Goal: Task Accomplishment & Management: Complete application form

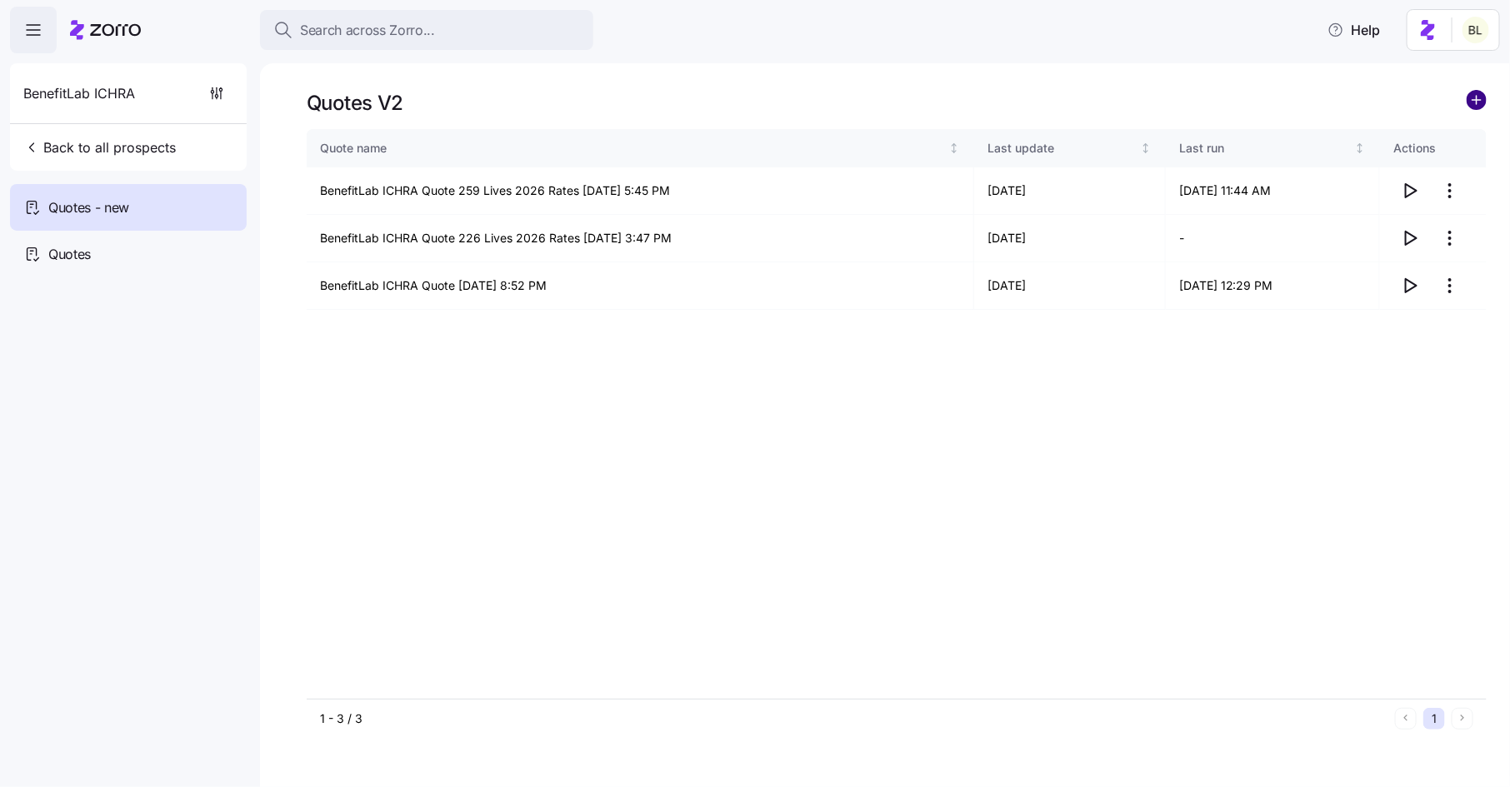
click at [1475, 96] on circle "add icon" at bounding box center [1476, 100] width 18 height 18
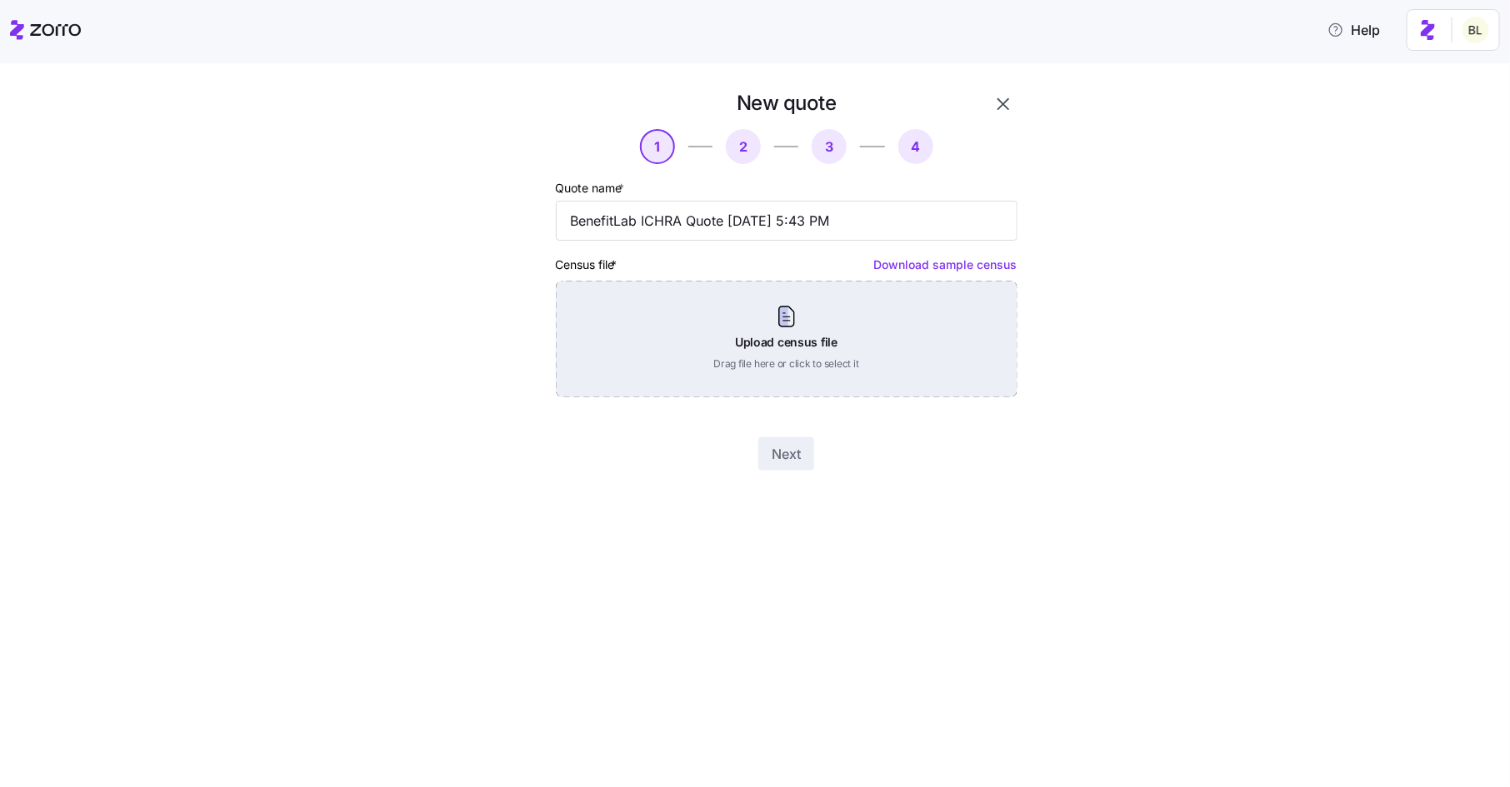
click at [784, 318] on div "Upload census file Drag file here or click to select it" at bounding box center [787, 339] width 462 height 117
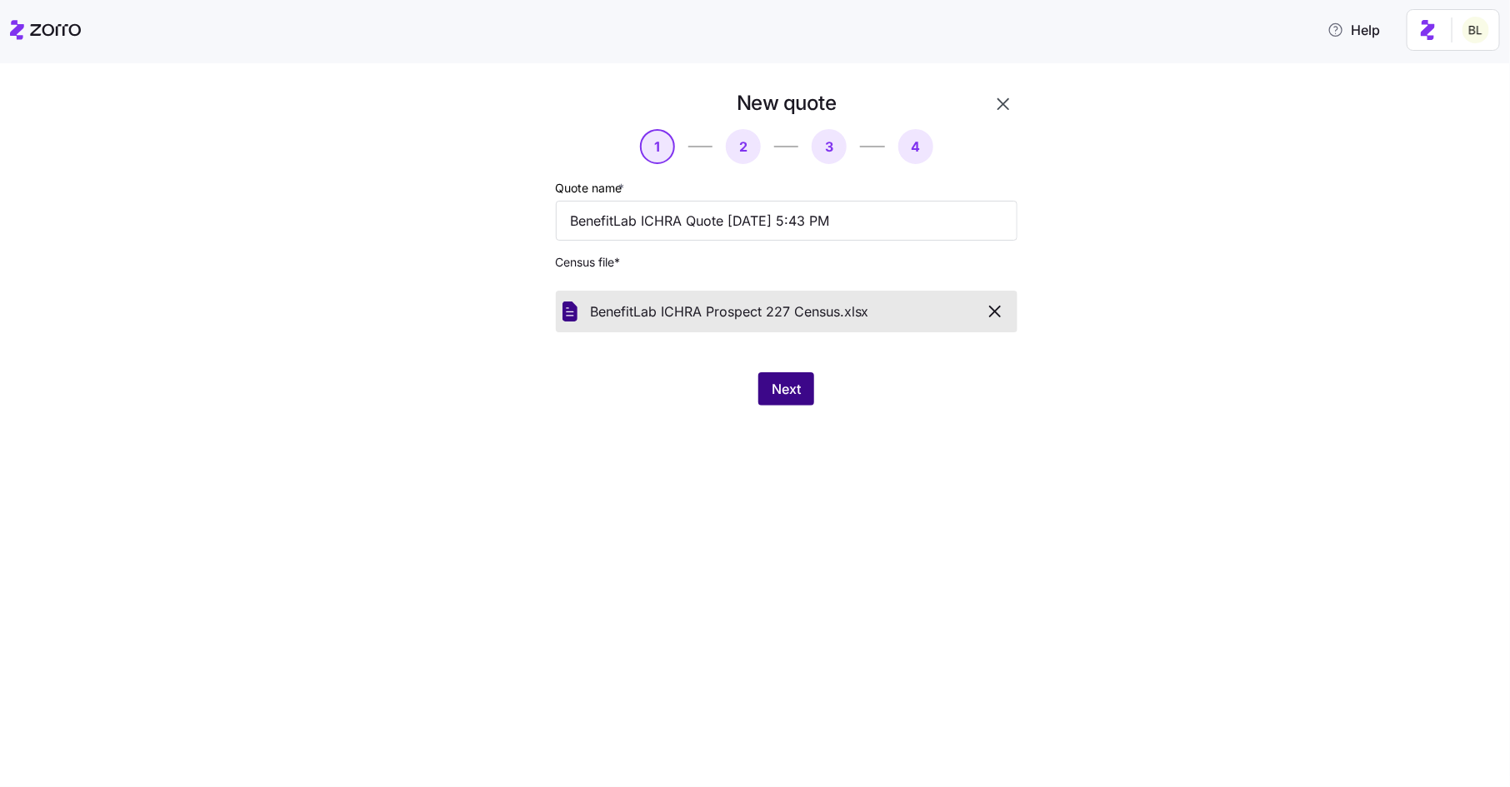
click at [798, 385] on span "Next" at bounding box center [786, 389] width 29 height 20
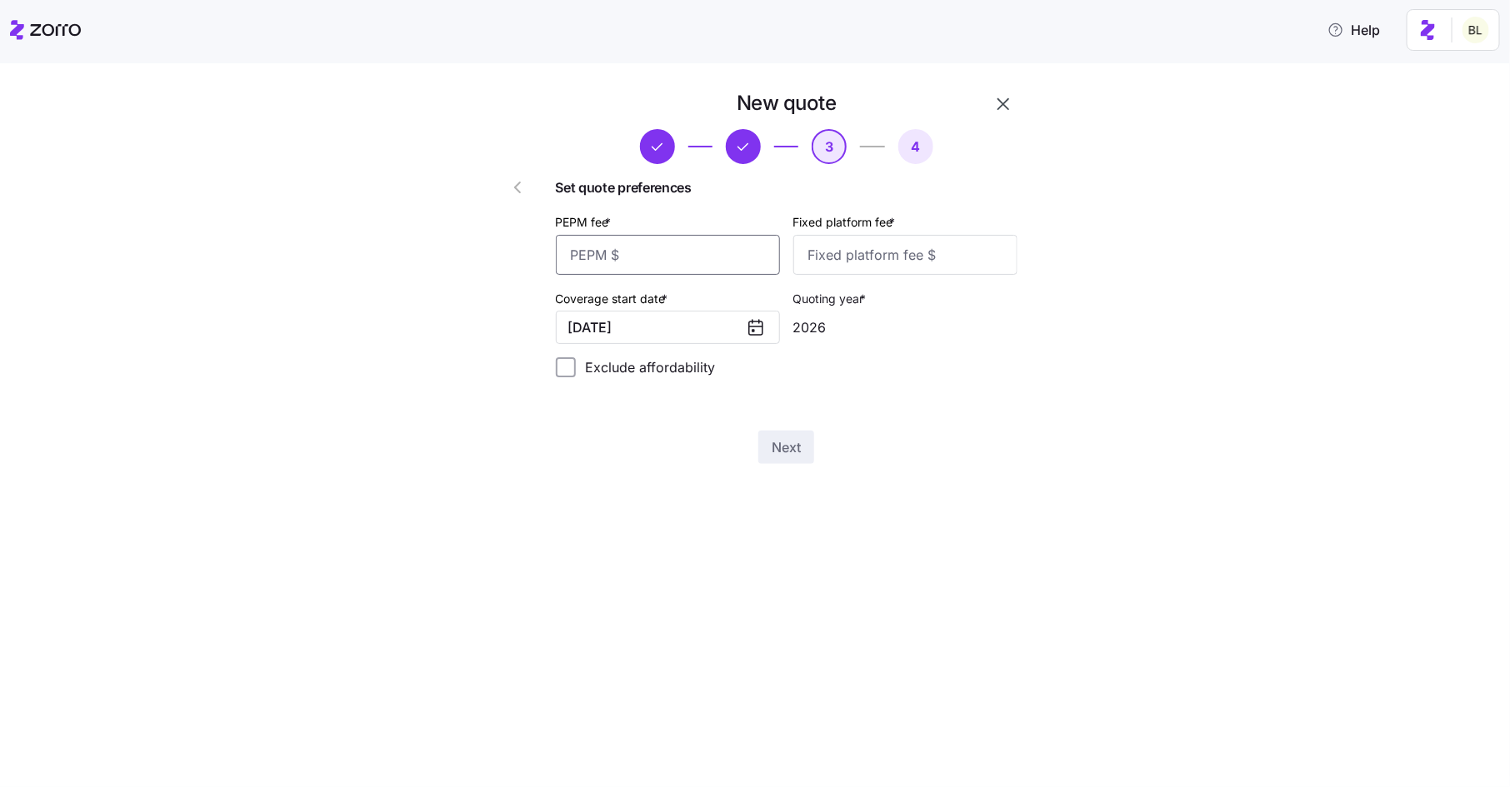
click at [632, 258] on input "PEPM fee *" at bounding box center [668, 255] width 224 height 40
type input "50"
type input "100"
click at [682, 330] on button "01/01/2026" at bounding box center [668, 327] width 224 height 33
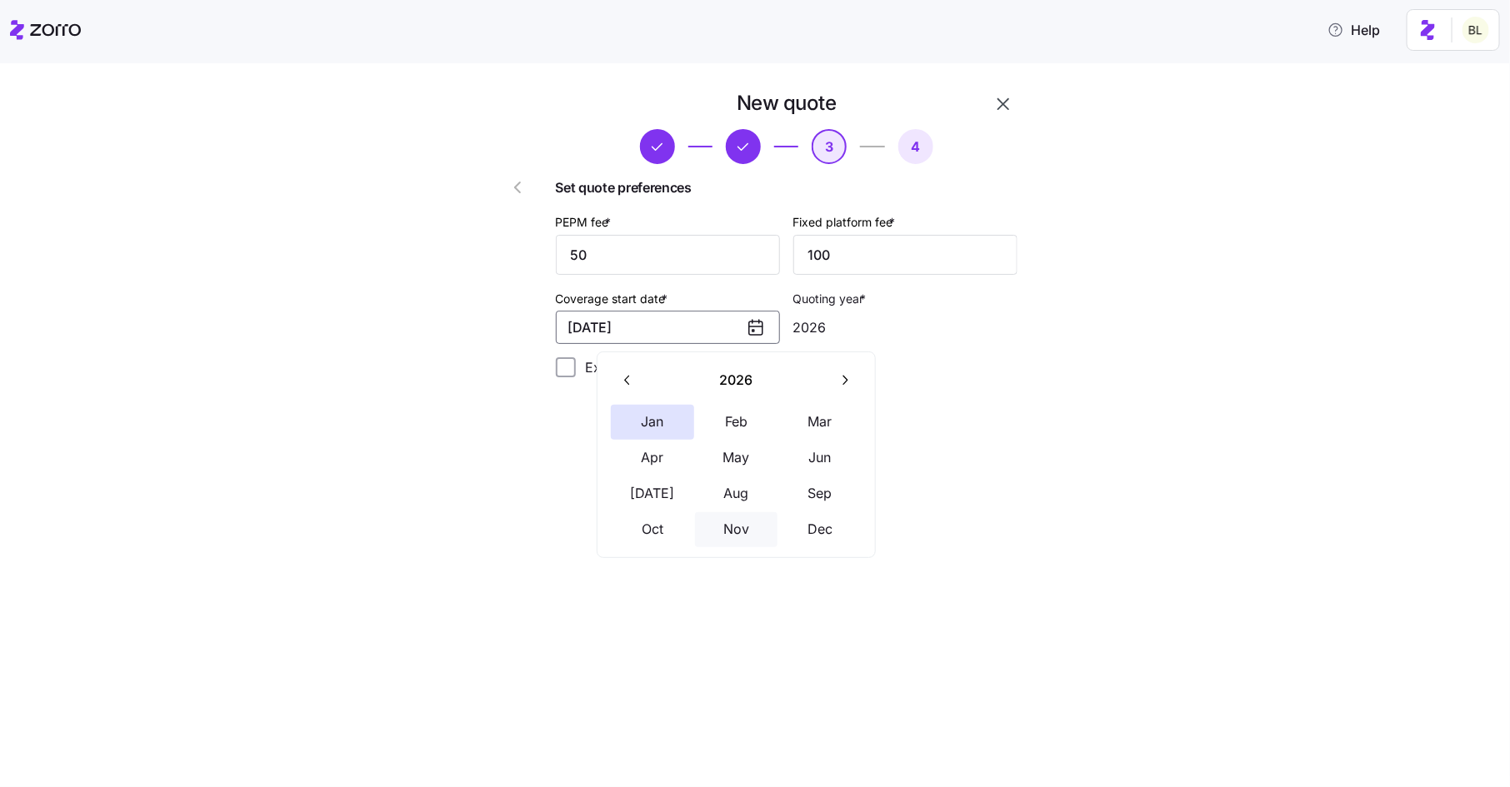
click at [727, 529] on button "Nov" at bounding box center [736, 529] width 83 height 35
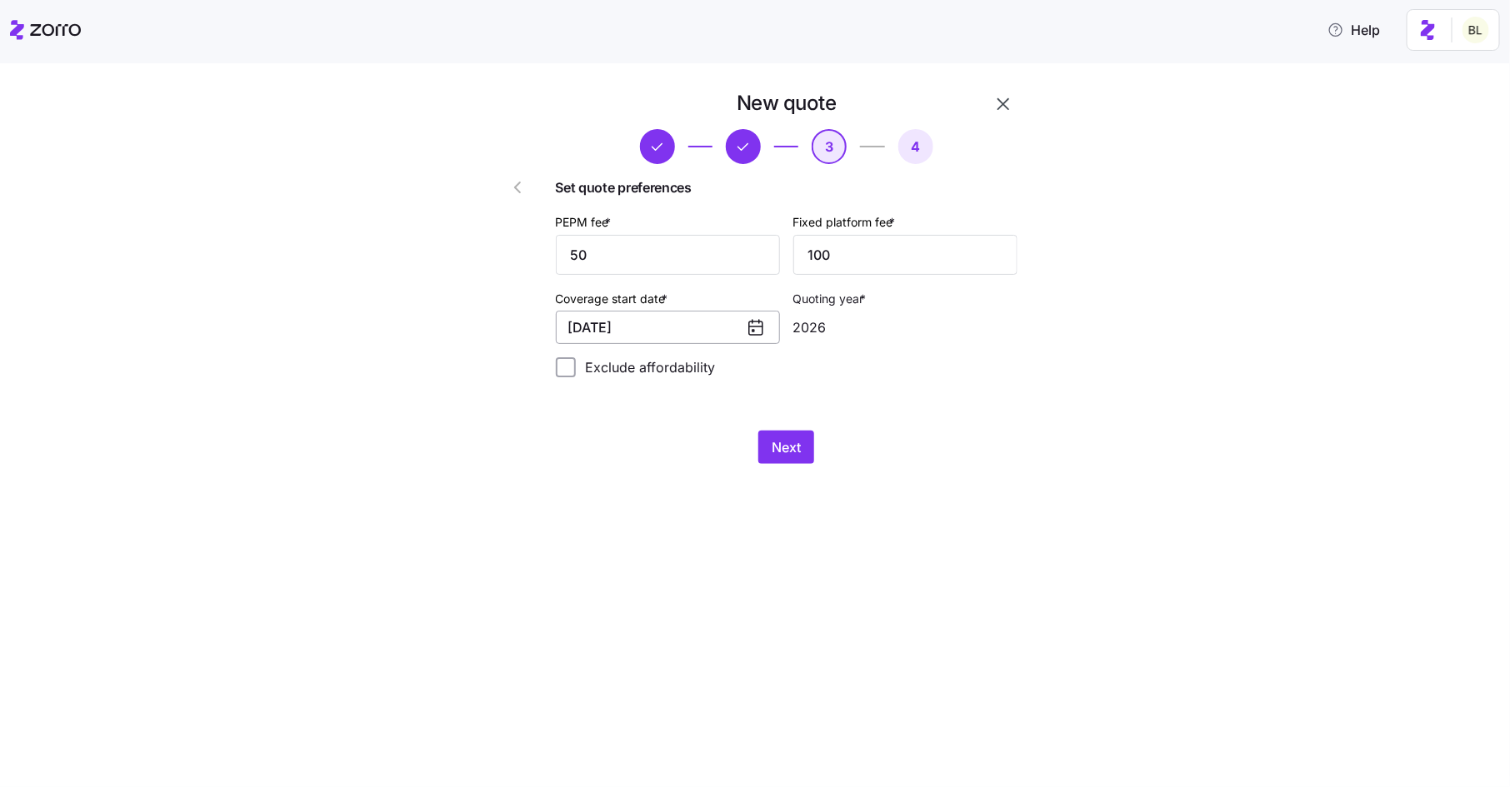
click at [691, 338] on button "11/01/2026" at bounding box center [668, 327] width 224 height 33
click at [634, 374] on icon "button" at bounding box center [628, 380] width 16 height 16
click at [629, 367] on button "button" at bounding box center [628, 379] width 35 height 35
click at [845, 388] on button "button" at bounding box center [844, 379] width 35 height 35
click at [730, 529] on button "Nov" at bounding box center [736, 529] width 83 height 35
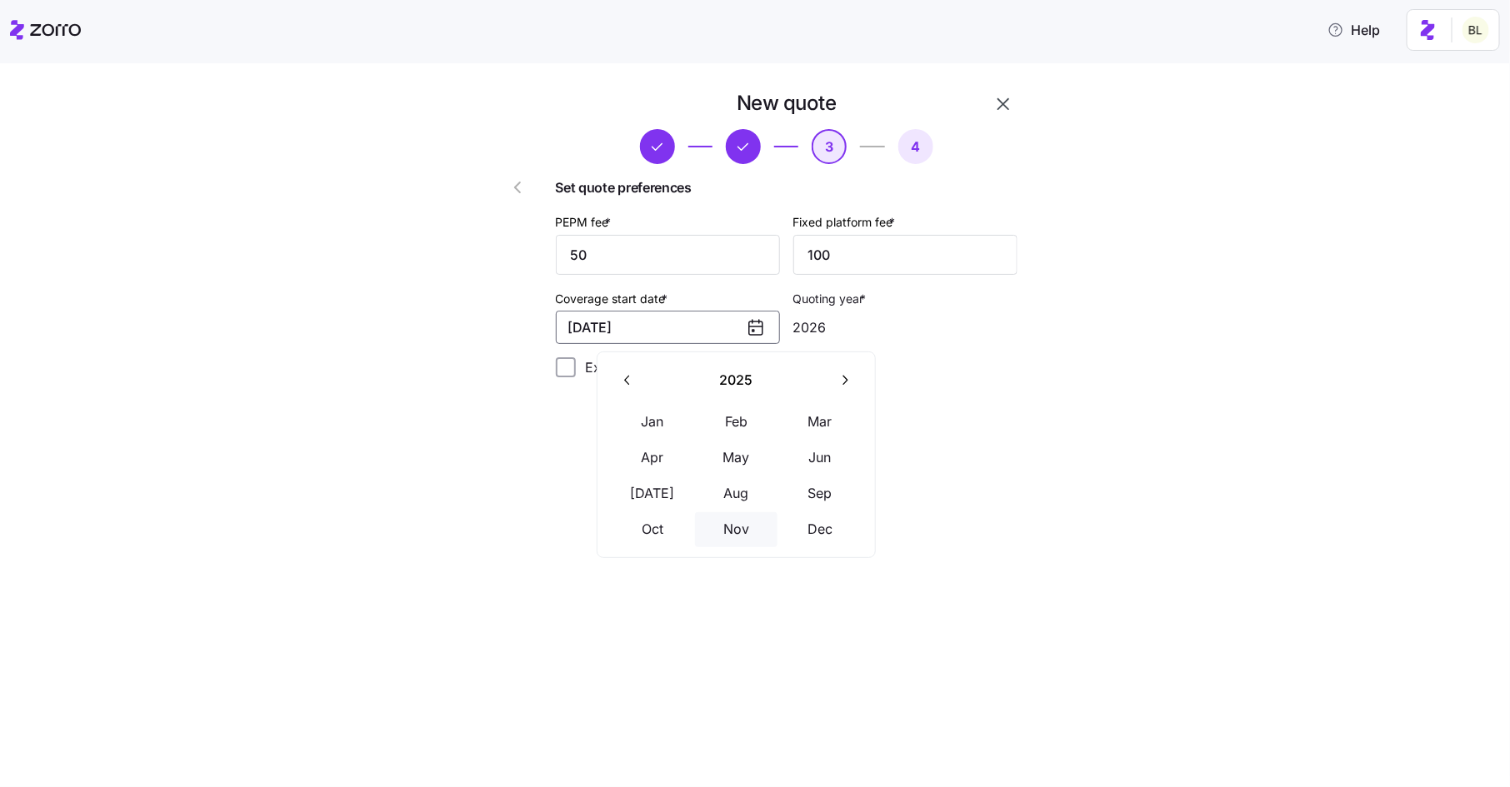
type input "2025"
click at [785, 447] on span "Next" at bounding box center [786, 447] width 29 height 20
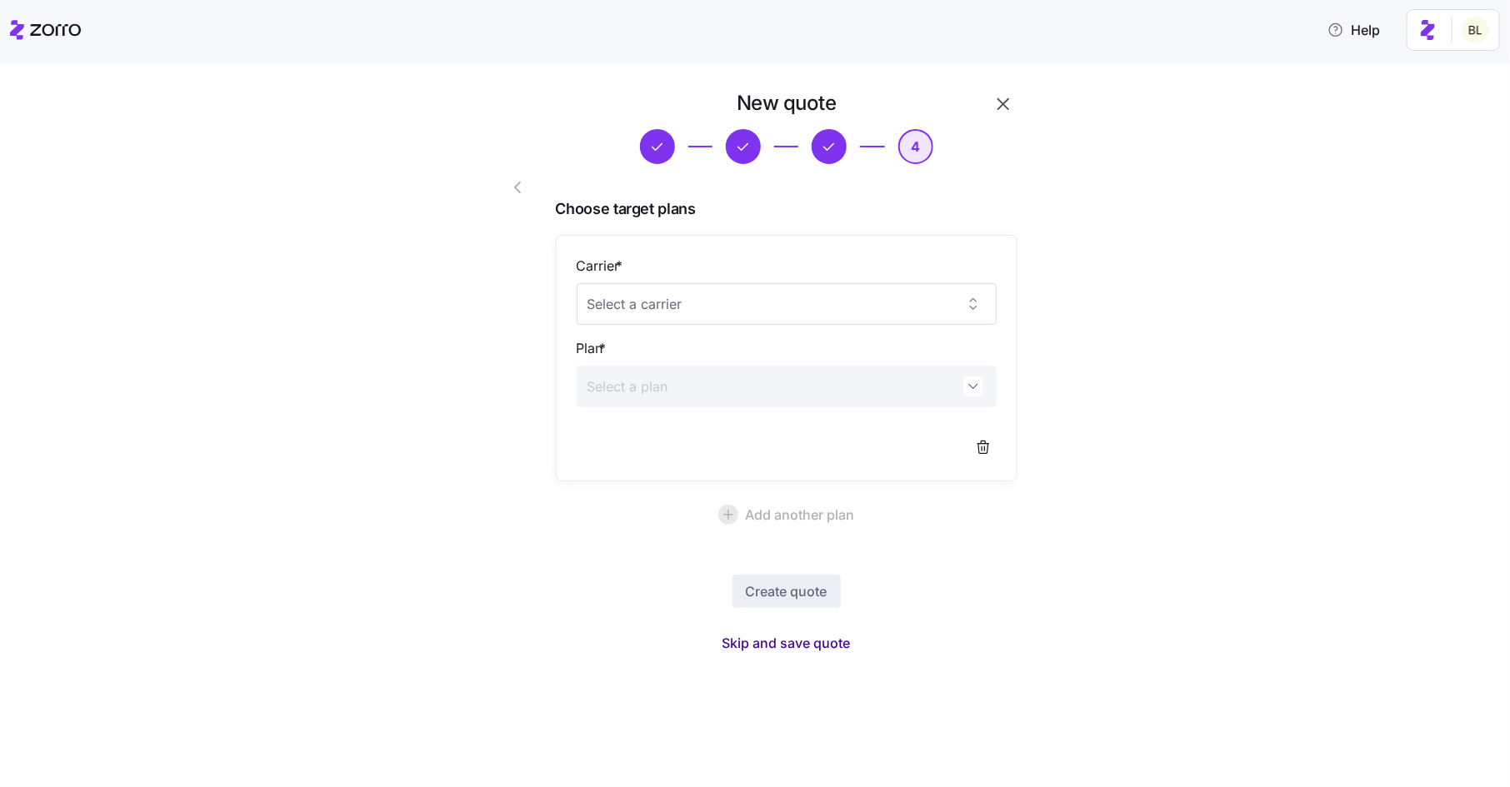
click at [759, 644] on span "Skip and save quote" at bounding box center [786, 643] width 128 height 20
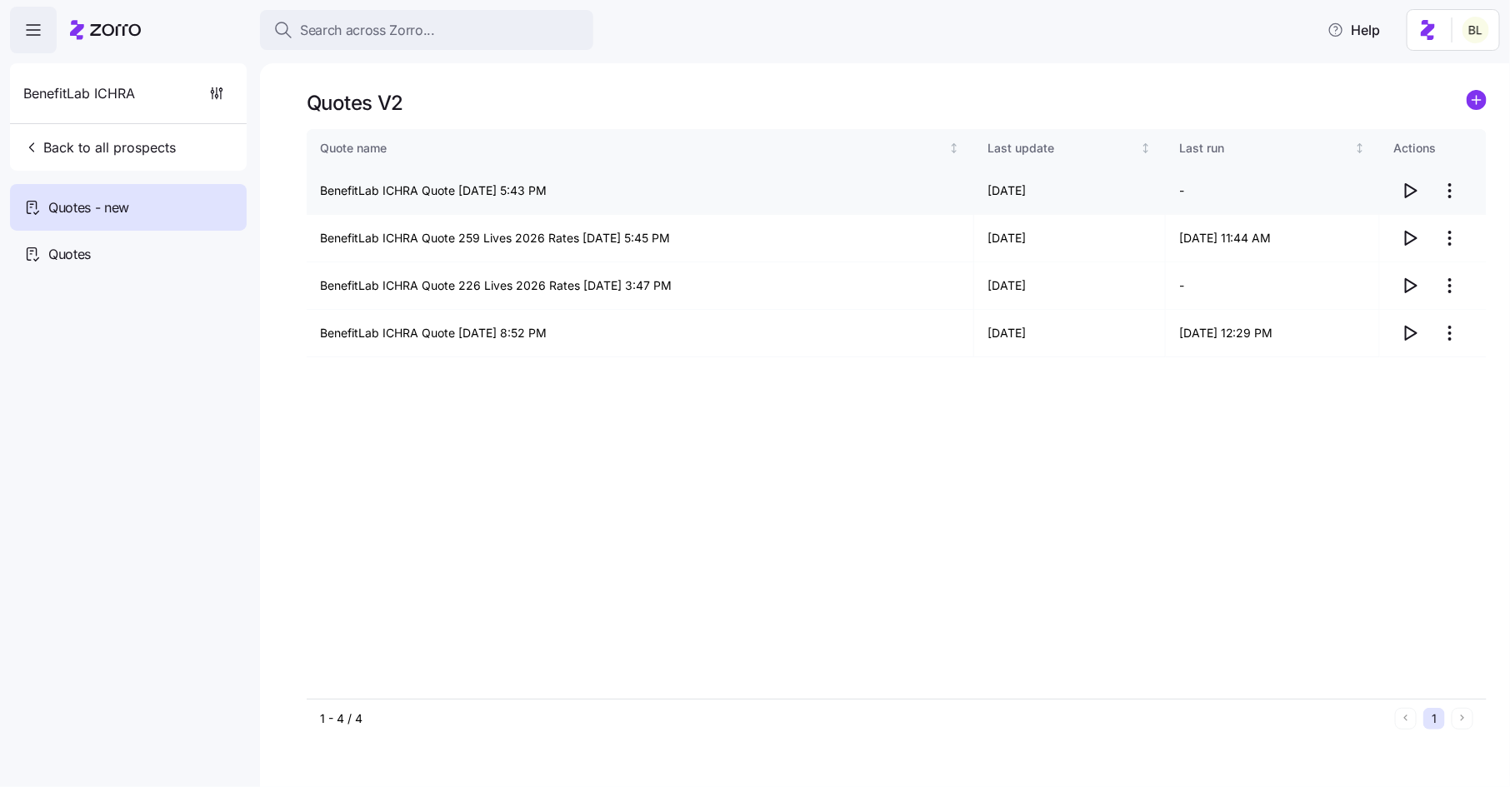
click at [1412, 184] on icon "button" at bounding box center [1410, 191] width 20 height 20
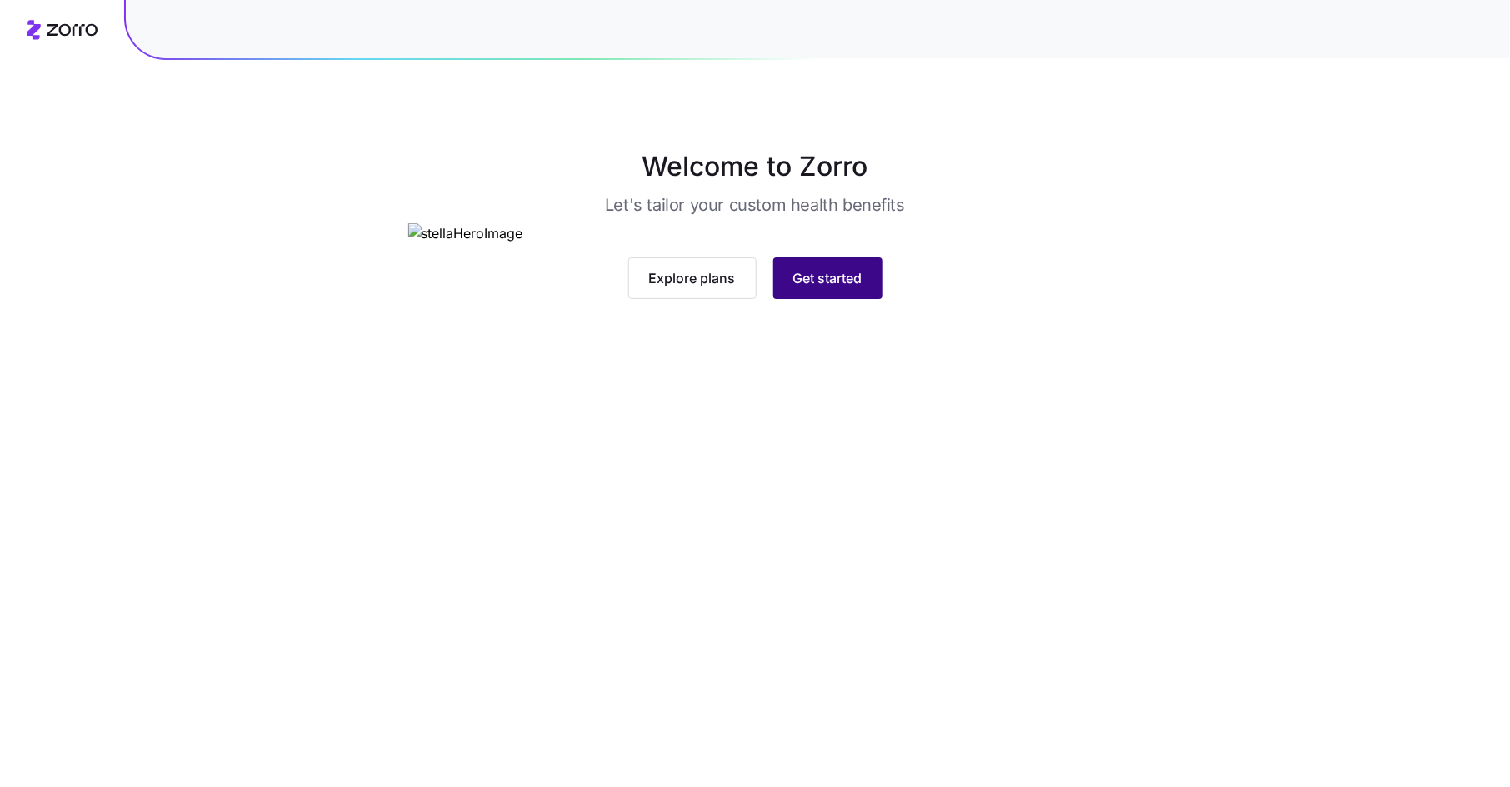
click at [841, 288] on span "Get started" at bounding box center [827, 278] width 69 height 20
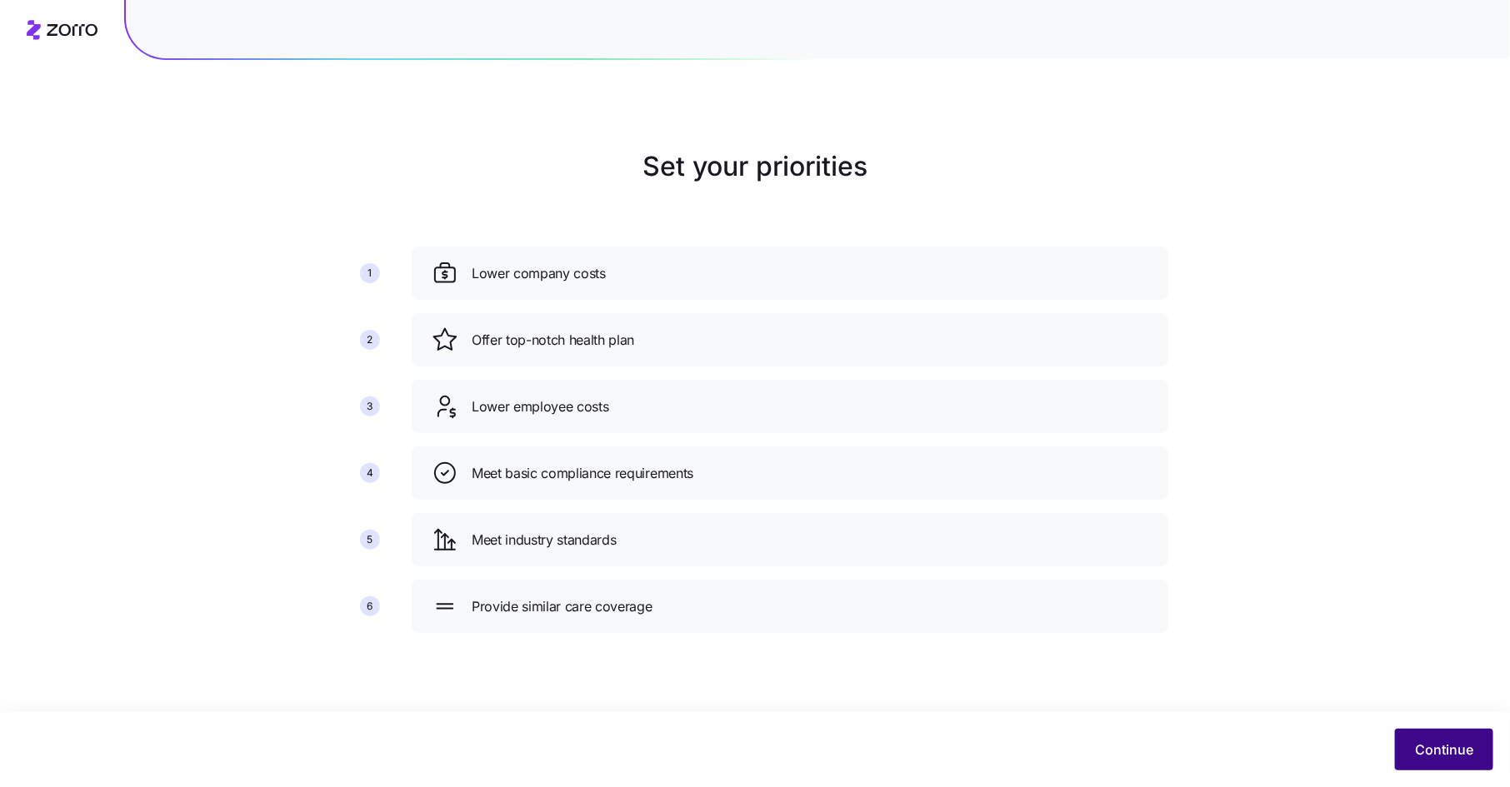
click at [1434, 742] on span "Continue" at bounding box center [1444, 750] width 58 height 20
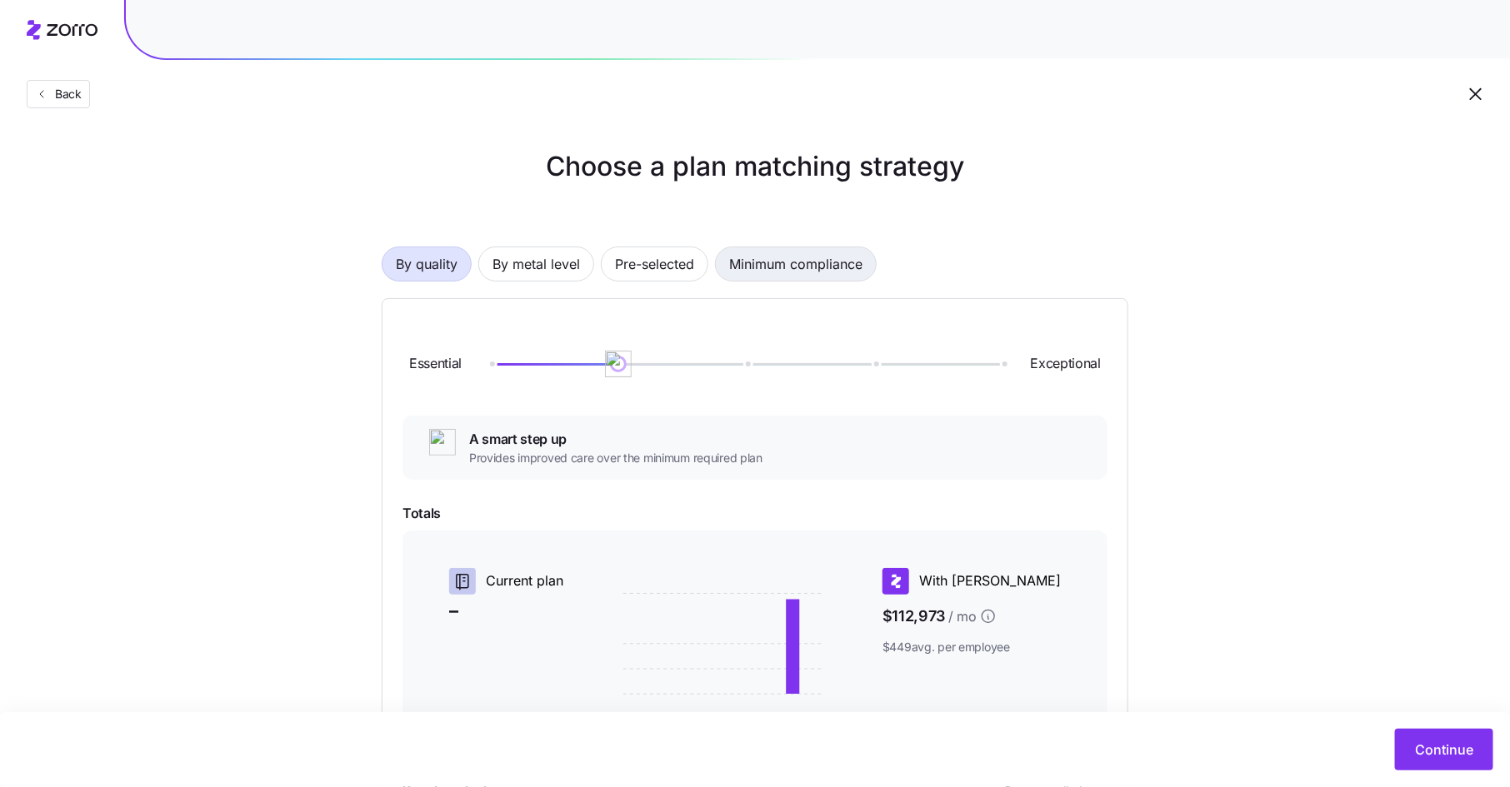
click at [810, 252] on span "Minimum compliance" at bounding box center [795, 263] width 133 height 33
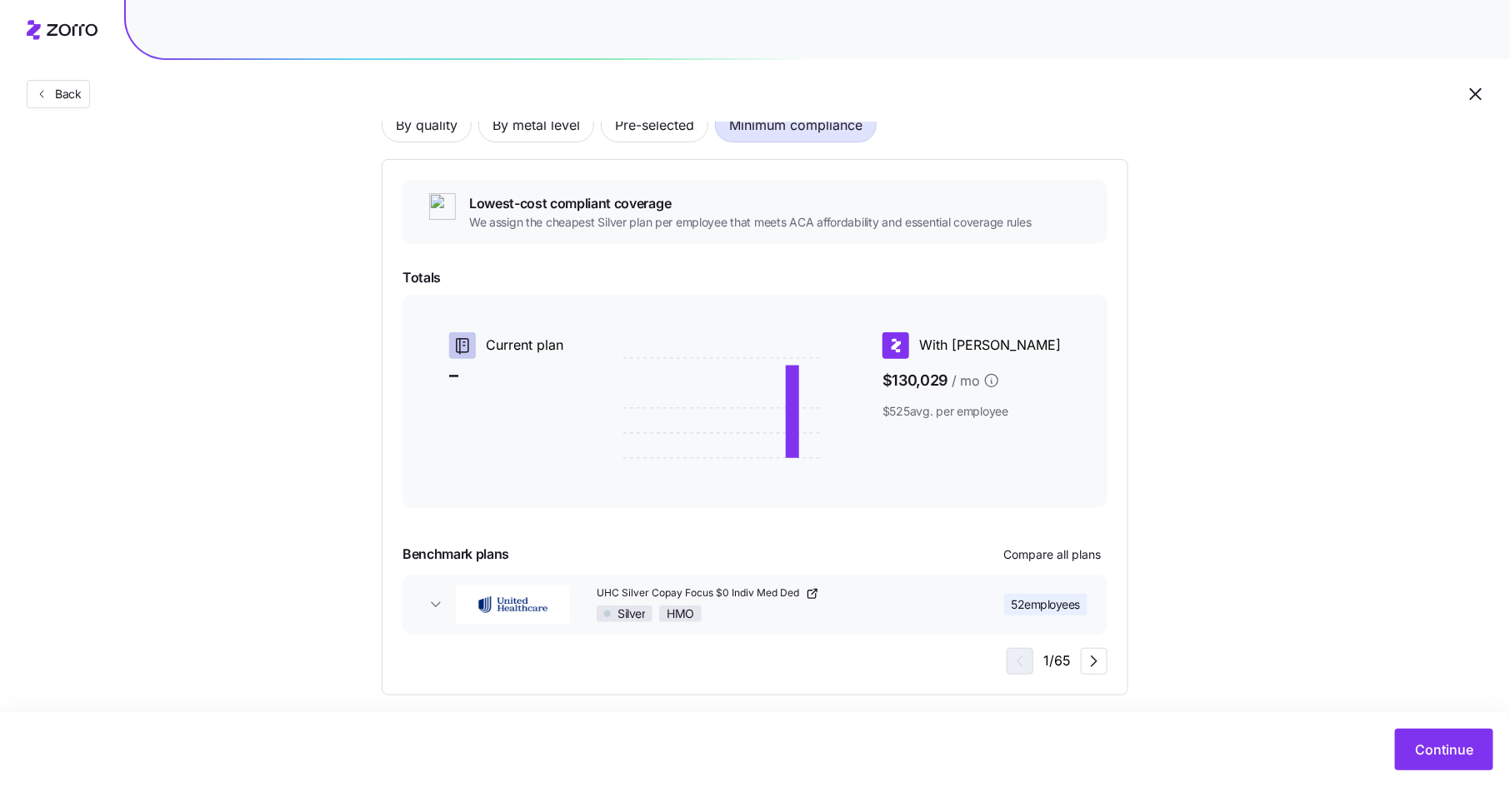
scroll to position [152, 0]
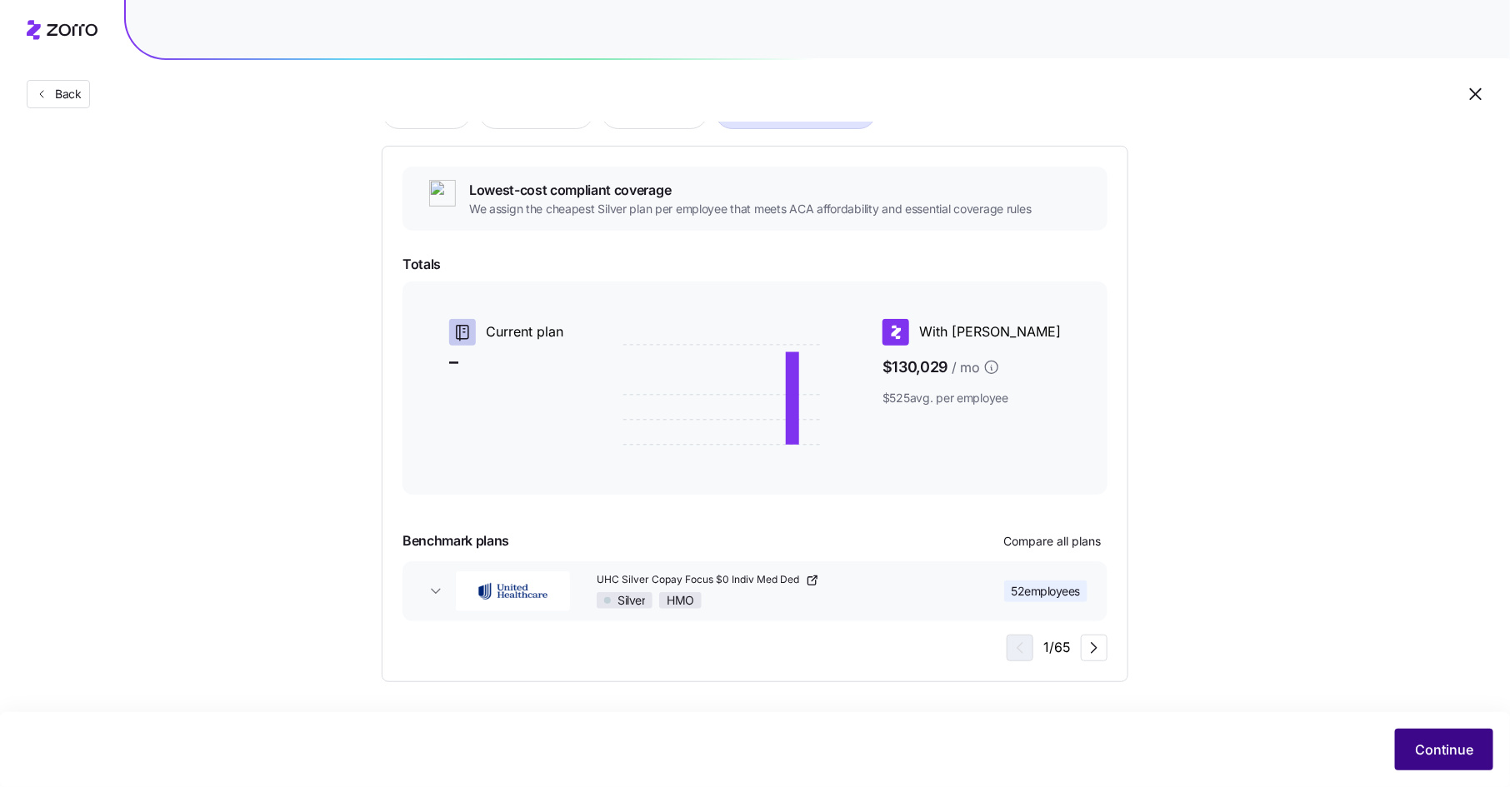
click at [1447, 748] on span "Continue" at bounding box center [1444, 750] width 58 height 20
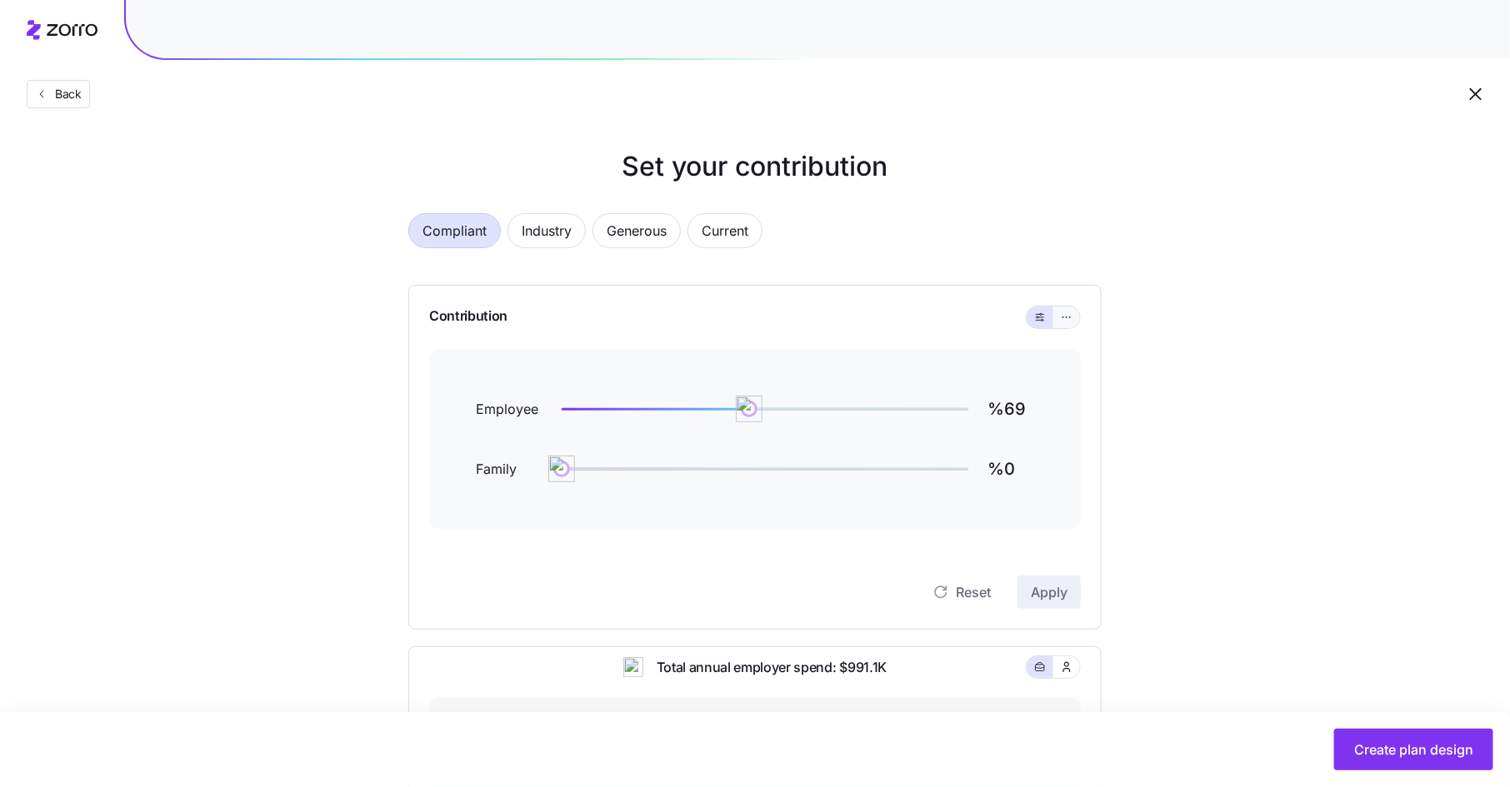
click at [1071, 321] on icon "button" at bounding box center [1067, 317] width 12 height 20
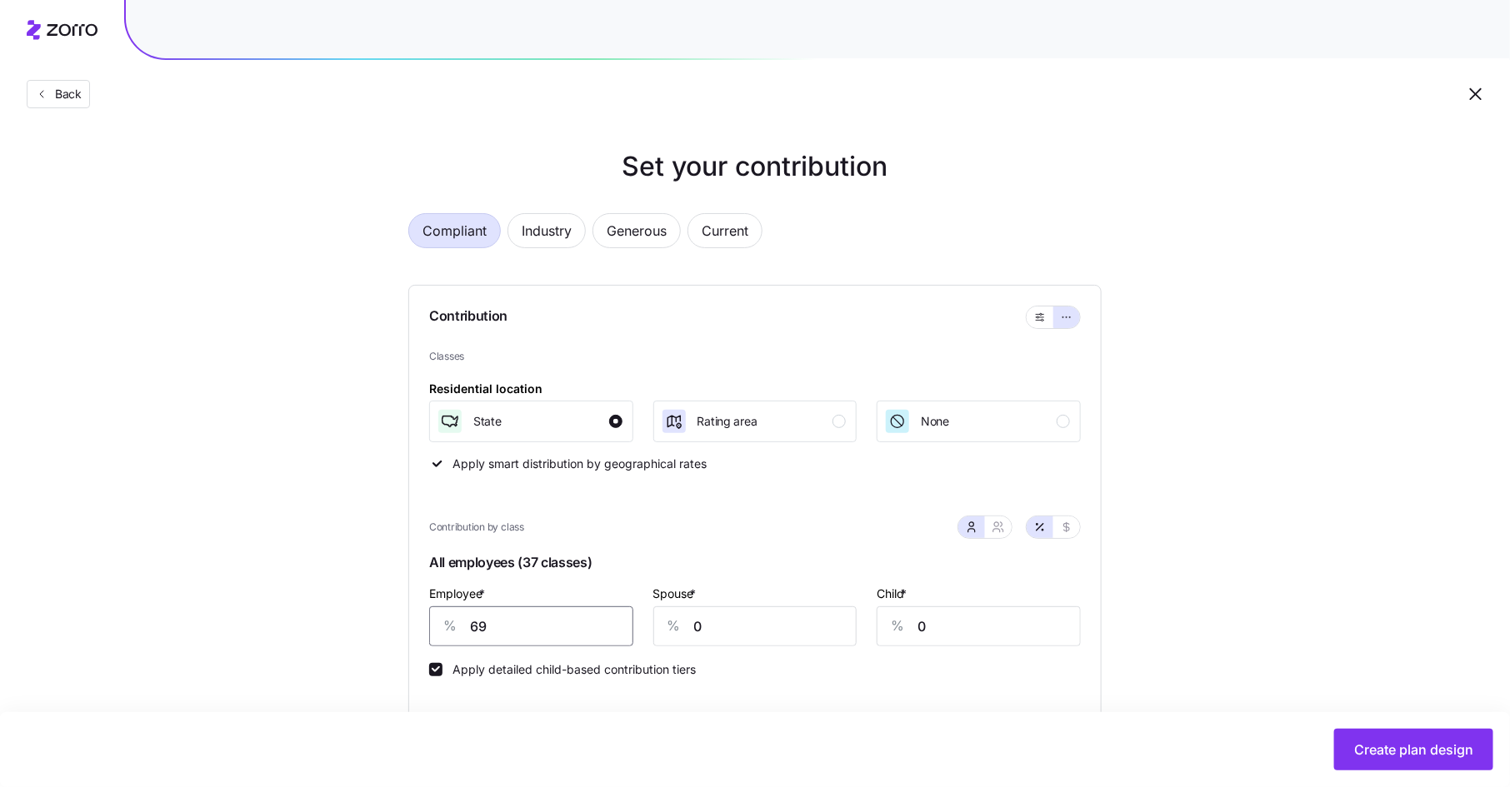
drag, startPoint x: 491, startPoint y: 630, endPoint x: 451, endPoint y: 622, distance: 40.7
click at [451, 622] on div "% 69" at bounding box center [531, 627] width 204 height 40
type input "70"
type input "15"
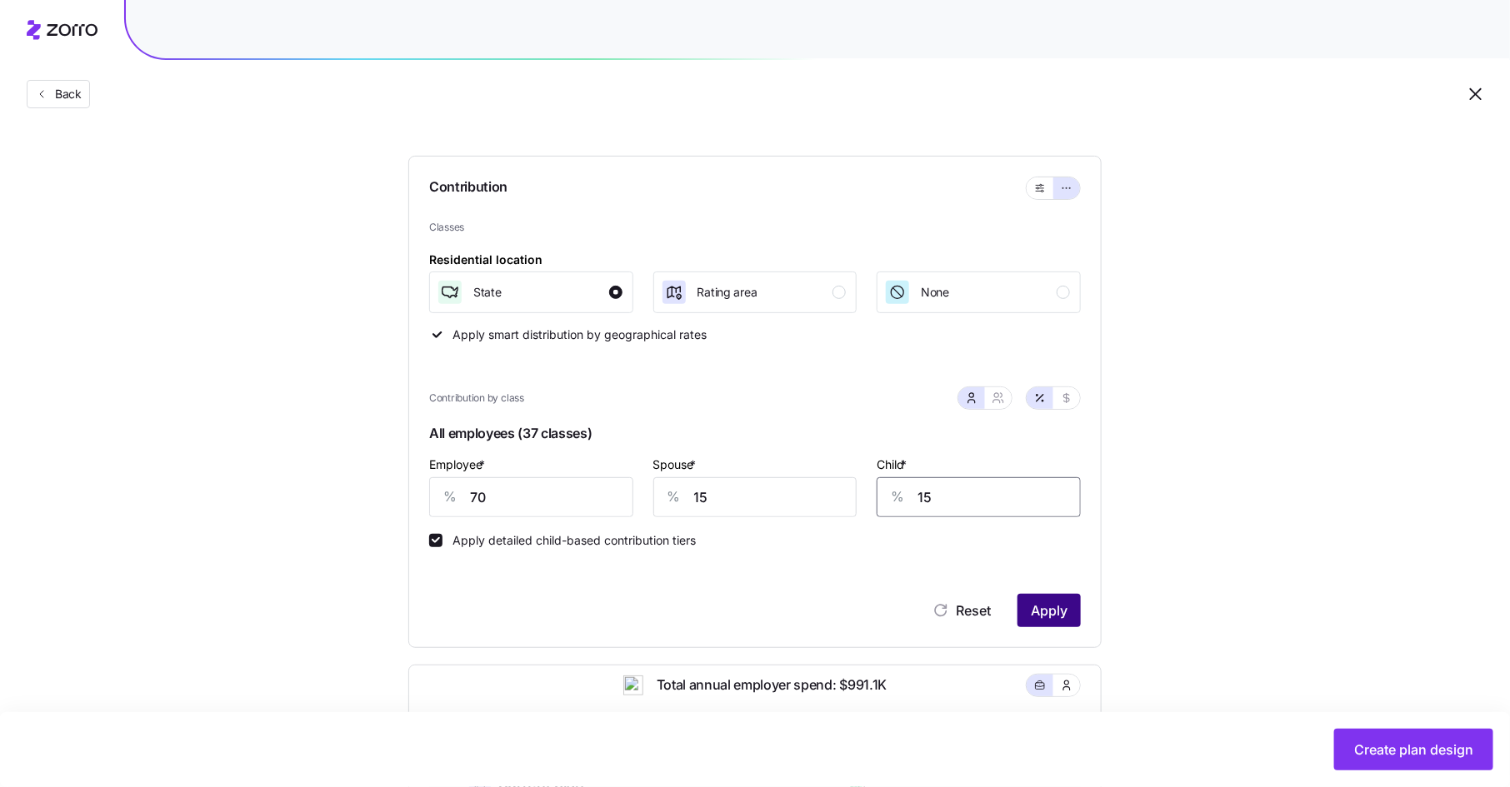
type input "15"
click at [1051, 606] on span "Apply" at bounding box center [1049, 611] width 37 height 20
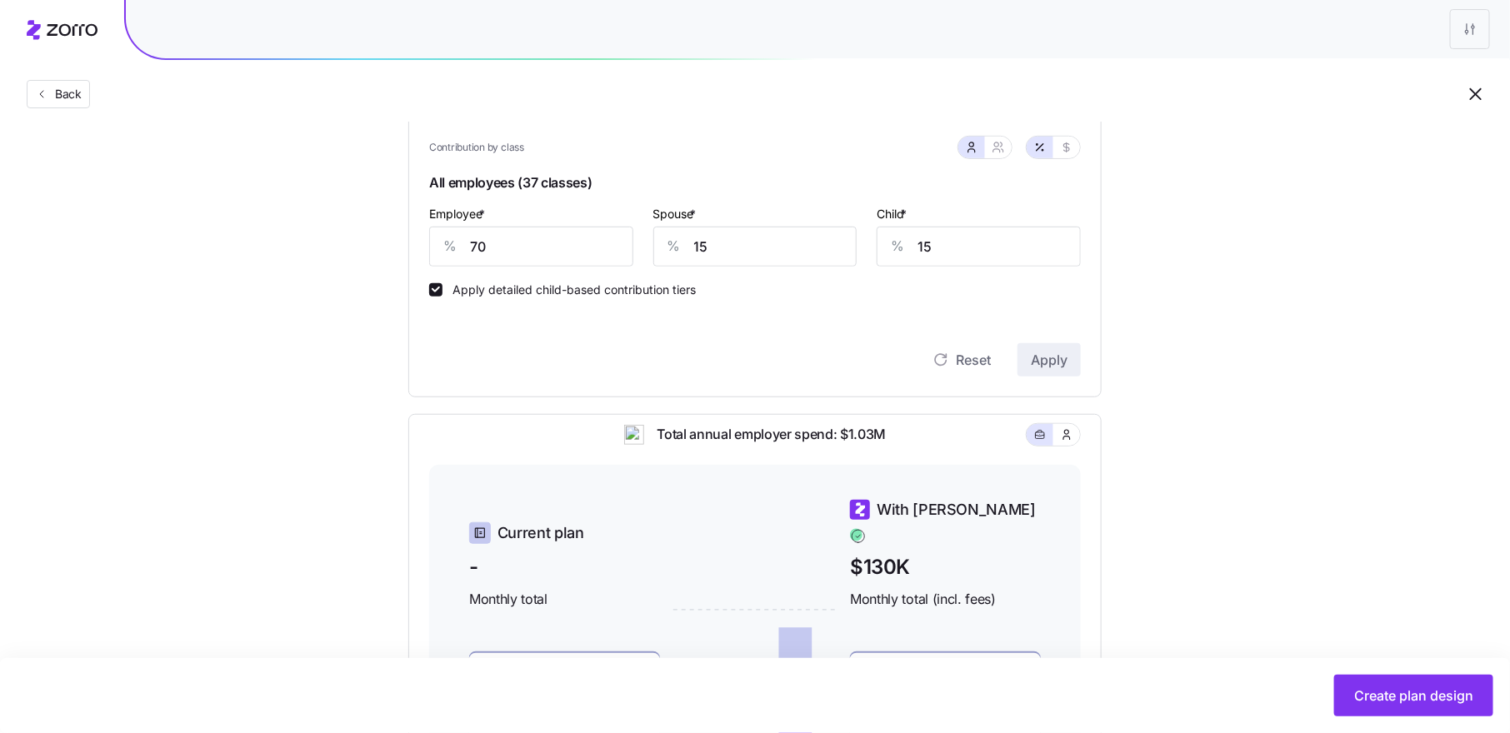
scroll to position [364, 0]
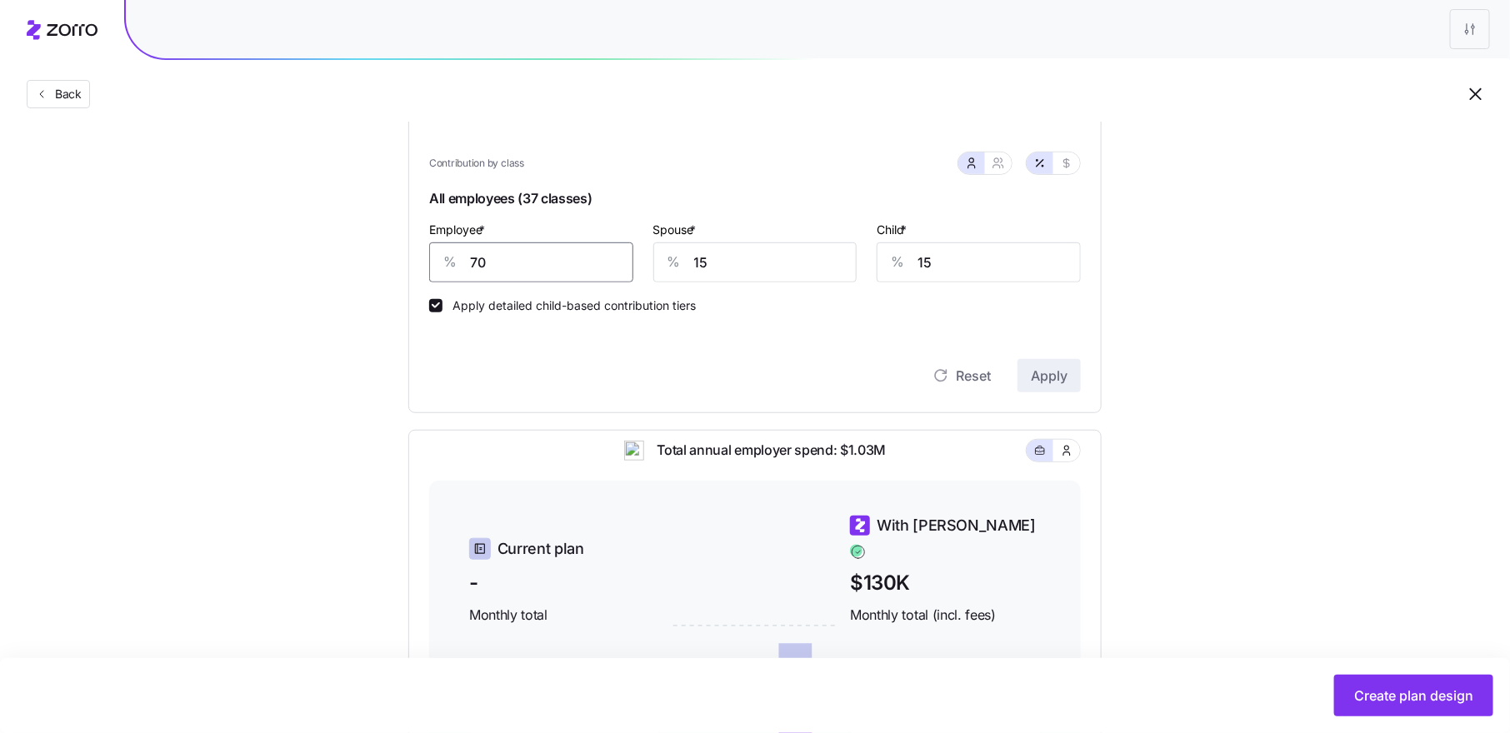
drag, startPoint x: 502, startPoint y: 268, endPoint x: 446, endPoint y: 262, distance: 57.1
click at [446, 262] on div "% 70" at bounding box center [531, 262] width 204 height 40
click at [1050, 369] on span "Apply" at bounding box center [1049, 376] width 37 height 20
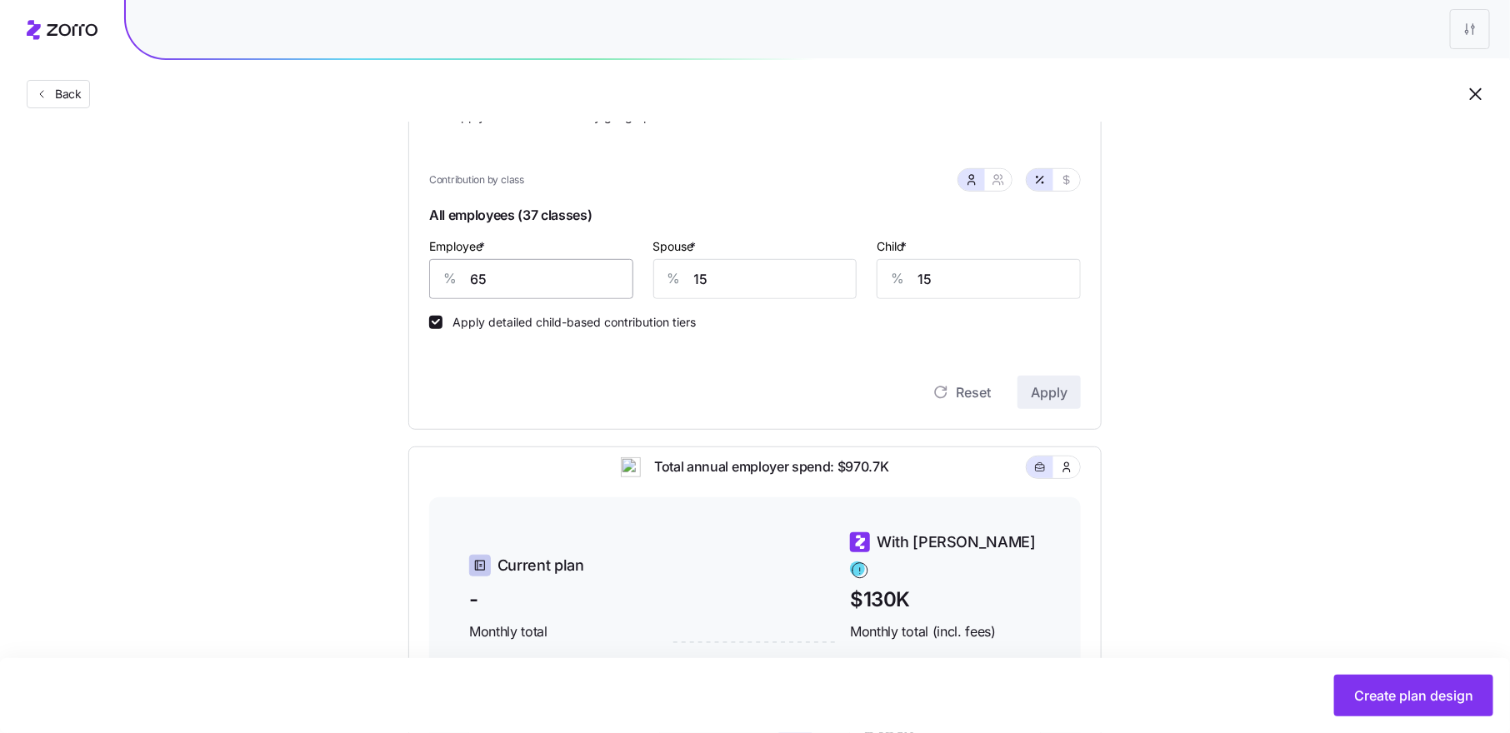
scroll to position [294, 0]
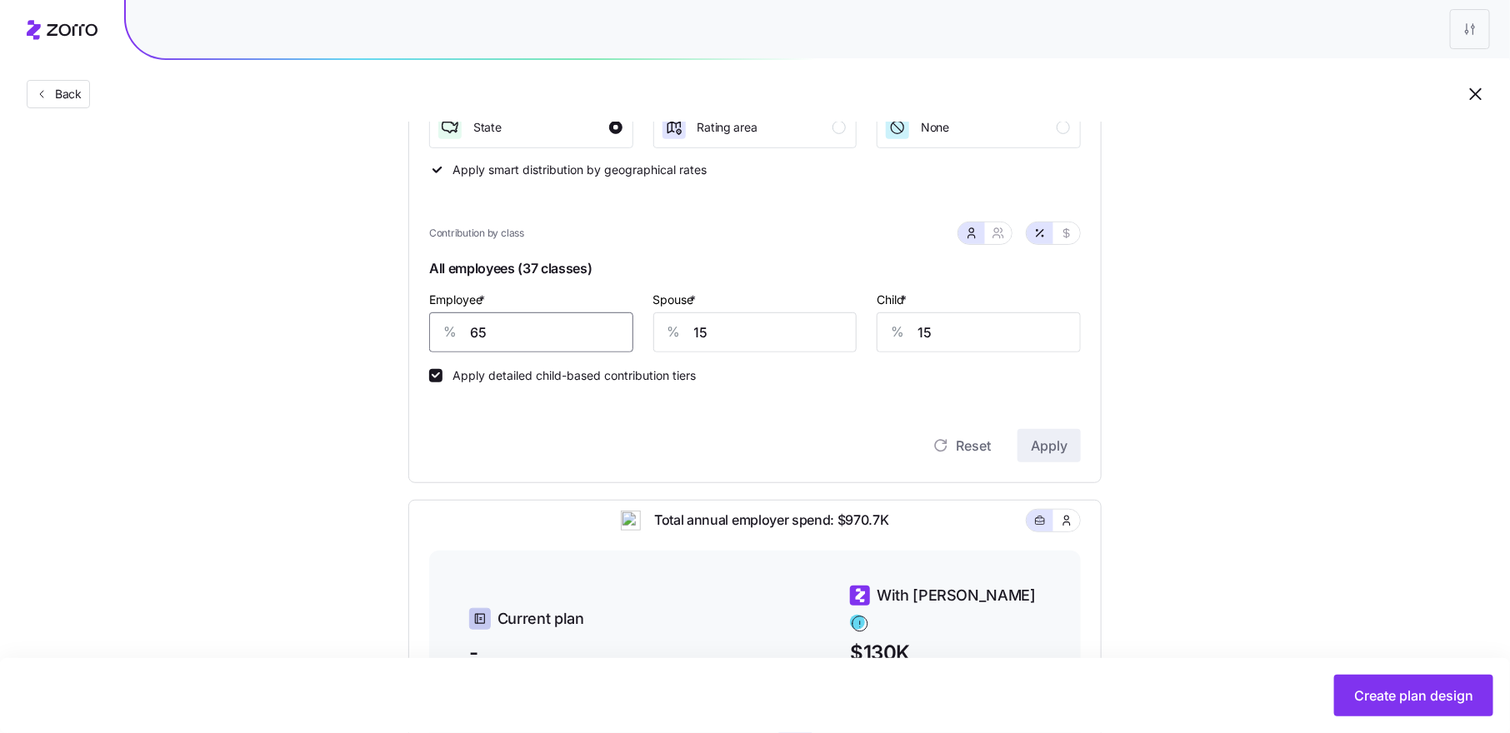
drag, startPoint x: 493, startPoint y: 336, endPoint x: 448, endPoint y: 334, distance: 45.0
click at [448, 334] on div "% 65" at bounding box center [531, 332] width 204 height 40
type input "70"
click at [1038, 431] on button "Apply" at bounding box center [1048, 445] width 63 height 33
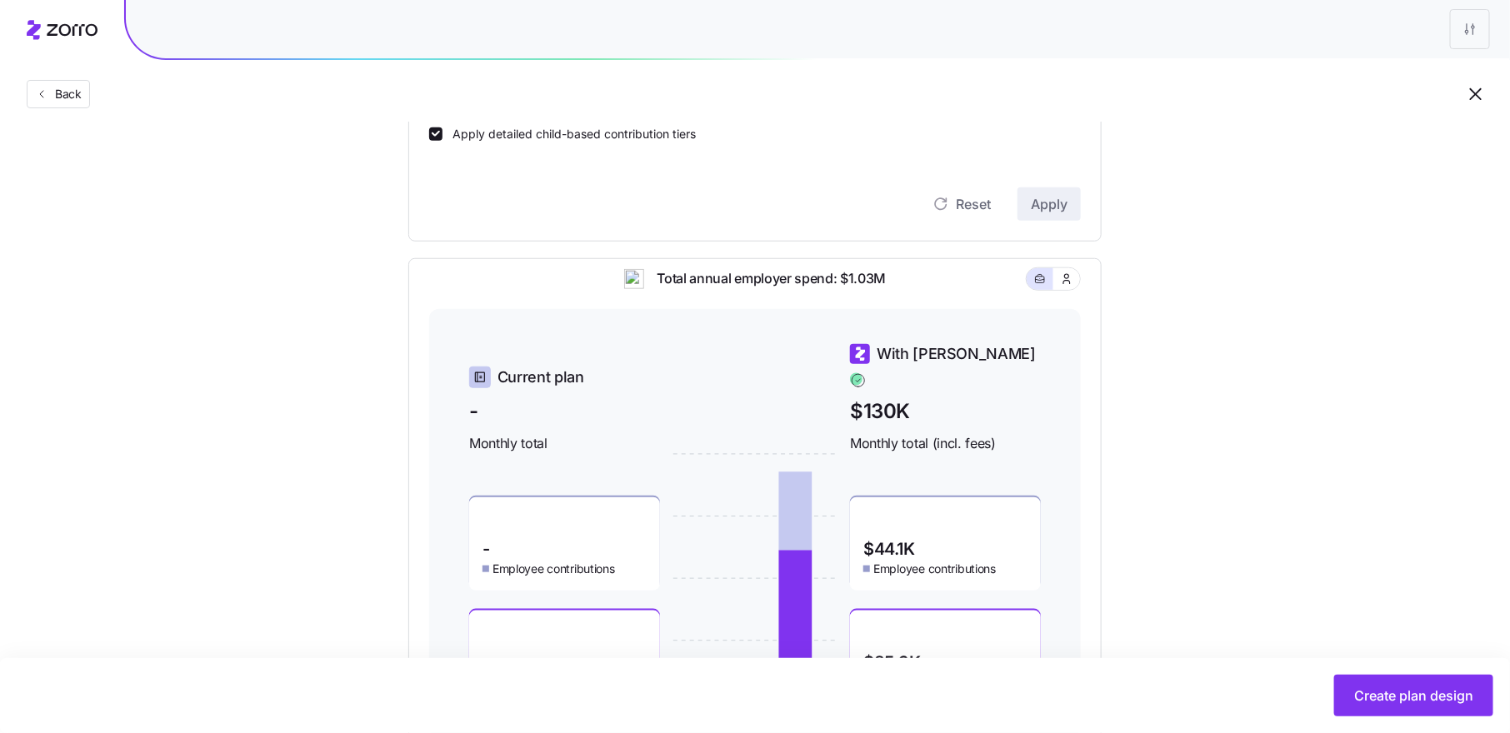
scroll to position [584, 0]
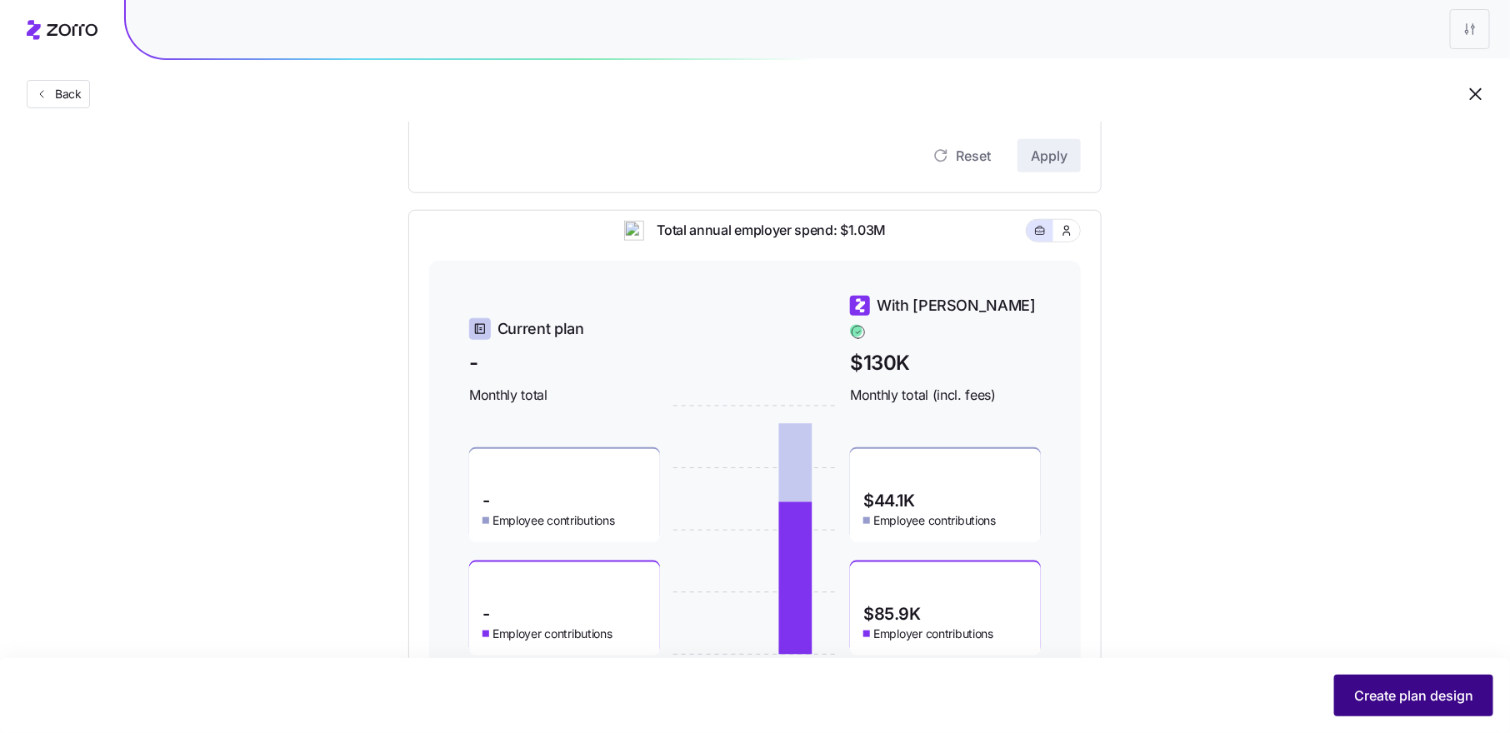
click at [1362, 701] on span "Create plan design" at bounding box center [1413, 696] width 119 height 20
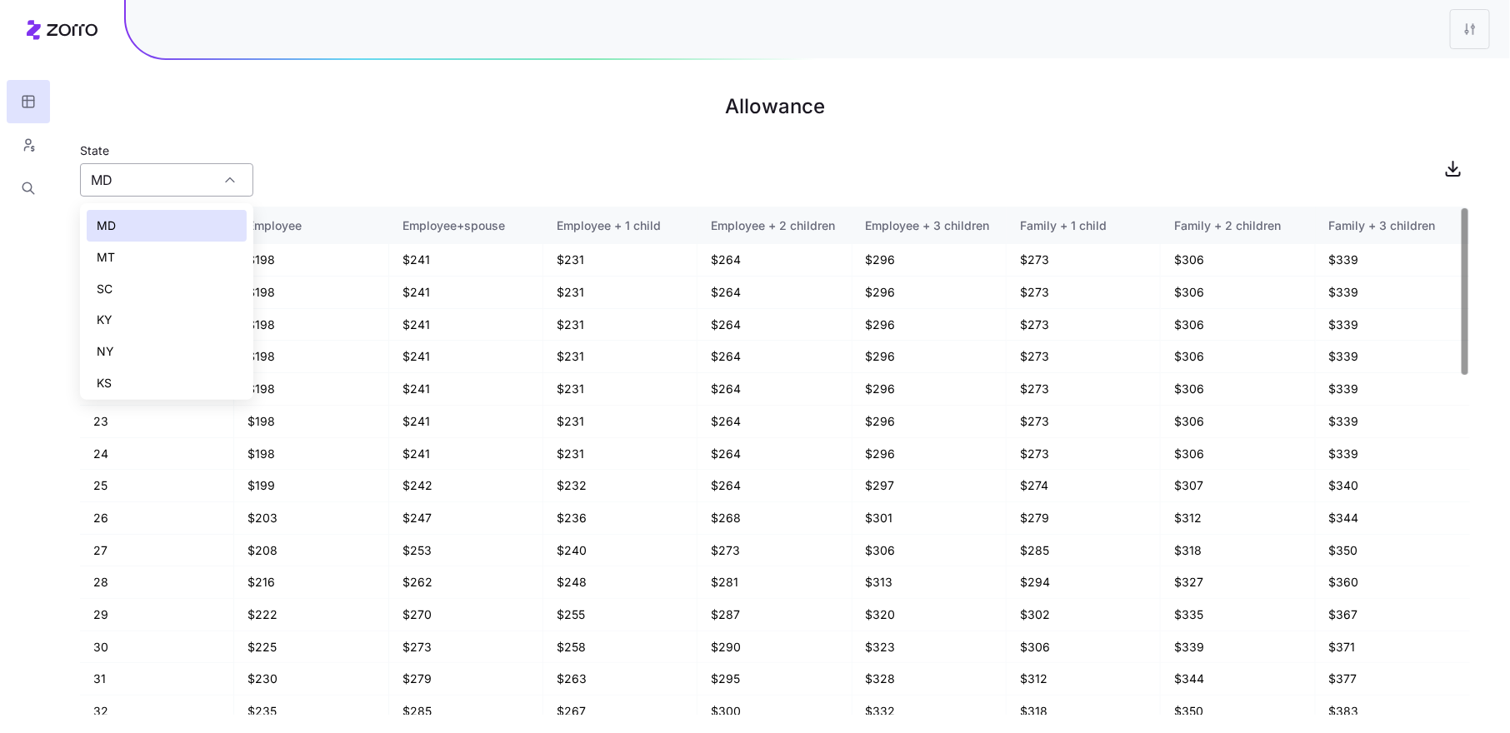
click at [209, 177] on input "MD" at bounding box center [166, 179] width 173 height 33
click at [168, 291] on div "AR" at bounding box center [167, 283] width 160 height 32
click at [198, 174] on input "AR" at bounding box center [166, 179] width 173 height 33
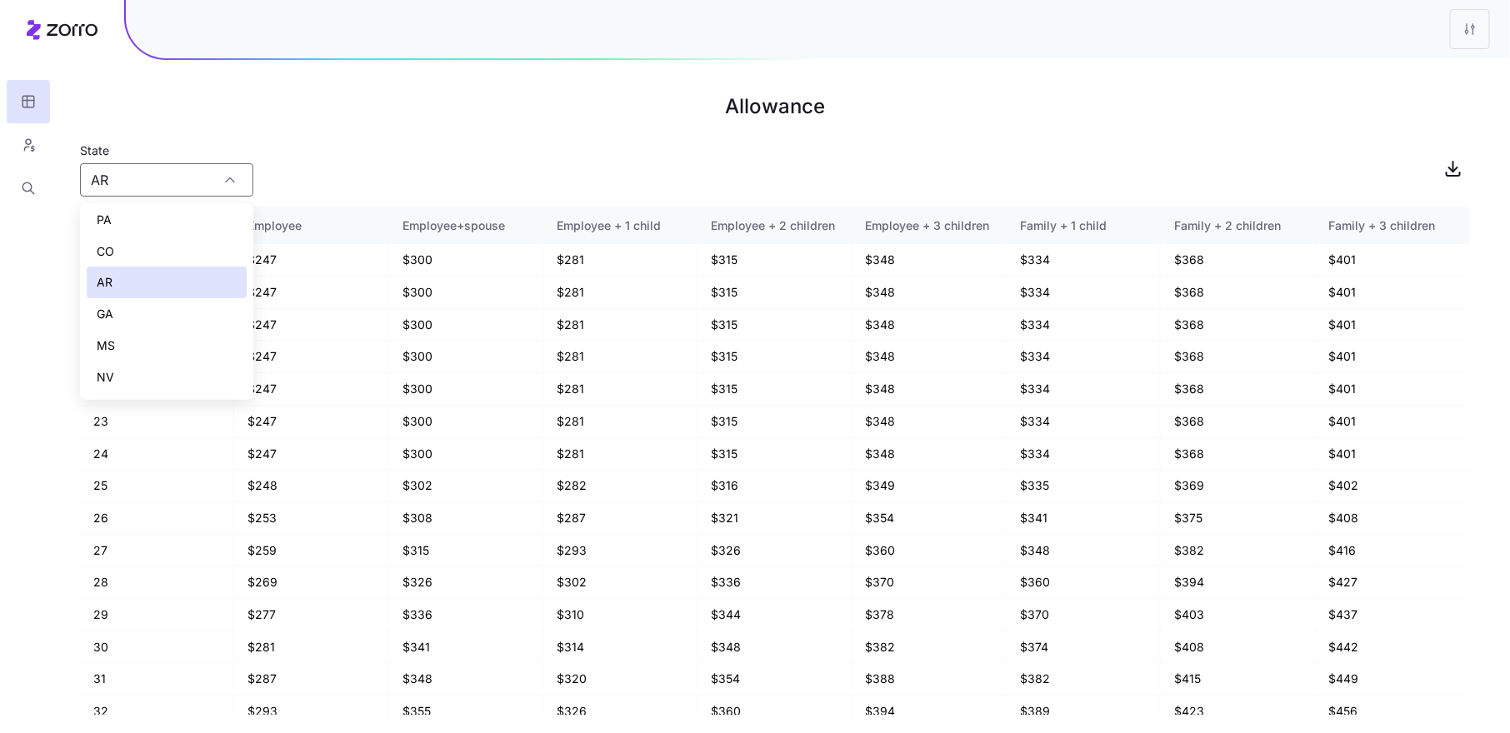
click at [169, 307] on div "GA" at bounding box center [167, 314] width 160 height 32
click at [184, 167] on input "GA" at bounding box center [166, 179] width 173 height 33
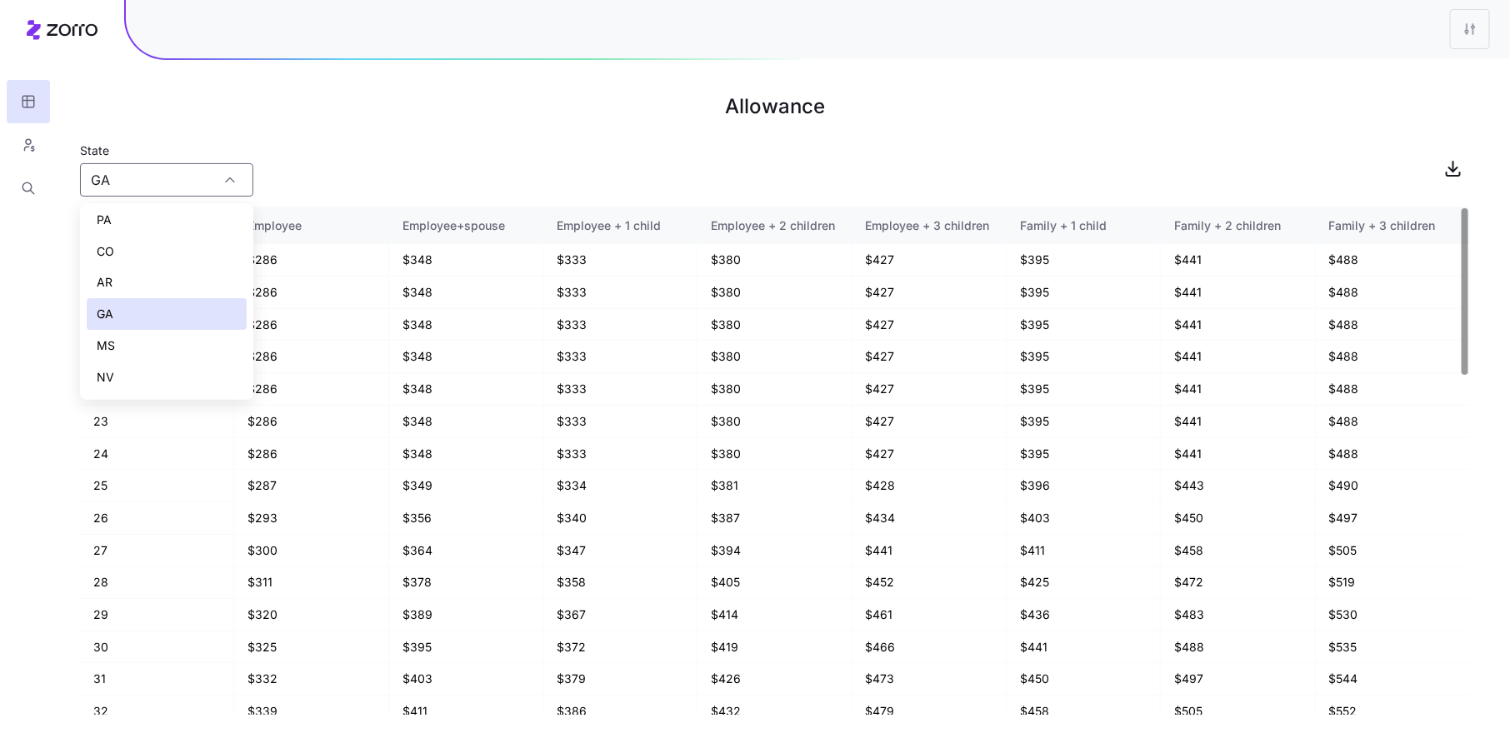
click at [148, 340] on div "MS" at bounding box center [167, 346] width 160 height 32
type input "MS"
click at [165, 178] on input "MS" at bounding box center [166, 179] width 173 height 33
click at [292, 163] on div "State [US_STATE]" at bounding box center [775, 168] width 1390 height 57
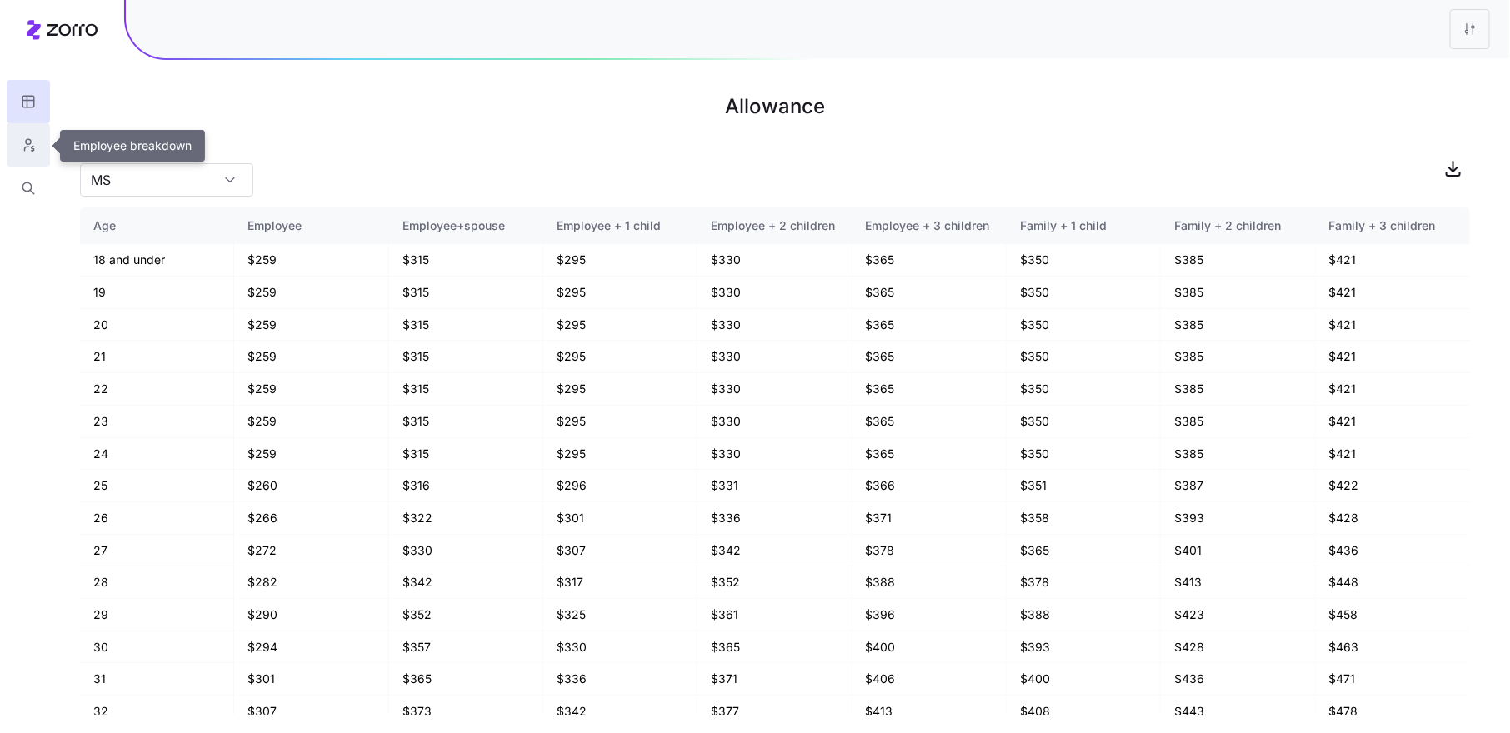
click at [28, 147] on icon "button" at bounding box center [28, 145] width 15 height 17
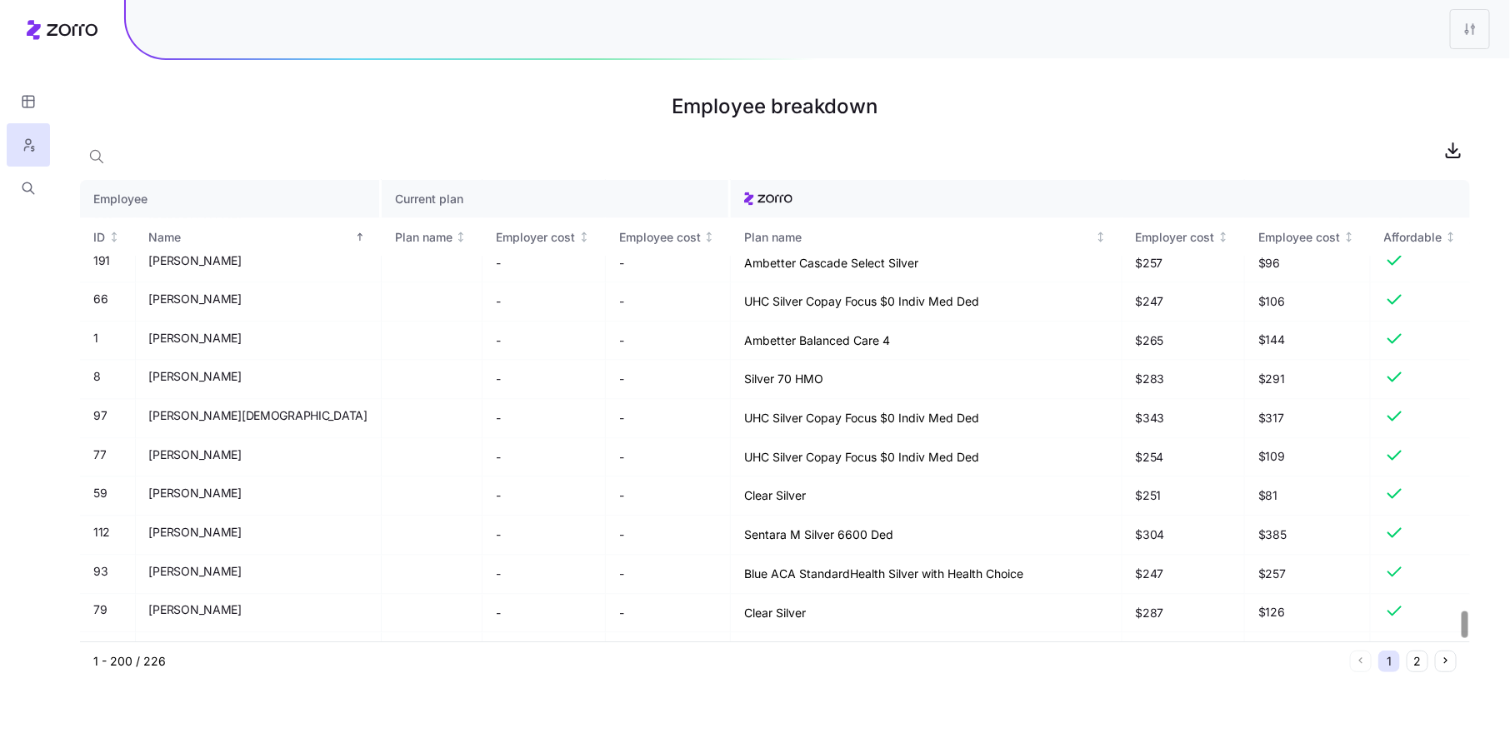
scroll to position [7505, 0]
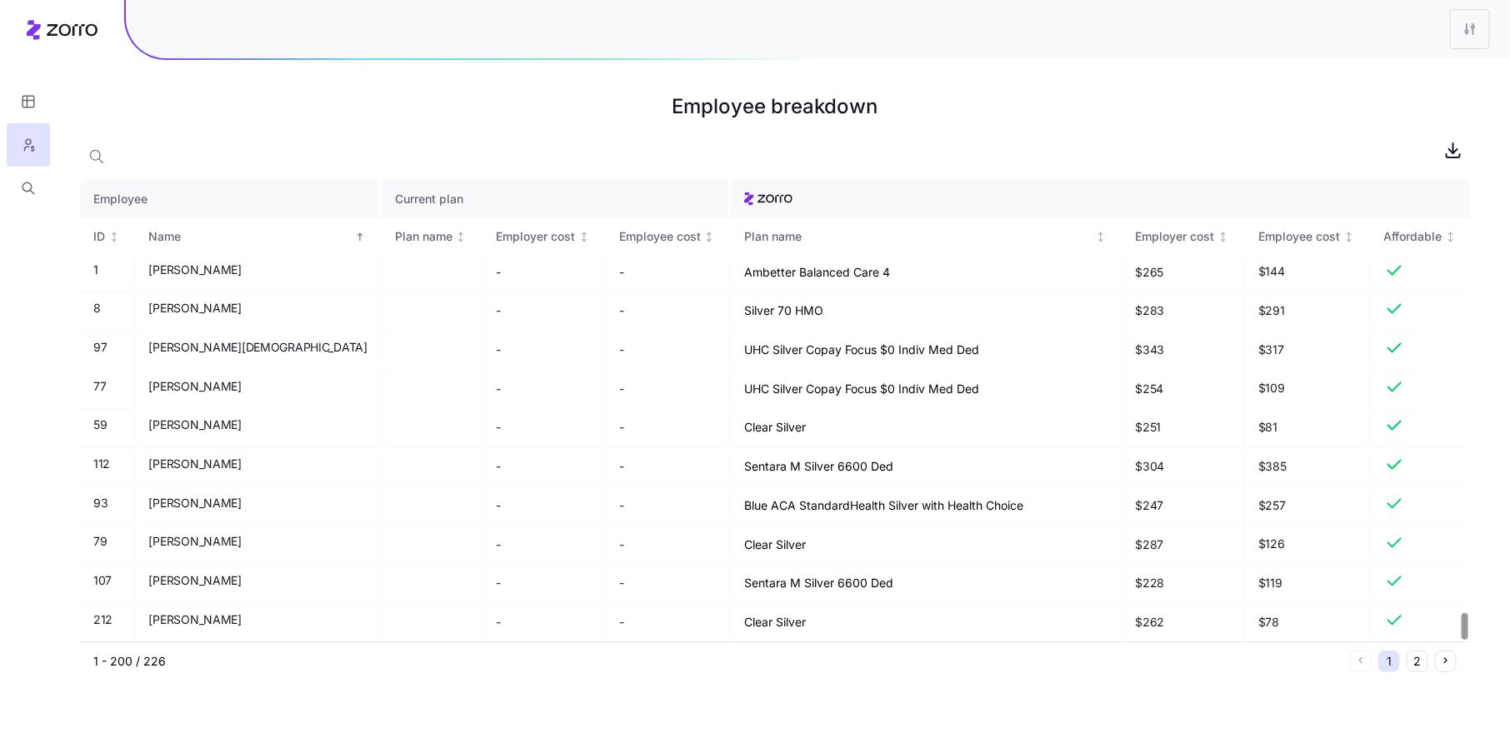
click at [1462, 631] on div at bounding box center [1465, 626] width 6 height 27
click at [1417, 663] on button "2" at bounding box center [1418, 662] width 22 height 22
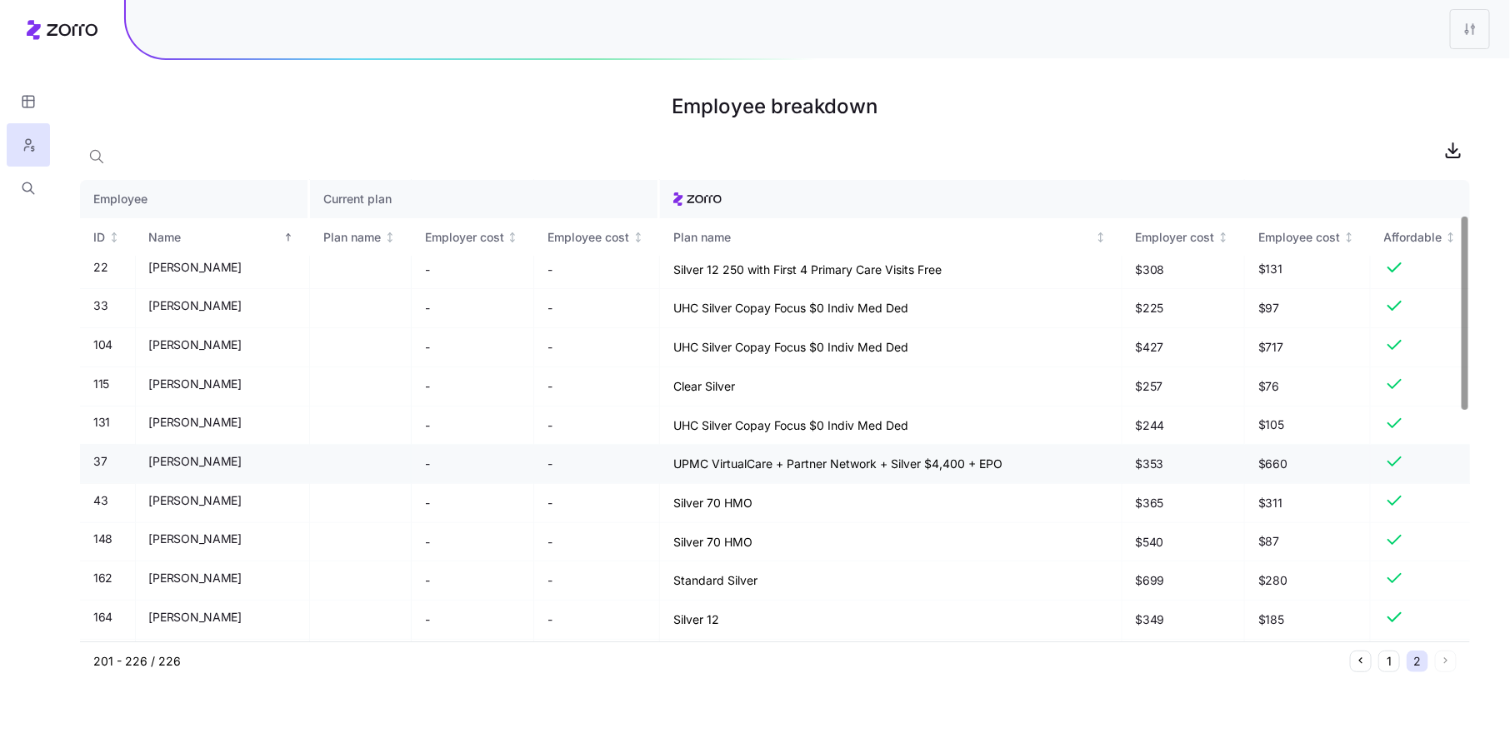
scroll to position [0, 0]
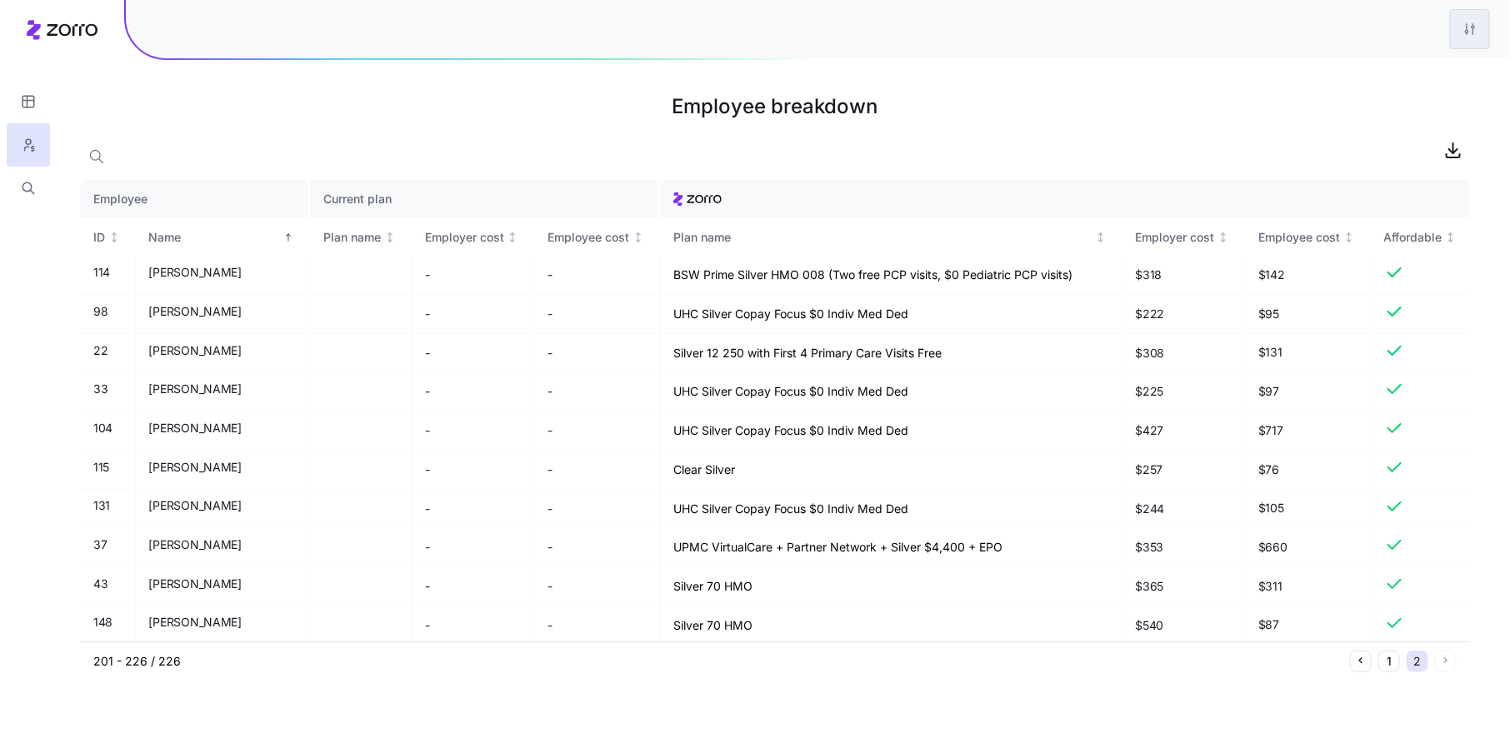
click at [1468, 33] on html "Employee breakdown Employee Current plan ID Name Plan name Employer cost Employ…" at bounding box center [755, 366] width 1510 height 733
click at [1450, 85] on div "Edit plan design" at bounding box center [1402, 74] width 166 height 27
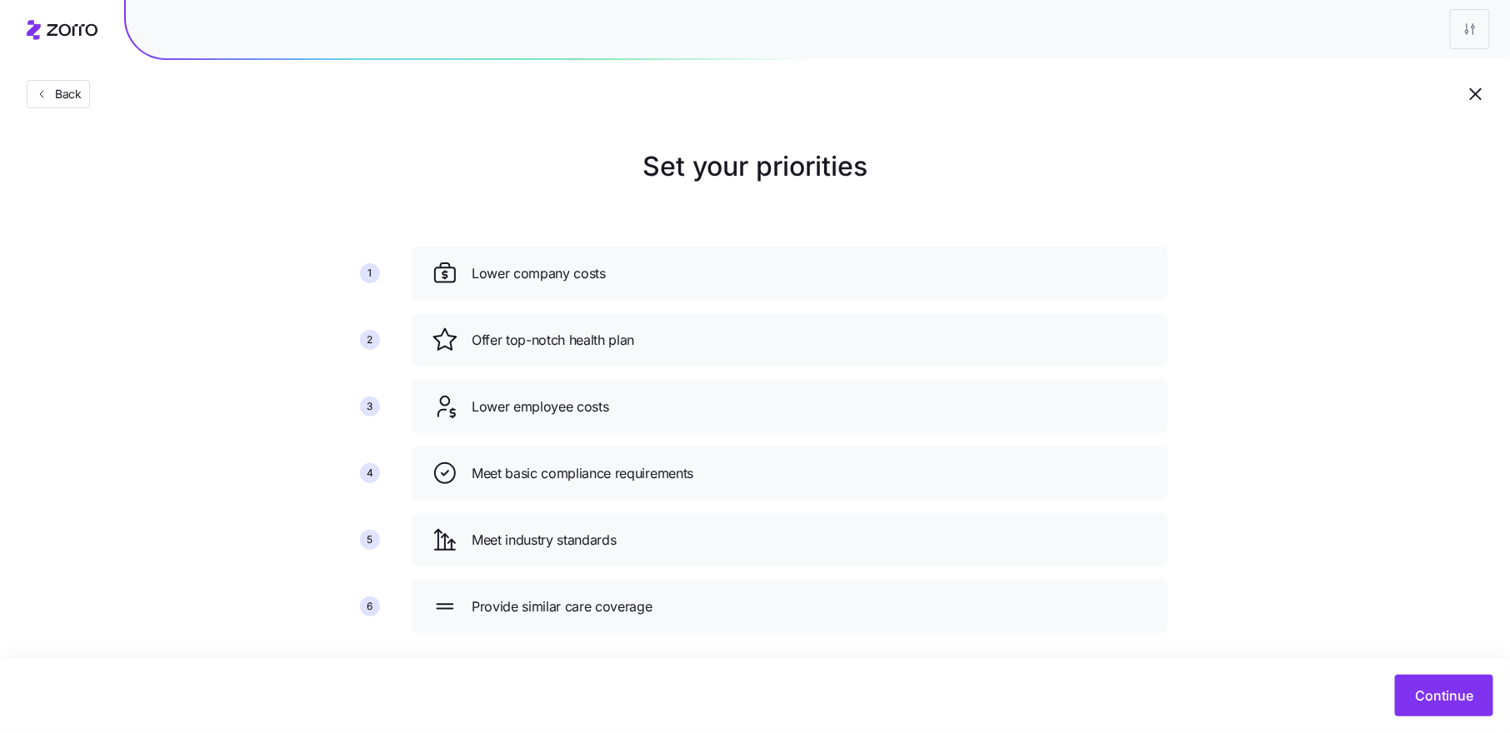
scroll to position [19, 0]
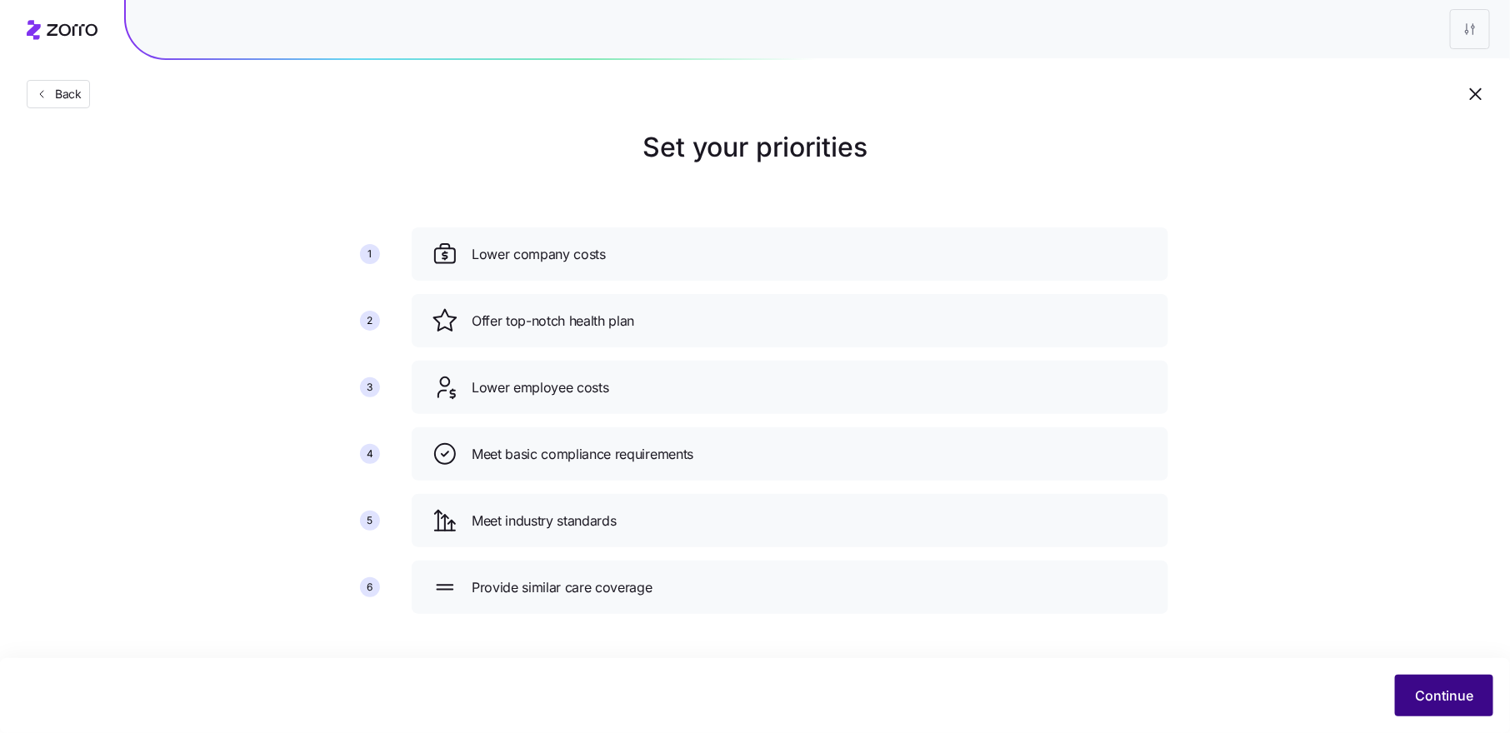
click at [1431, 702] on span "Continue" at bounding box center [1444, 696] width 58 height 20
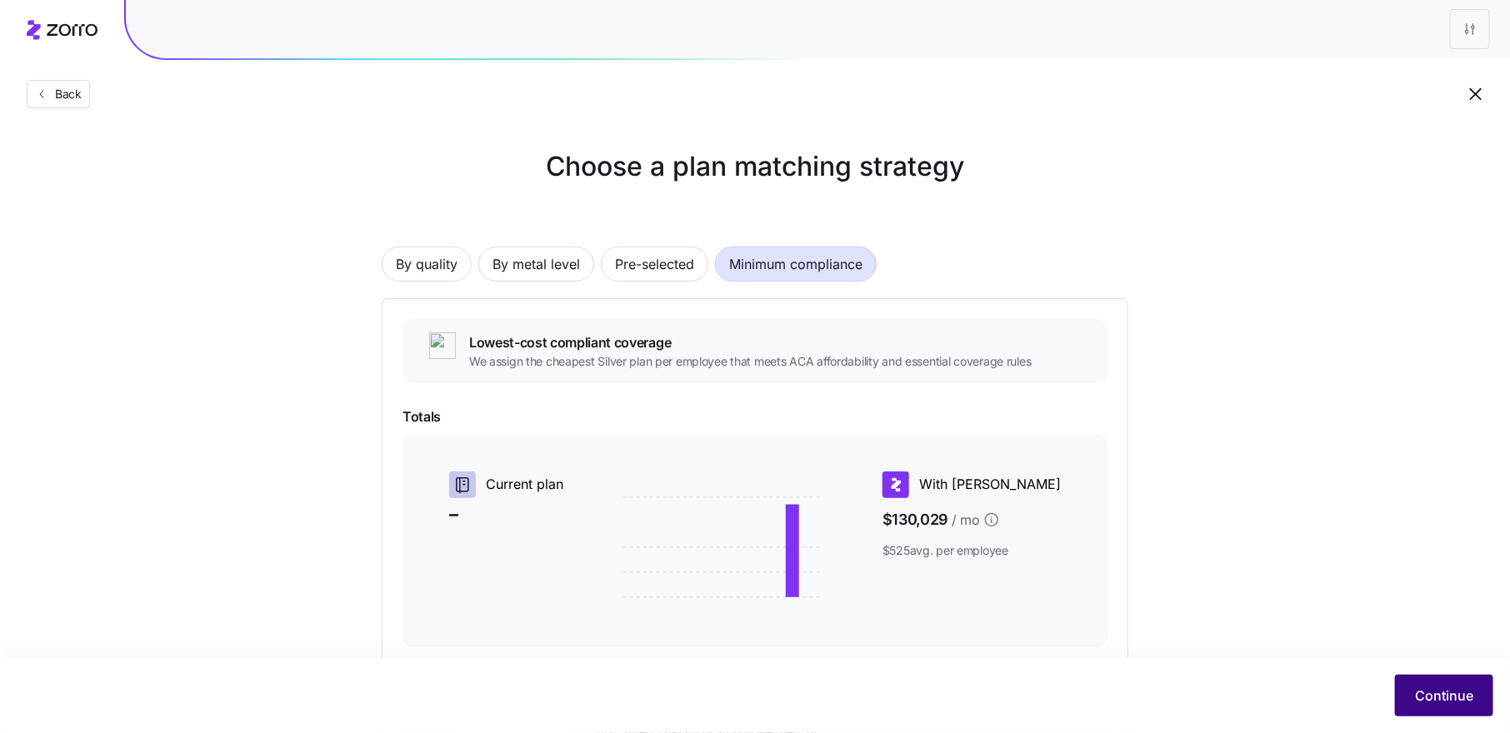
click at [1427, 691] on span "Continue" at bounding box center [1444, 696] width 58 height 20
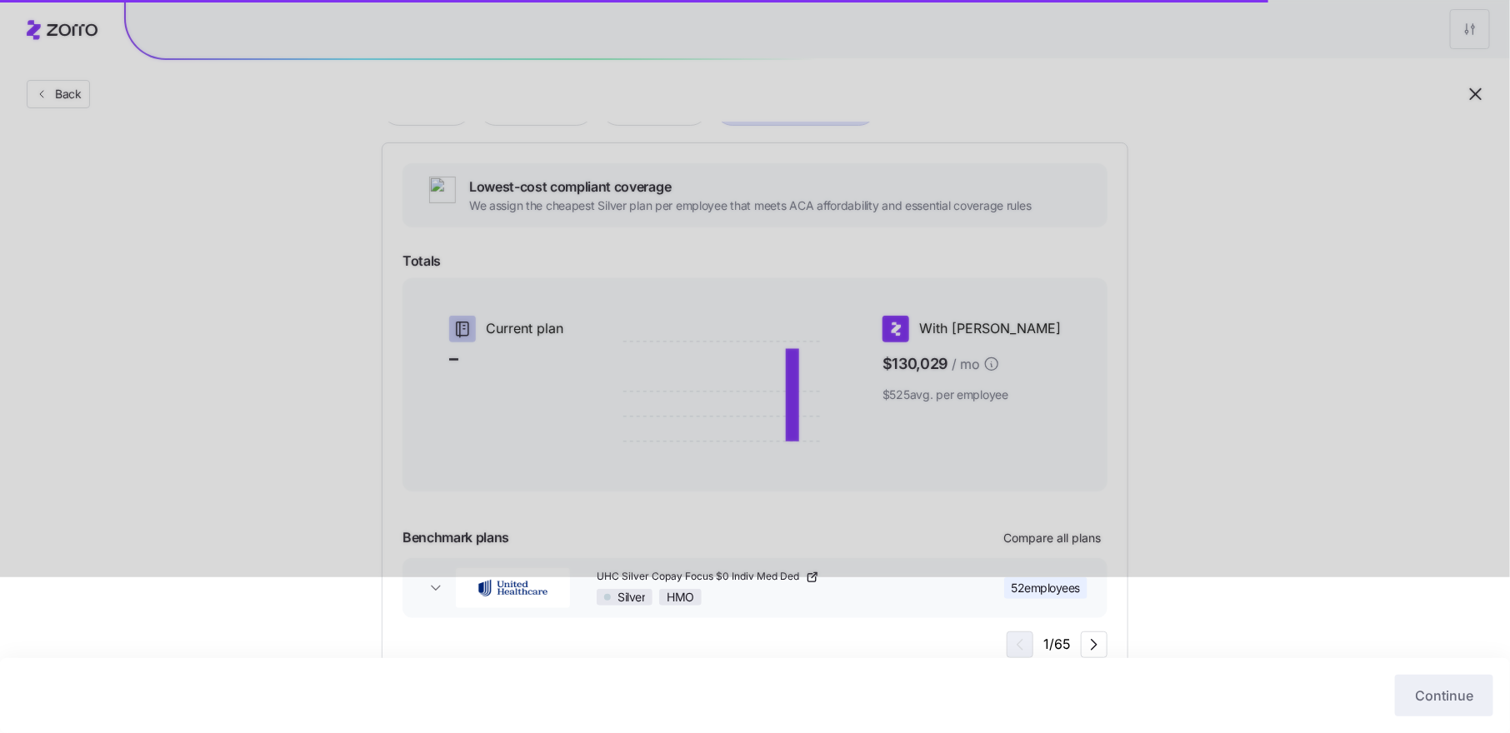
scroll to position [207, 0]
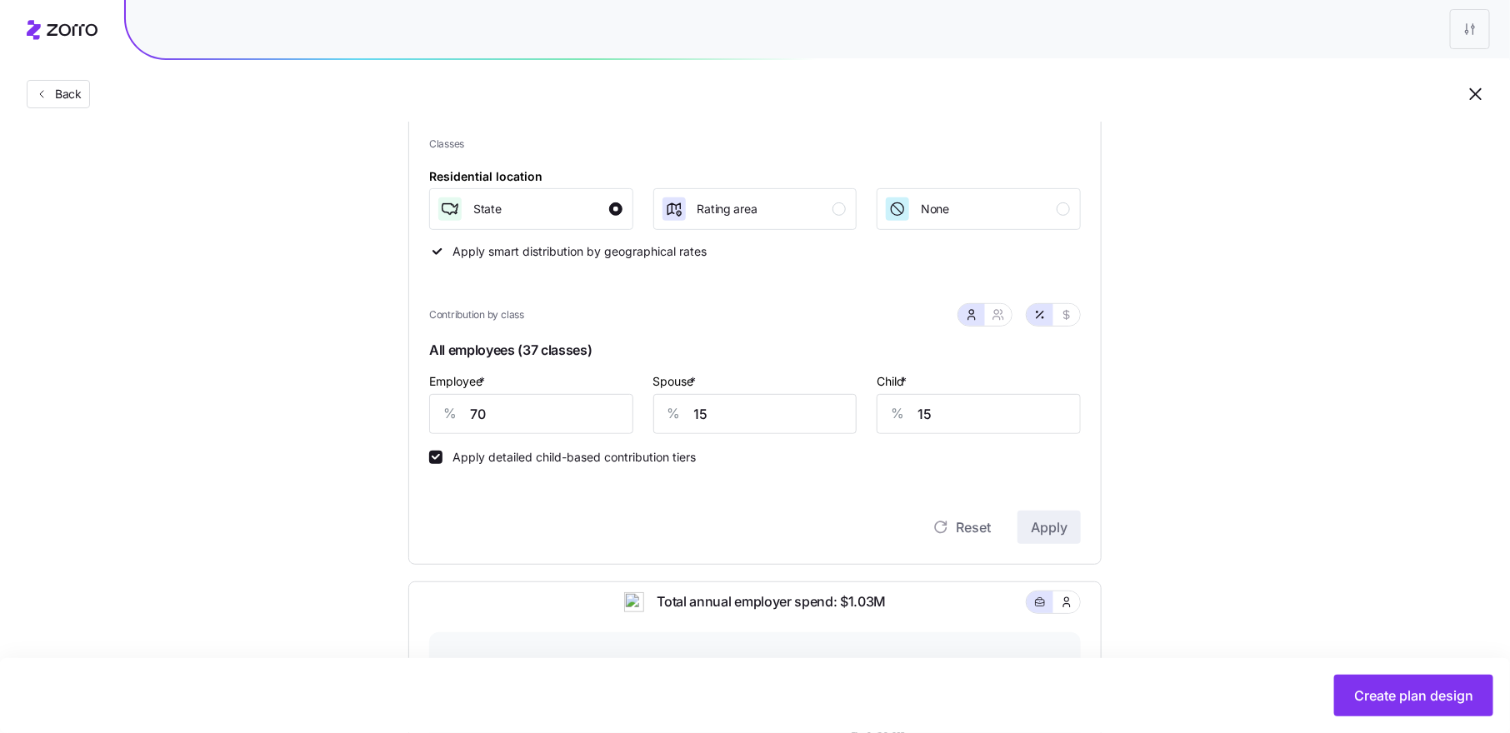
scroll to position [222, 0]
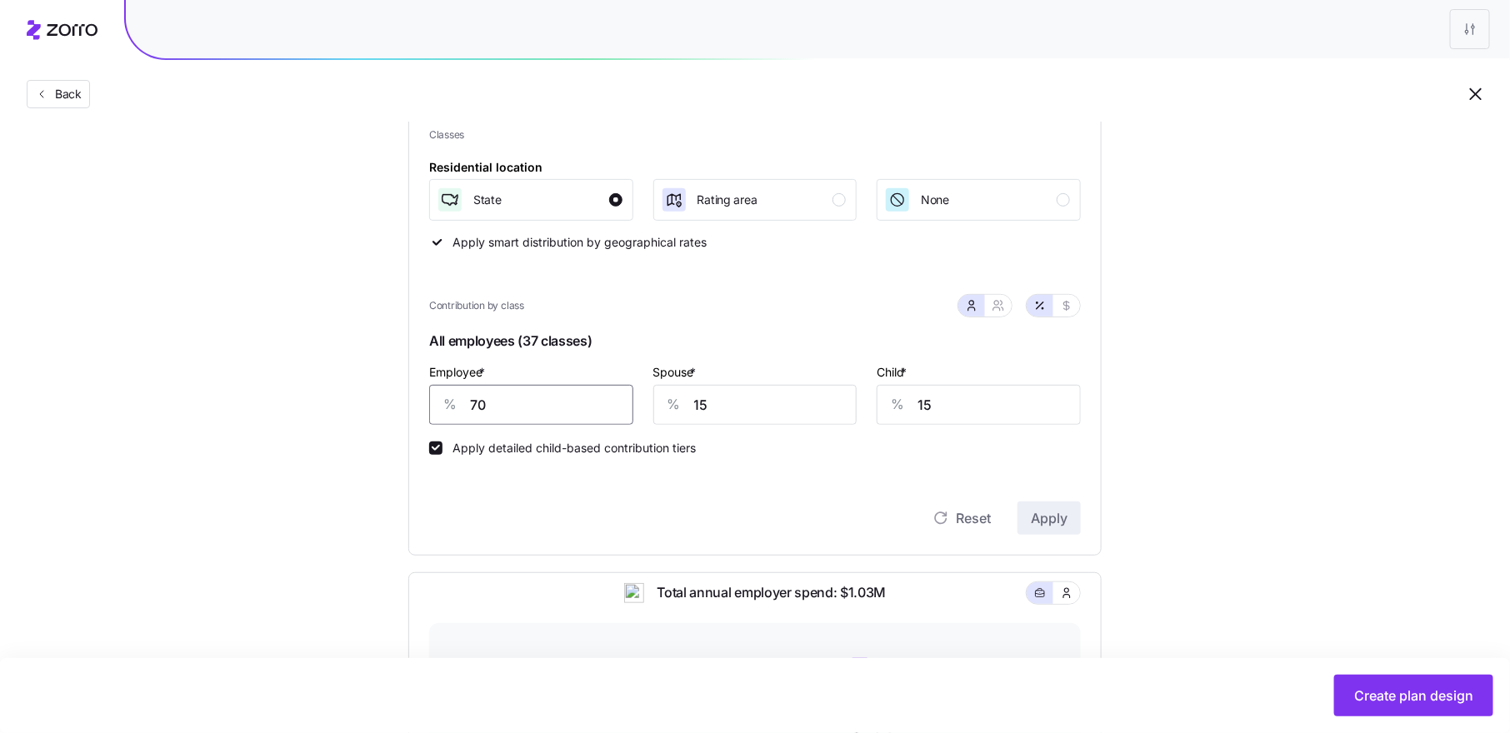
drag, startPoint x: 486, startPoint y: 408, endPoint x: 462, endPoint y: 407, distance: 24.2
click at [462, 407] on div "% 70" at bounding box center [531, 405] width 204 height 40
type input "60"
click at [1056, 516] on span "Apply" at bounding box center [1049, 518] width 37 height 20
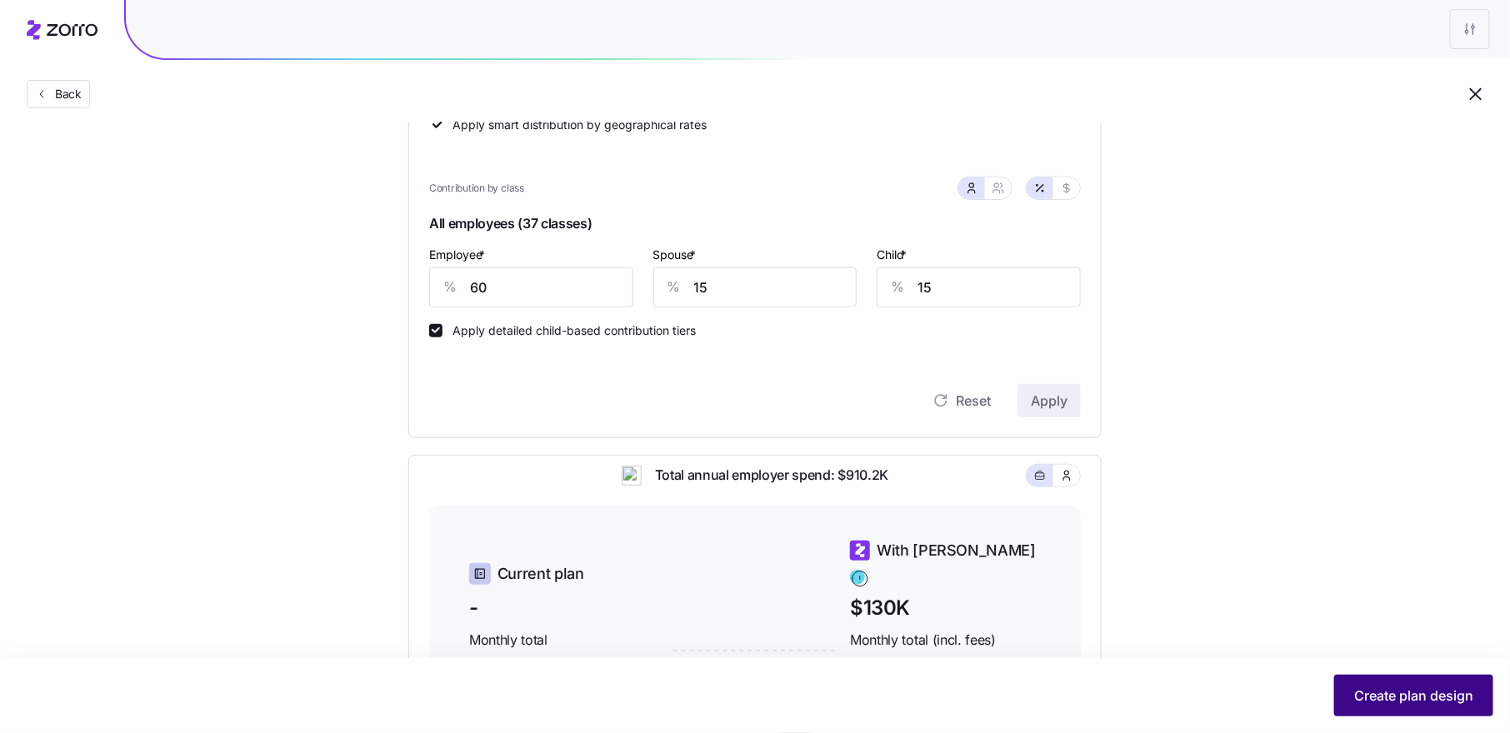
click at [1374, 693] on span "Create plan design" at bounding box center [1413, 696] width 119 height 20
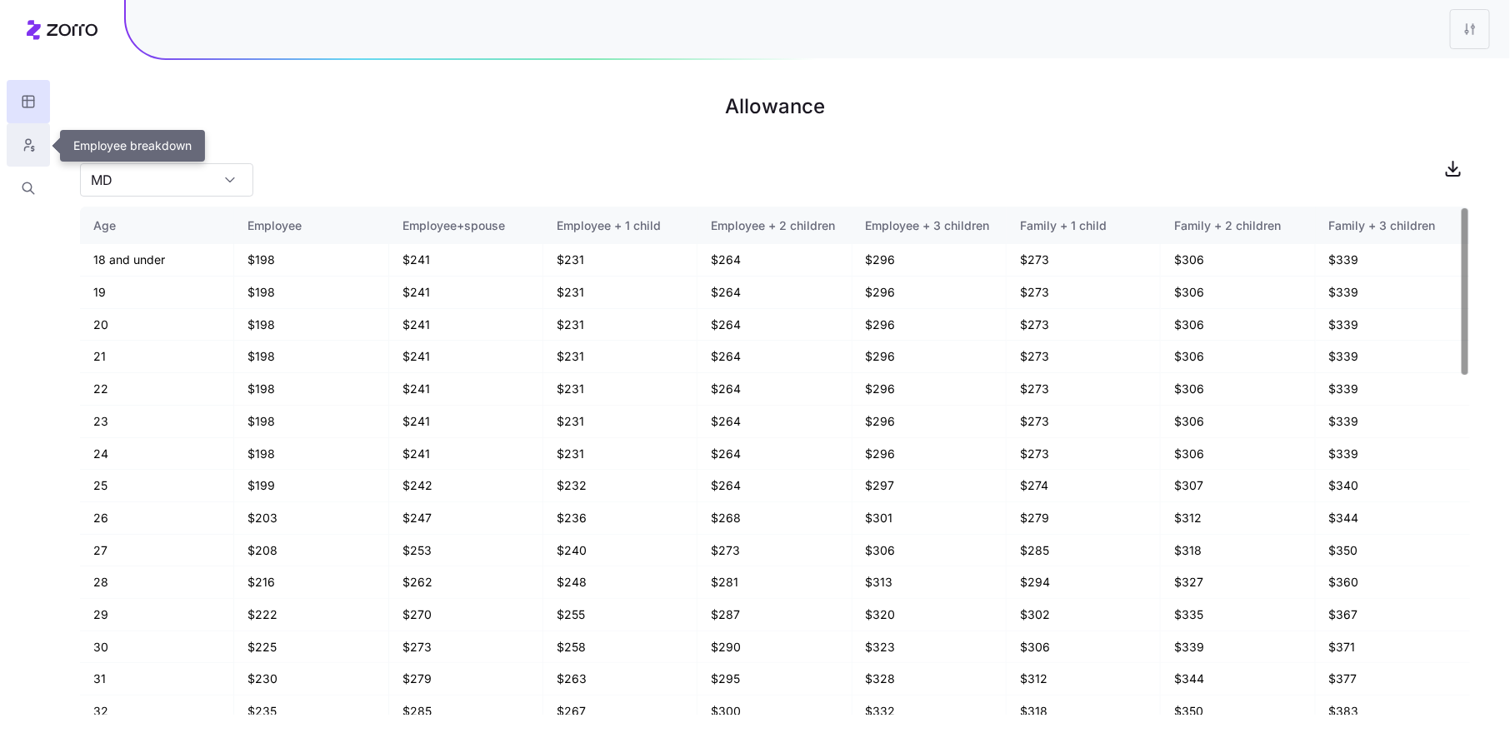
click at [41, 139] on button "button" at bounding box center [28, 144] width 43 height 43
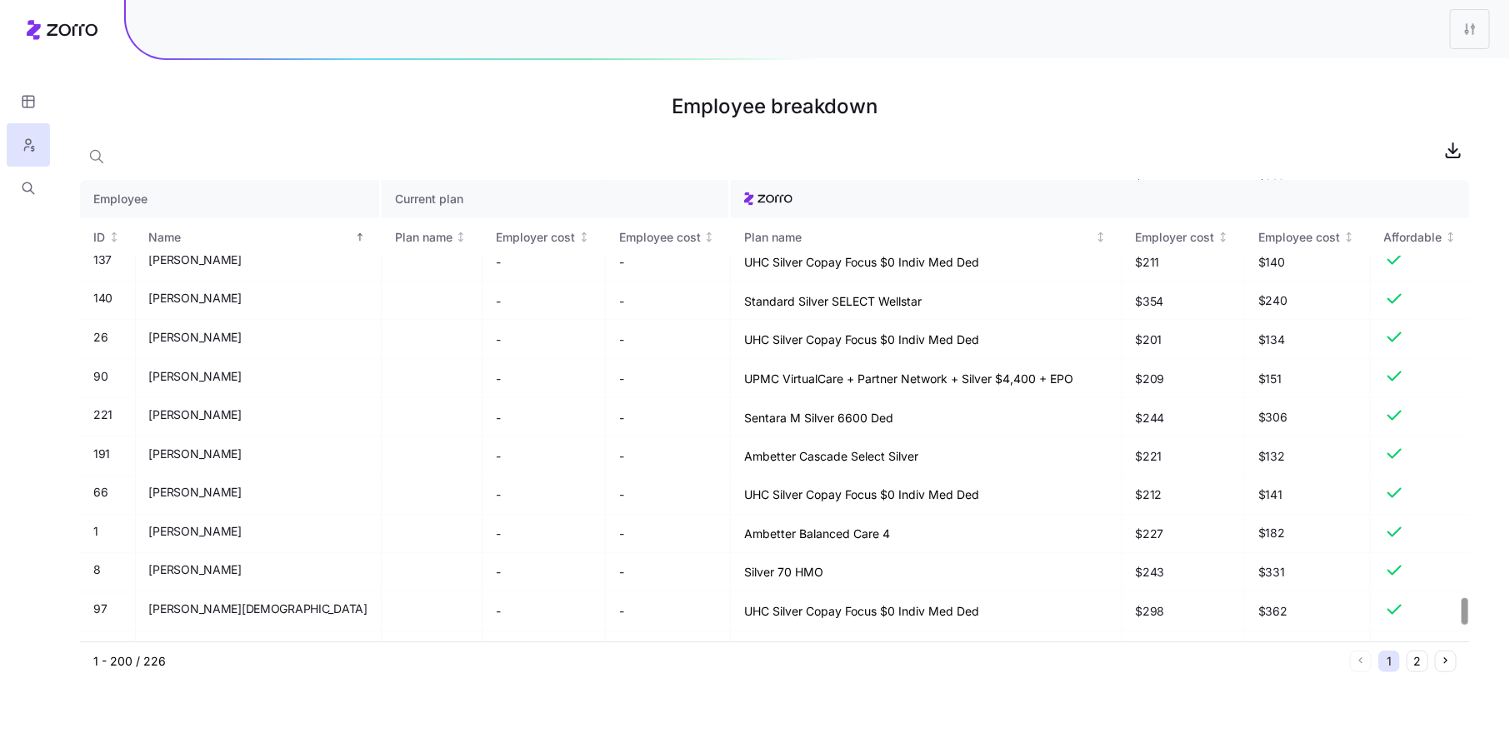
scroll to position [7505, 0]
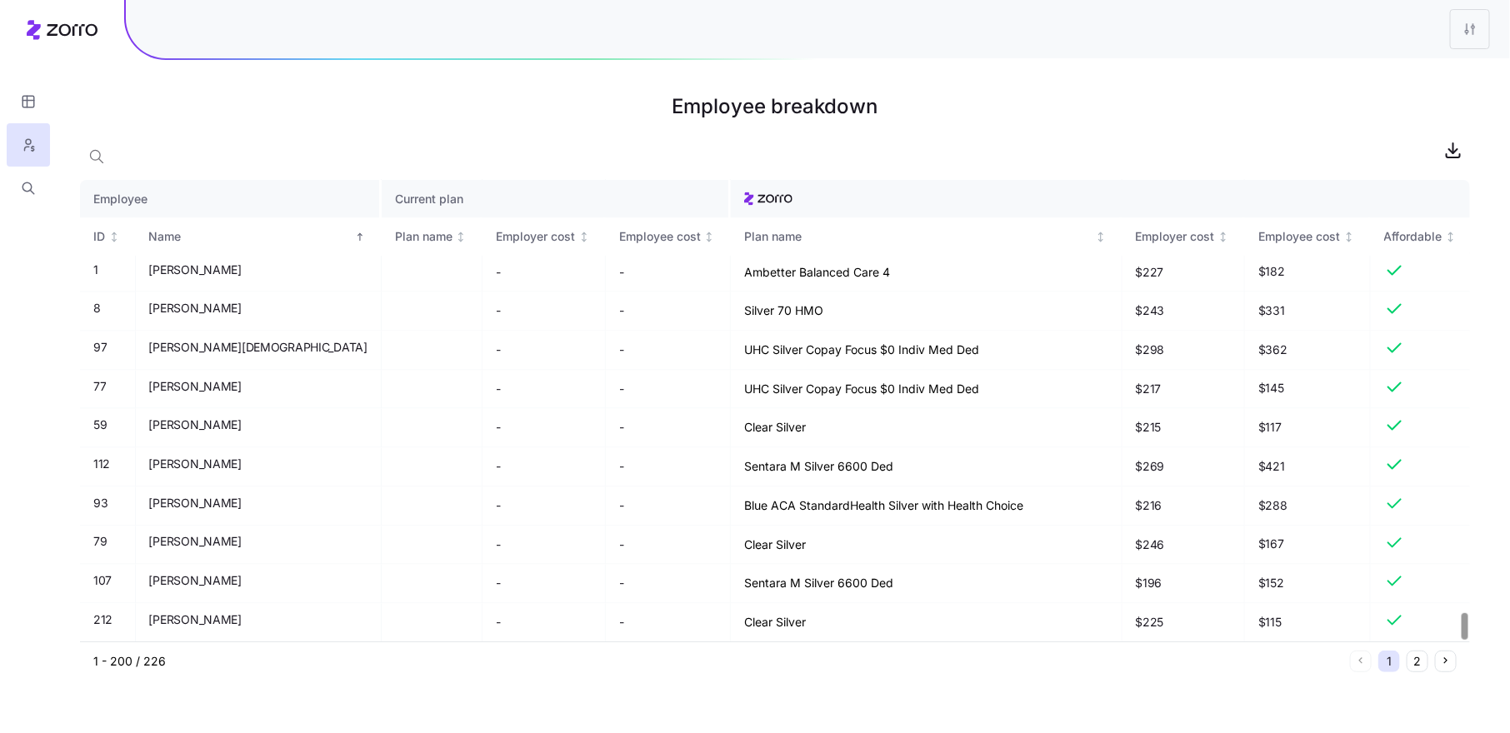
click at [1462, 637] on div at bounding box center [1465, 626] width 6 height 27
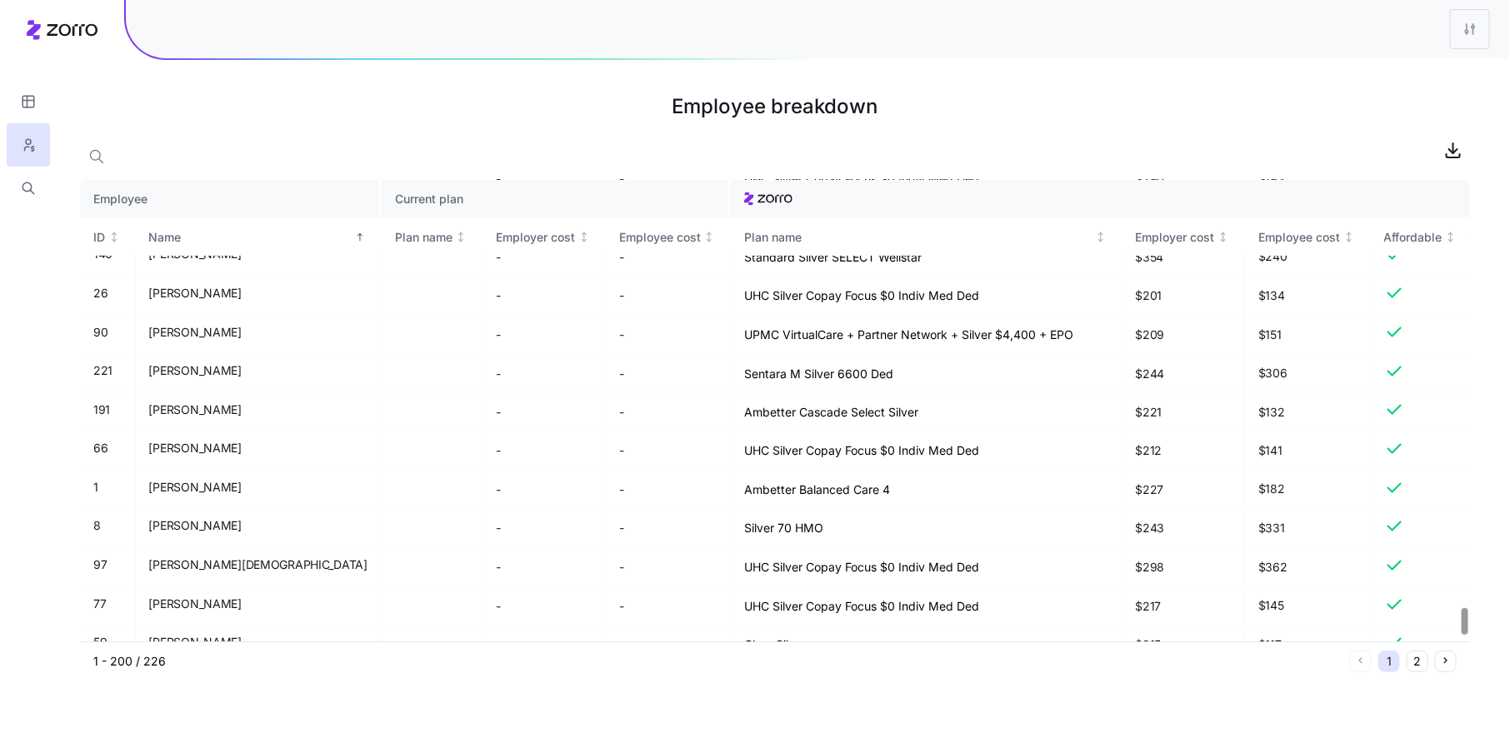
scroll to position [7168, 0]
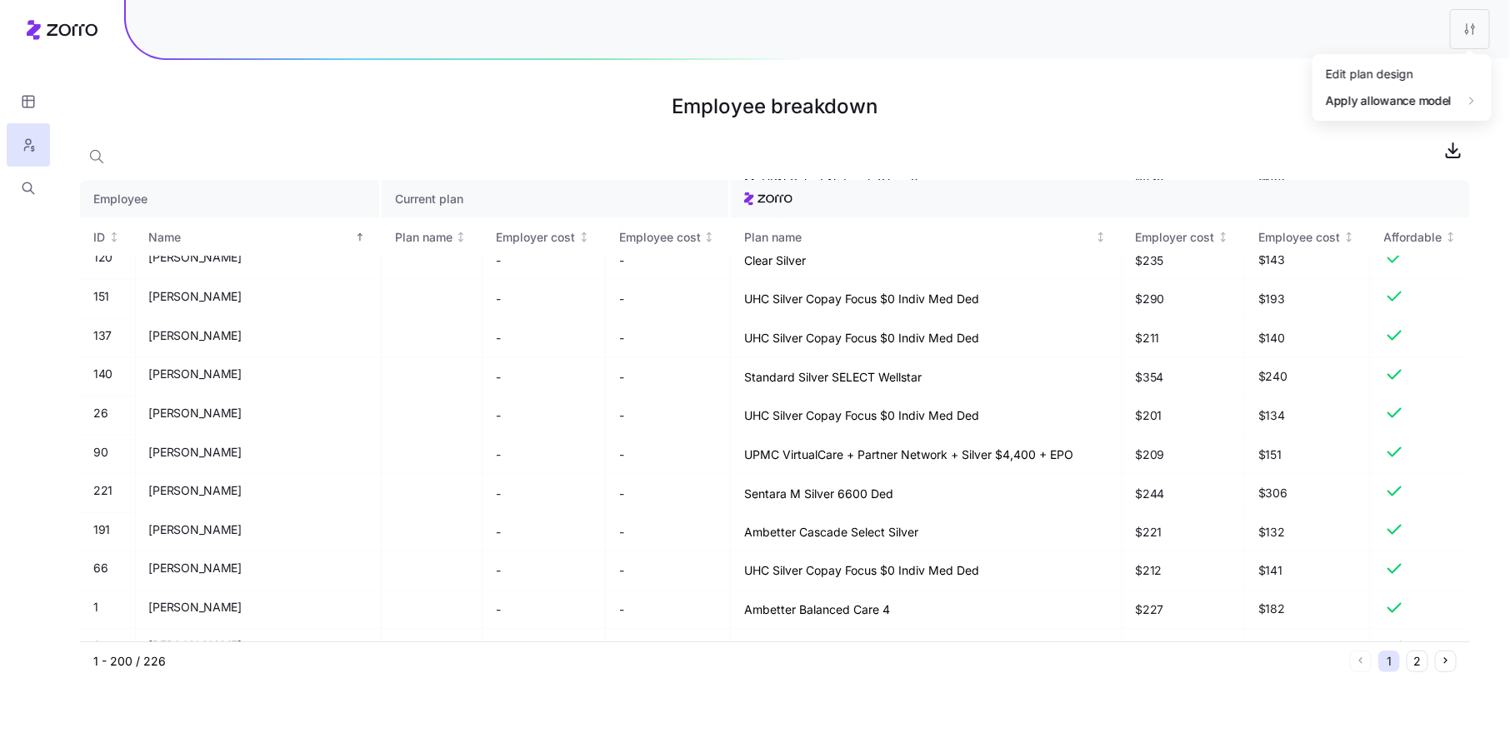
click at [1464, 34] on html "Employee breakdown Employee Current plan ID Name Plan name Employer cost Employ…" at bounding box center [755, 366] width 1510 height 733
click at [1442, 77] on div "Edit plan design" at bounding box center [1402, 74] width 166 height 27
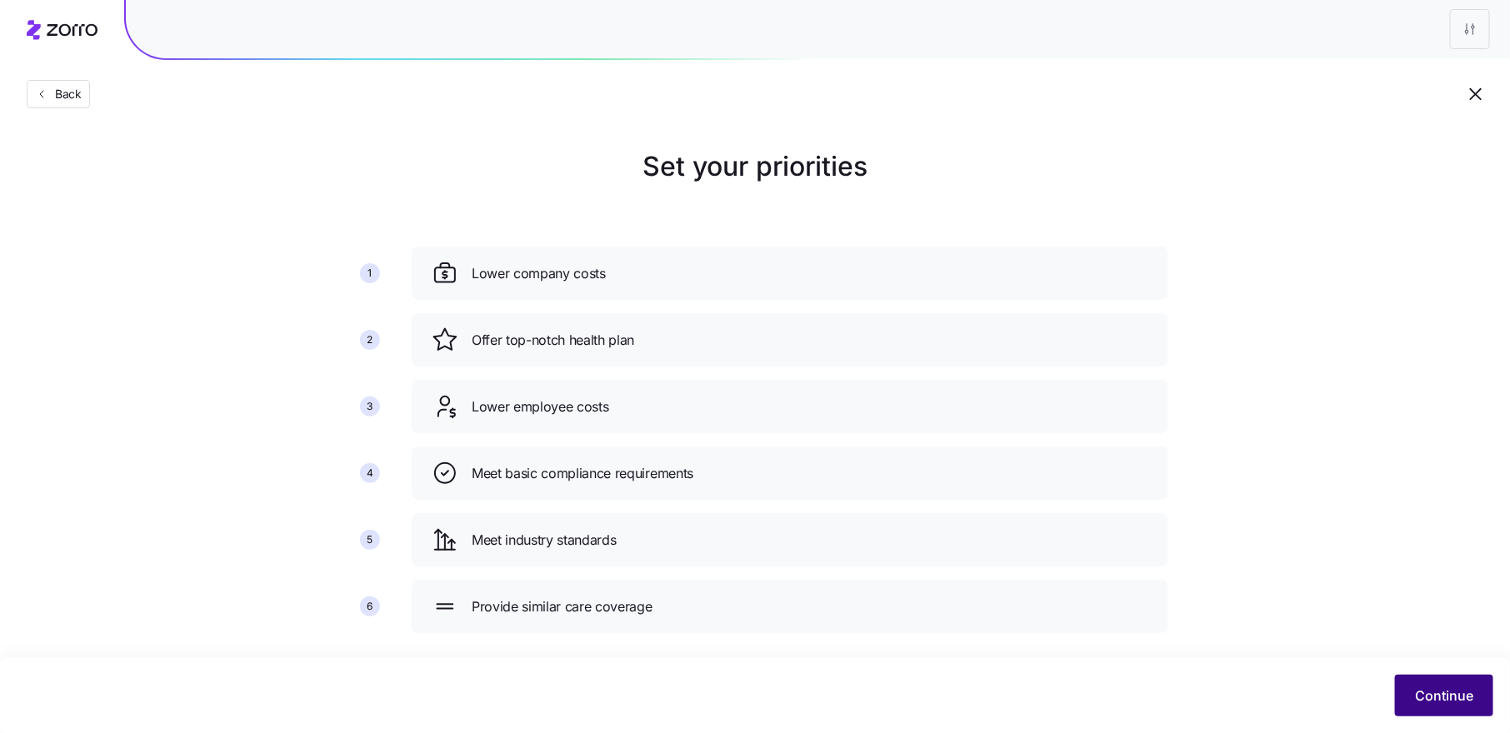
click at [1450, 692] on span "Continue" at bounding box center [1444, 696] width 58 height 20
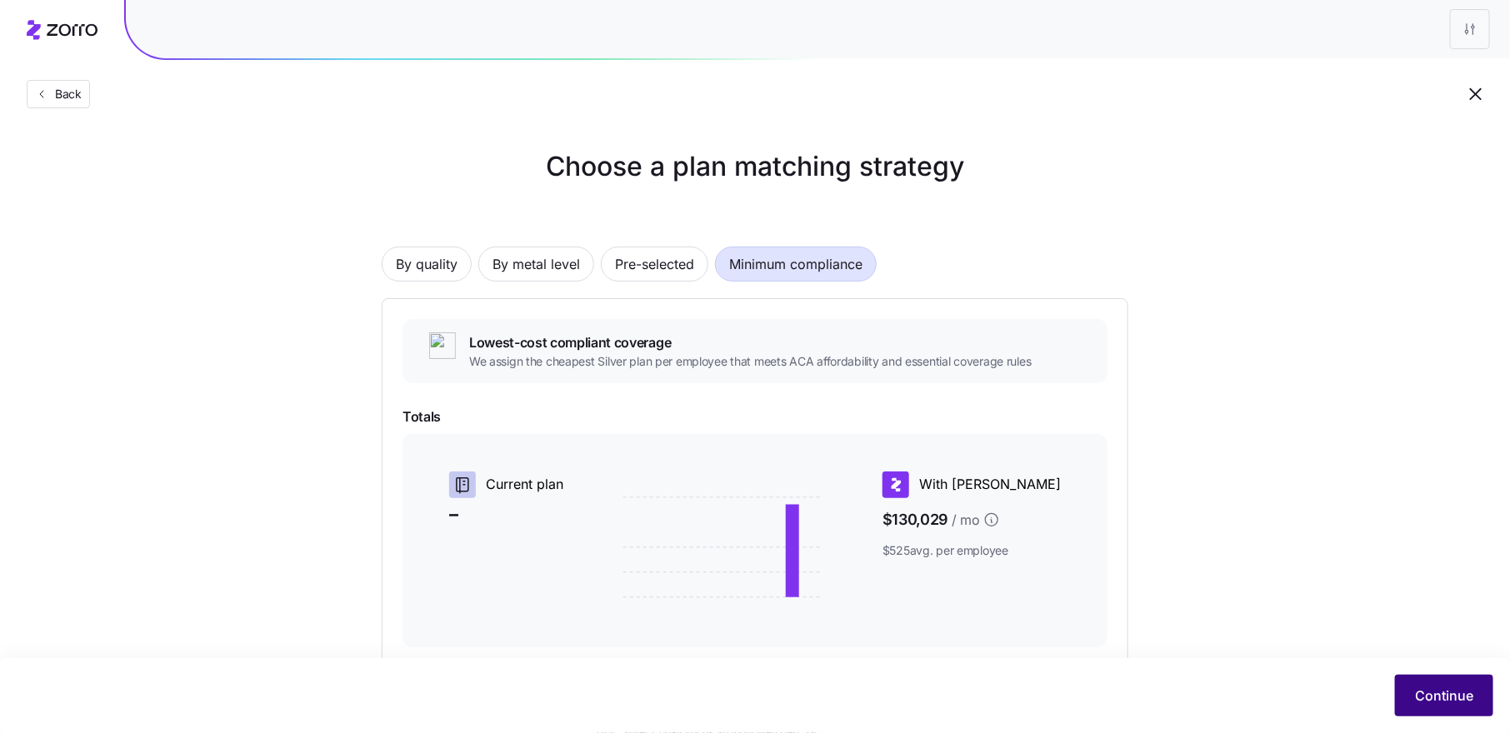
click at [1449, 692] on span "Continue" at bounding box center [1444, 696] width 58 height 20
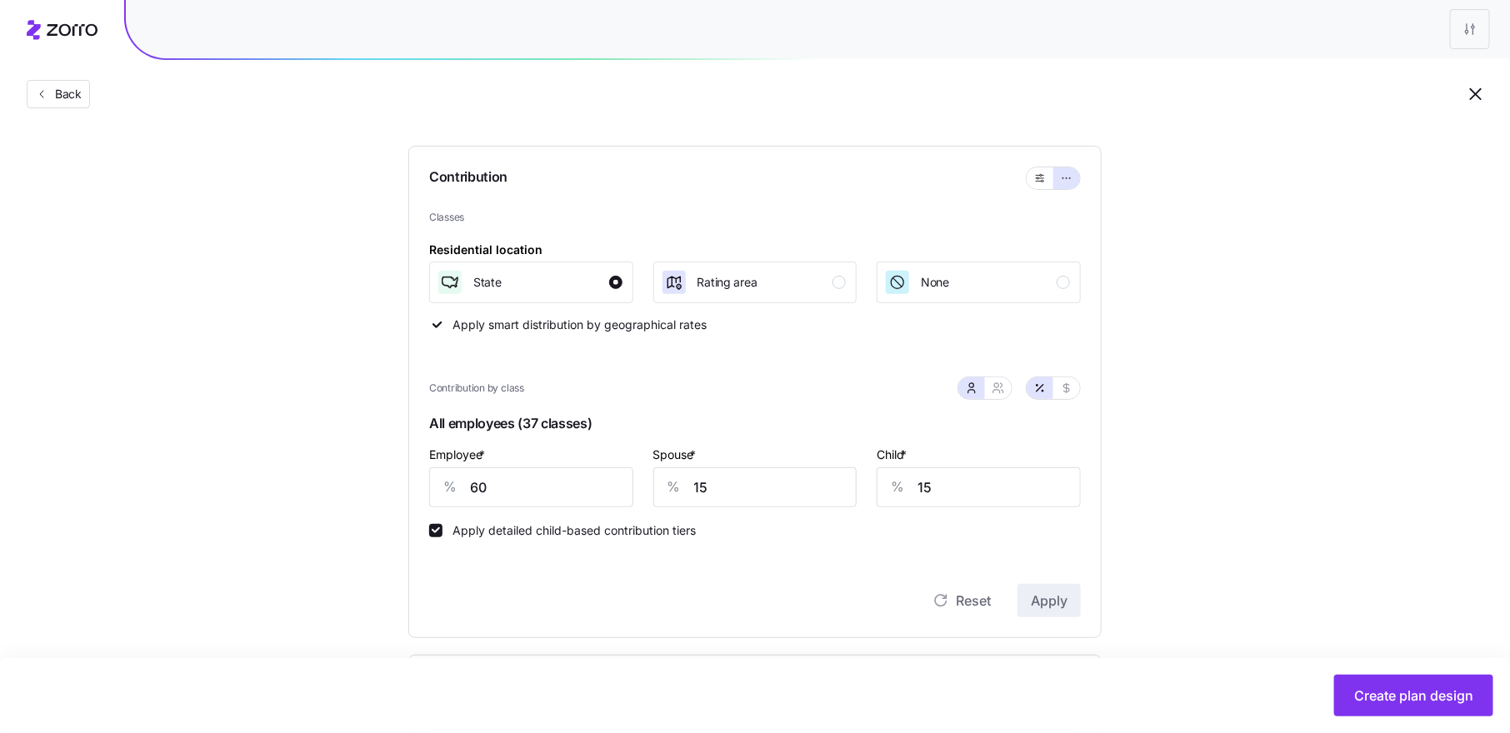
scroll to position [147, 0]
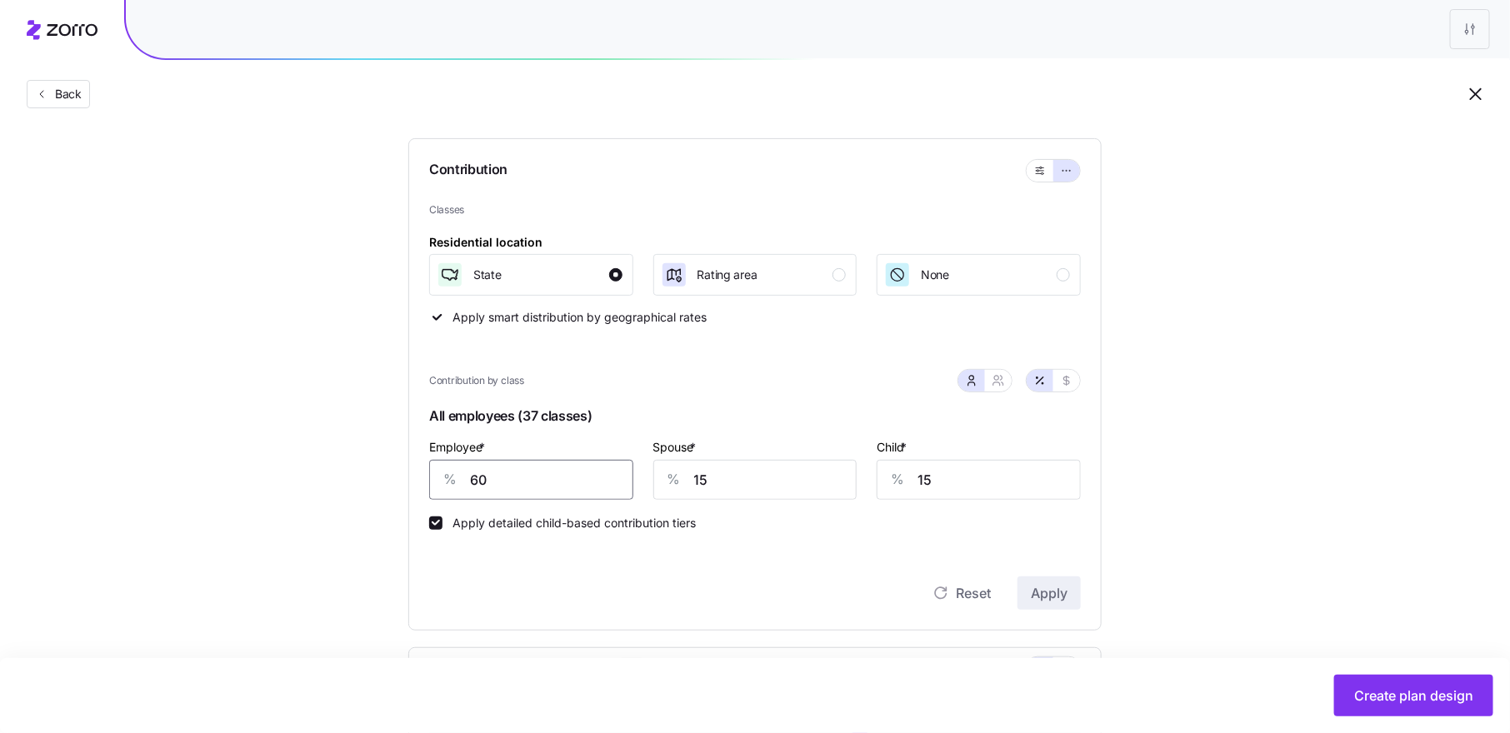
drag, startPoint x: 491, startPoint y: 483, endPoint x: 457, endPoint y: 483, distance: 33.3
click at [457, 483] on div "% 60" at bounding box center [531, 480] width 204 height 40
type input "70"
drag, startPoint x: 711, startPoint y: 481, endPoint x: 662, endPoint y: 476, distance: 48.6
click at [662, 476] on div "% 15" at bounding box center [755, 480] width 204 height 40
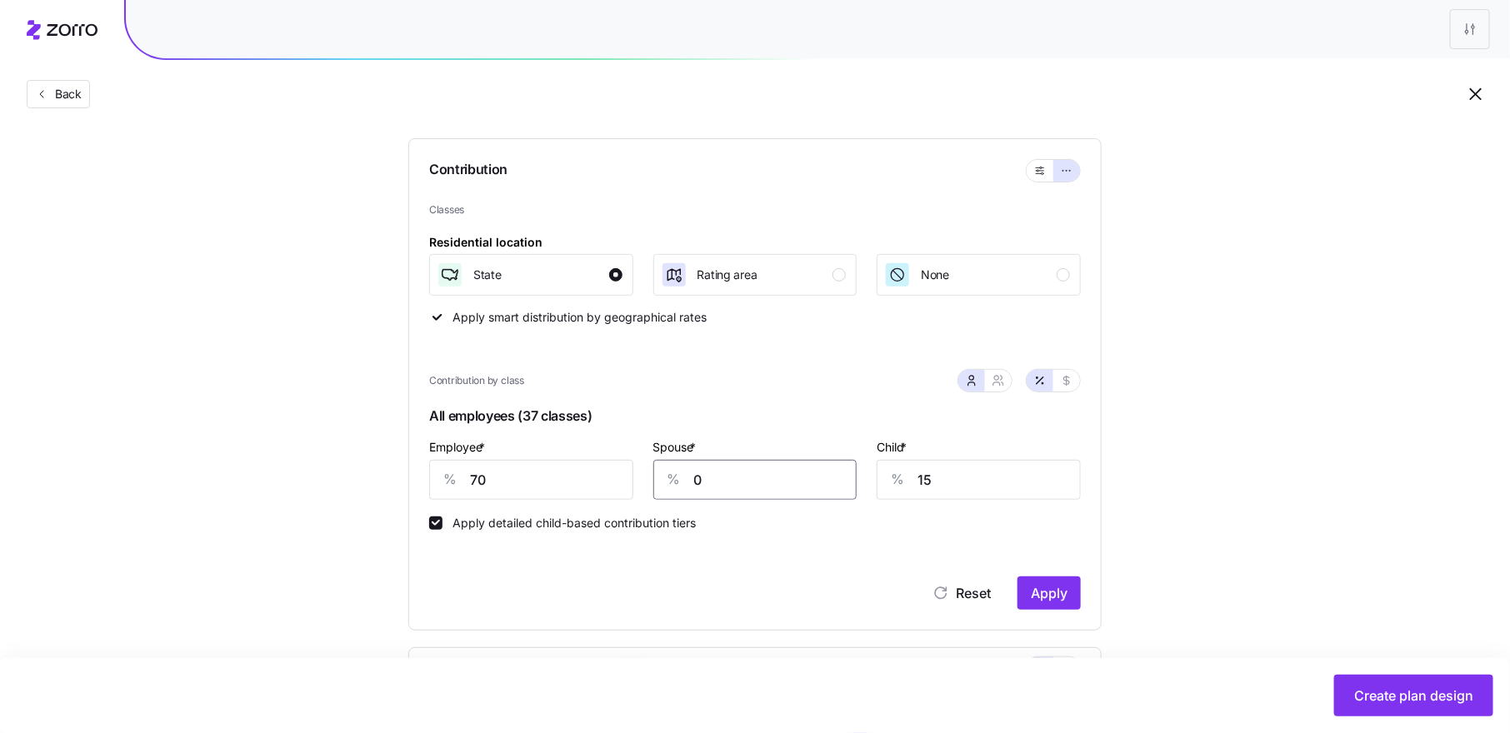
type input "0"
click at [1039, 583] on span "Apply" at bounding box center [1049, 593] width 37 height 20
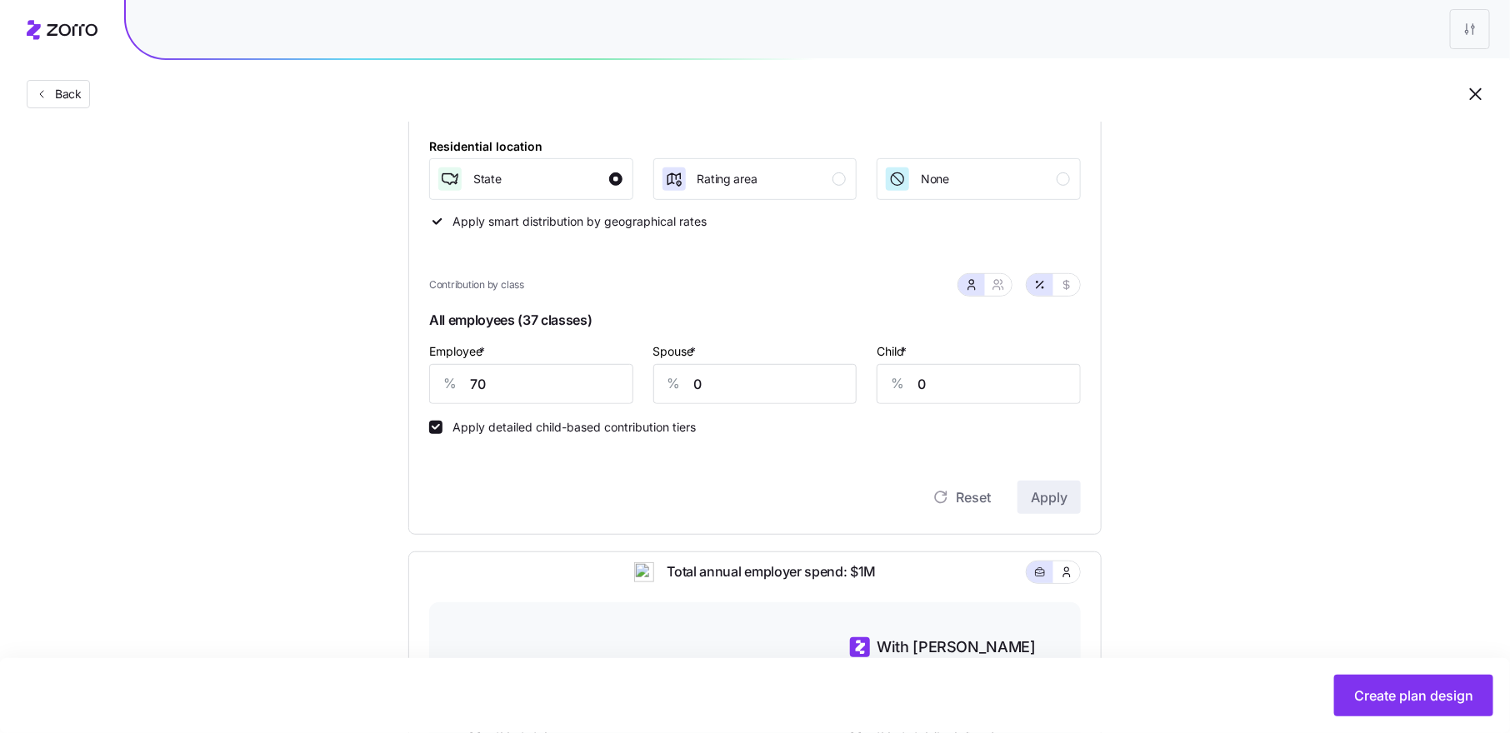
scroll to position [218, 0]
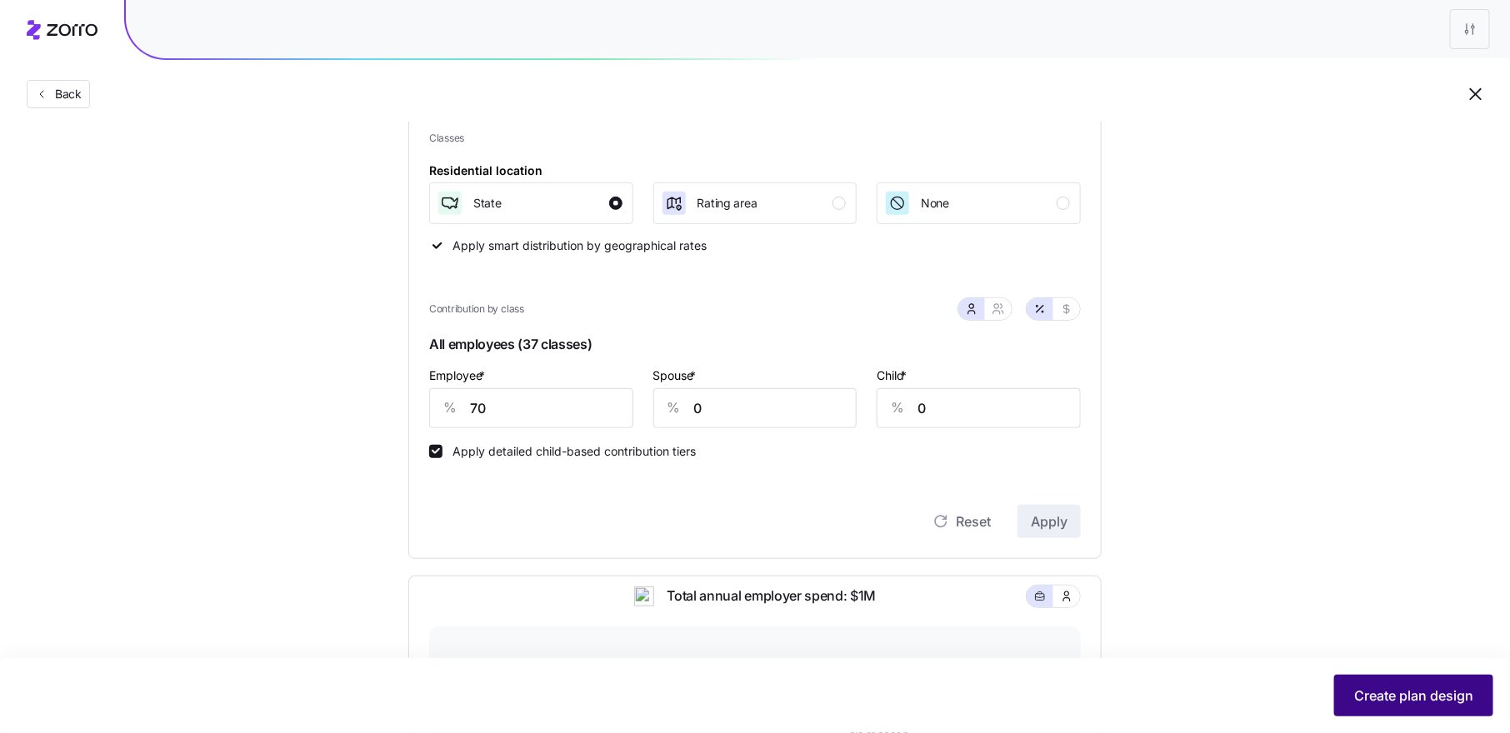
click at [1413, 685] on button "Create plan design" at bounding box center [1413, 696] width 159 height 42
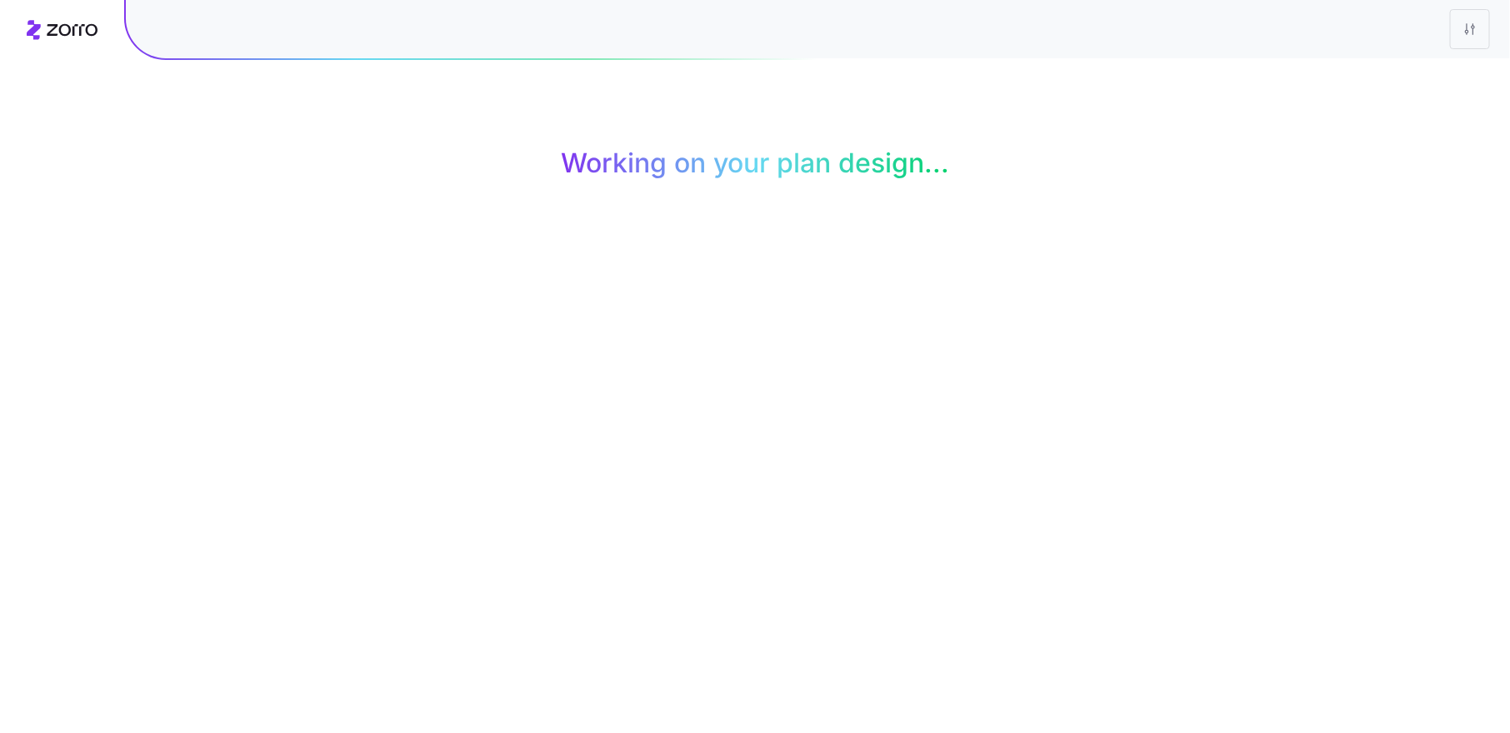
scroll to position [0, 0]
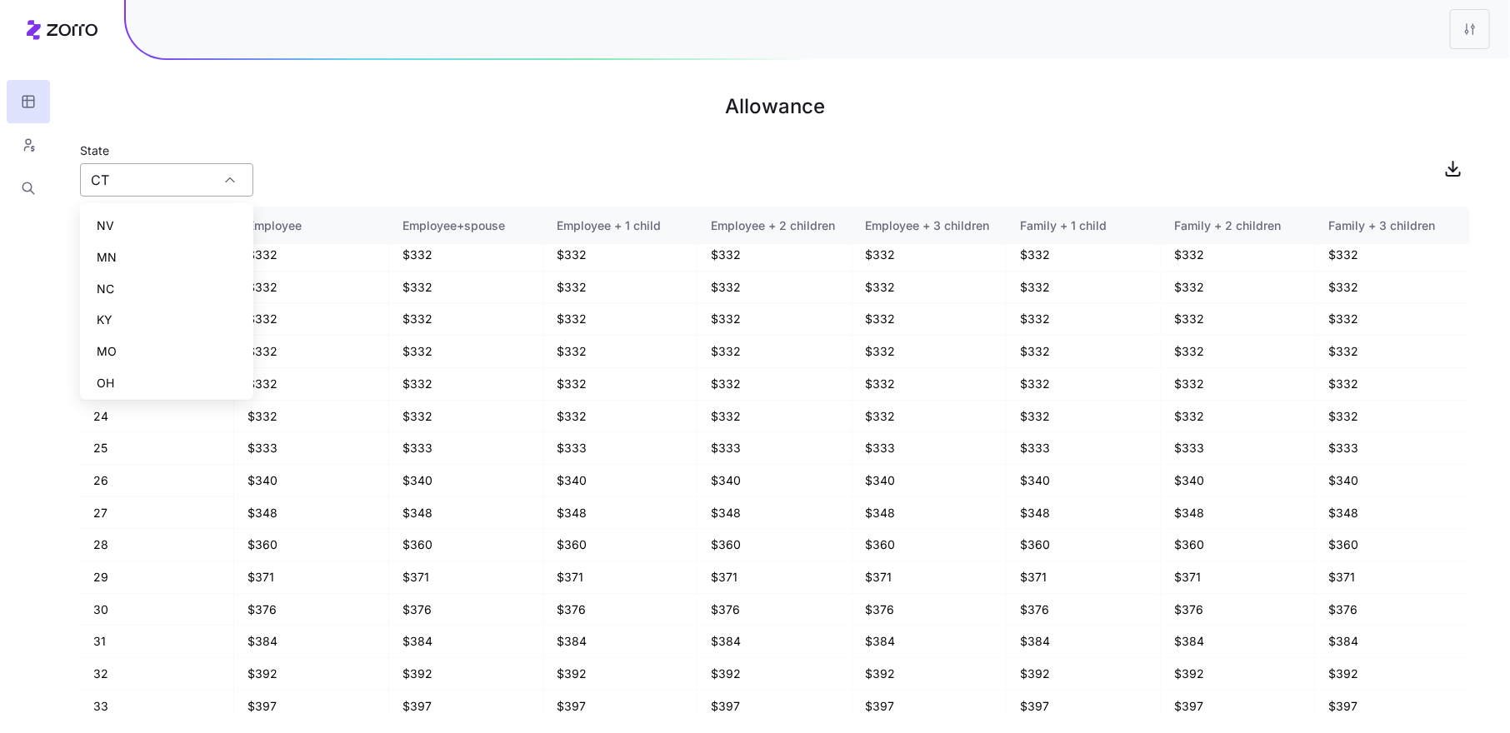
scroll to position [162, 0]
click at [214, 188] on input "CT" at bounding box center [166, 179] width 173 height 33
click at [217, 227] on div "OH" at bounding box center [167, 222] width 160 height 32
click at [178, 292] on div "NY" at bounding box center [167, 289] width 160 height 32
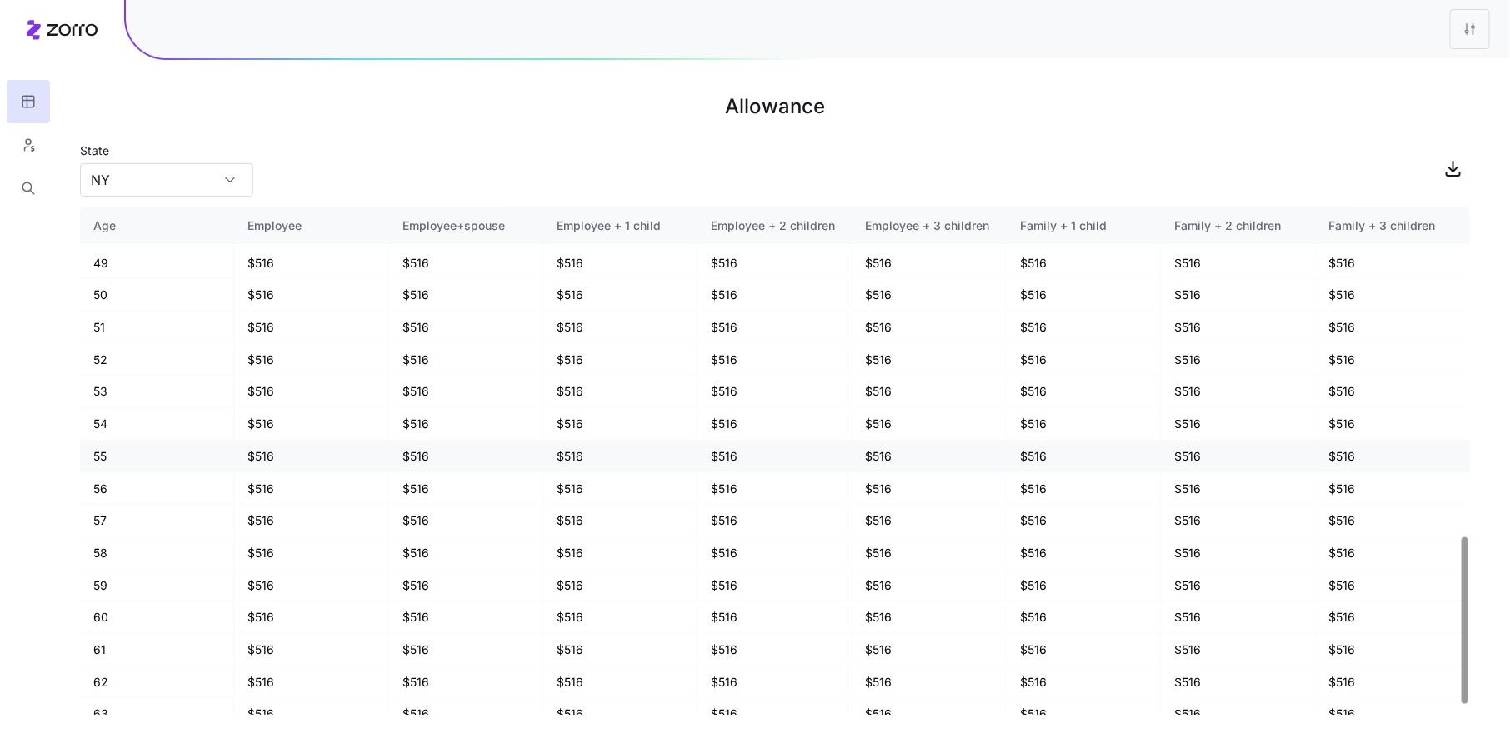
scroll to position [1030, 0]
click at [211, 179] on input "NY" at bounding box center [166, 179] width 173 height 33
click at [193, 221] on div "VT" at bounding box center [167, 227] width 160 height 32
type input "VT"
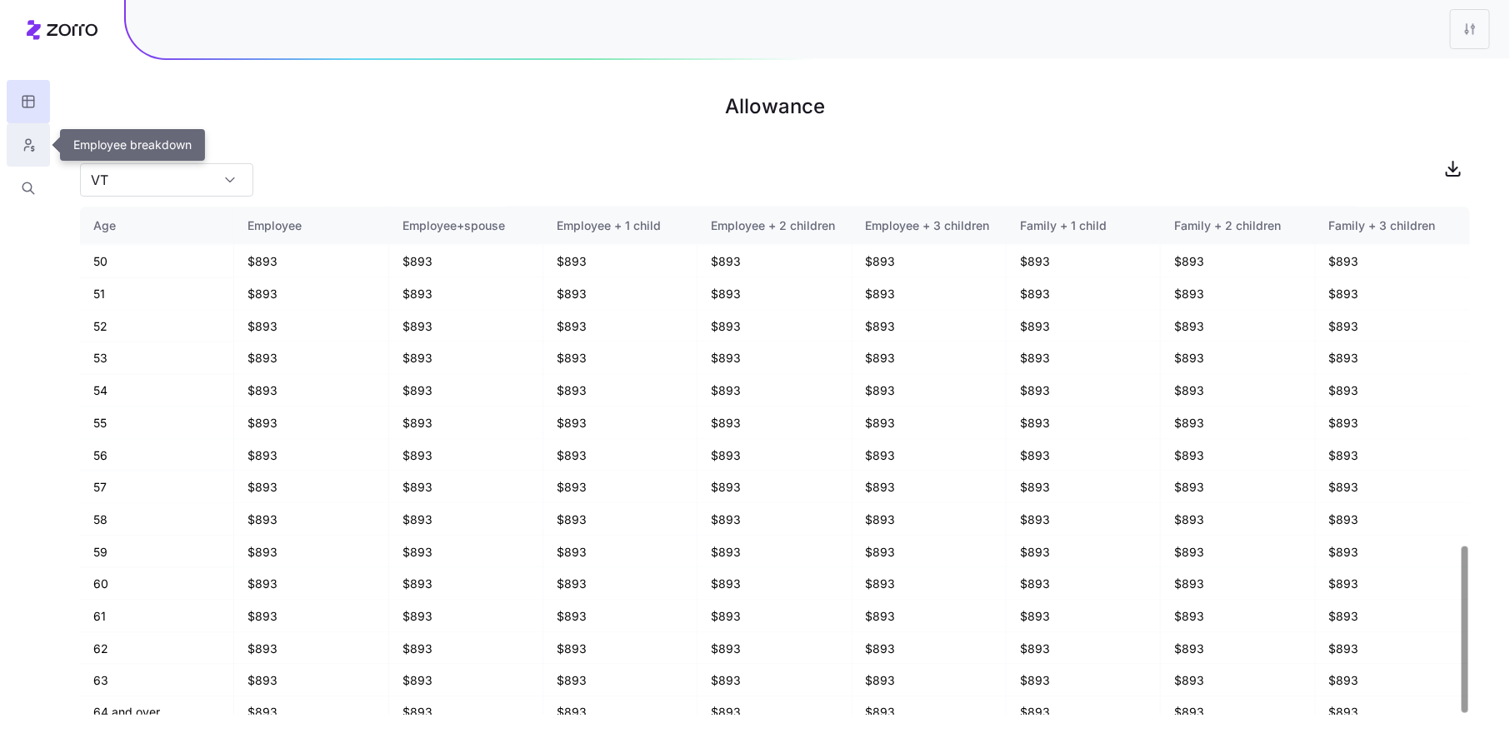
click at [33, 148] on icon "button" at bounding box center [28, 145] width 15 height 17
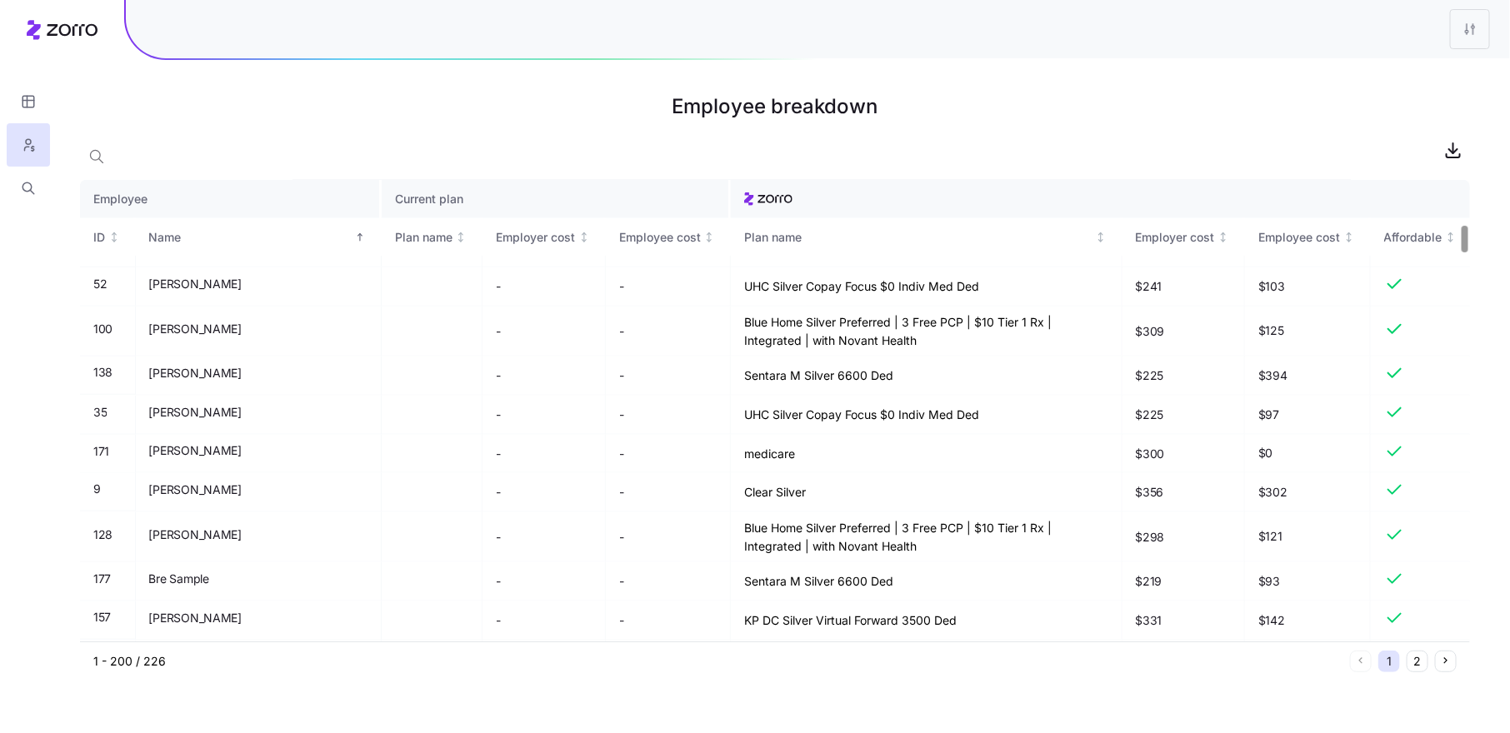
scroll to position [784, 0]
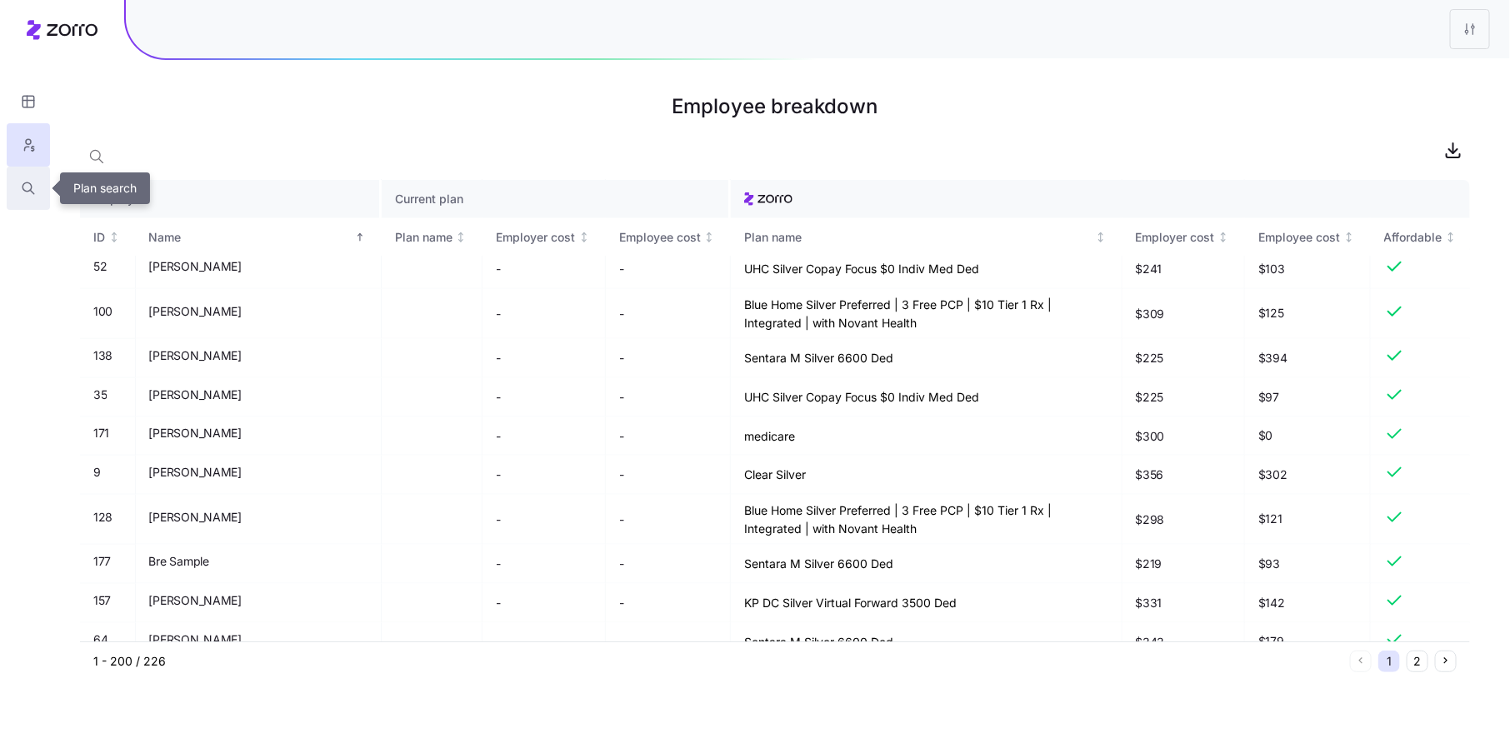
click at [35, 183] on icon "button" at bounding box center [28, 188] width 15 height 17
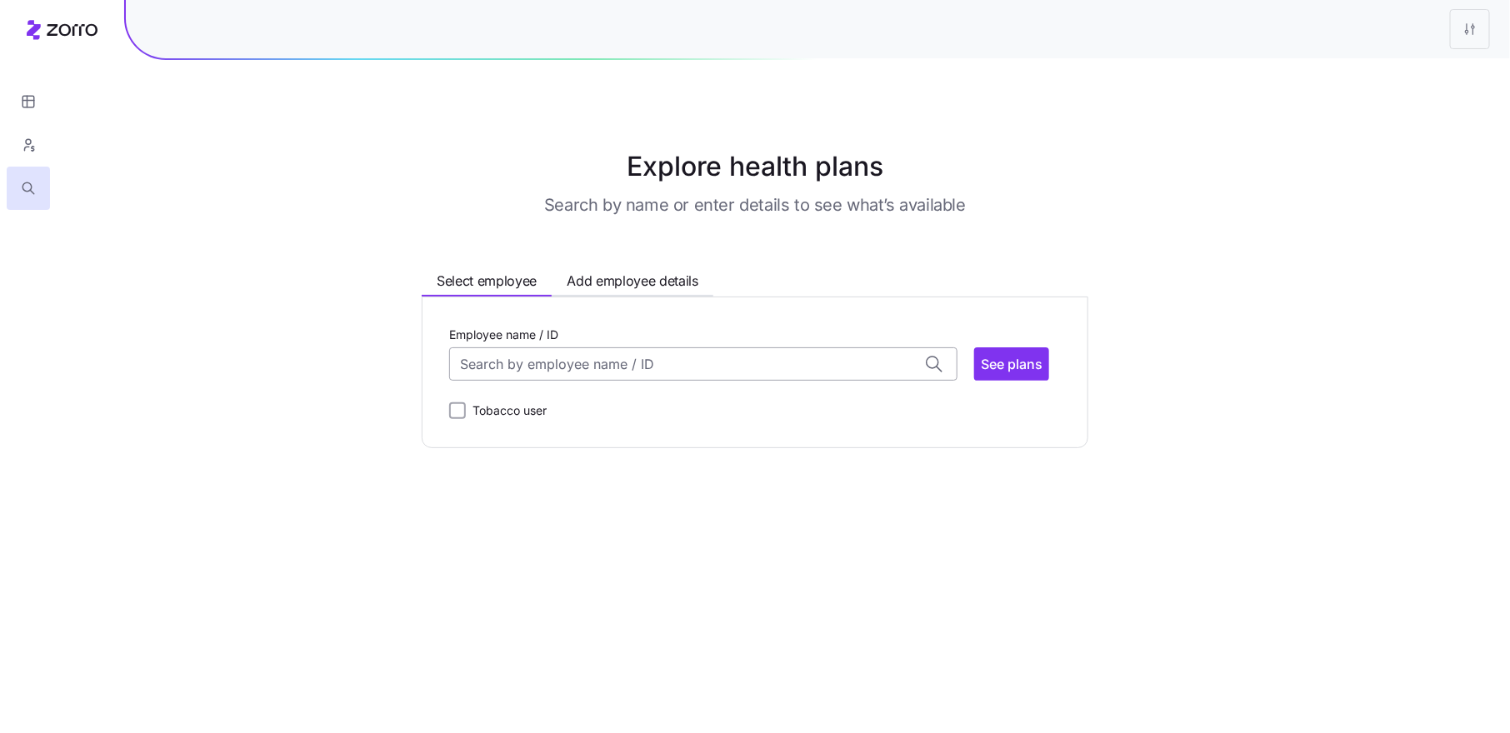
click at [556, 377] on input "Employee name / ID" at bounding box center [703, 363] width 508 height 33
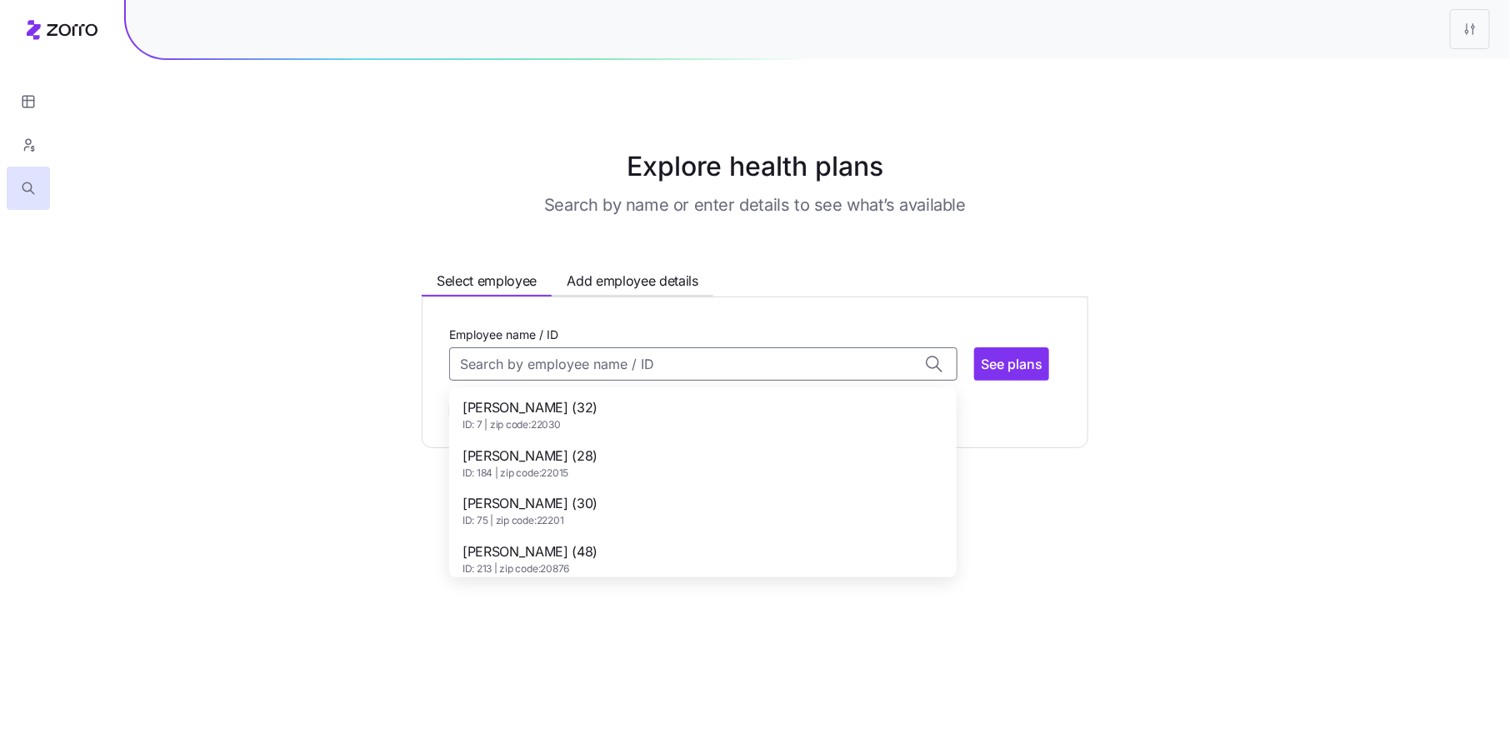
click at [555, 462] on span "[PERSON_NAME] (28)" at bounding box center [529, 456] width 135 height 21
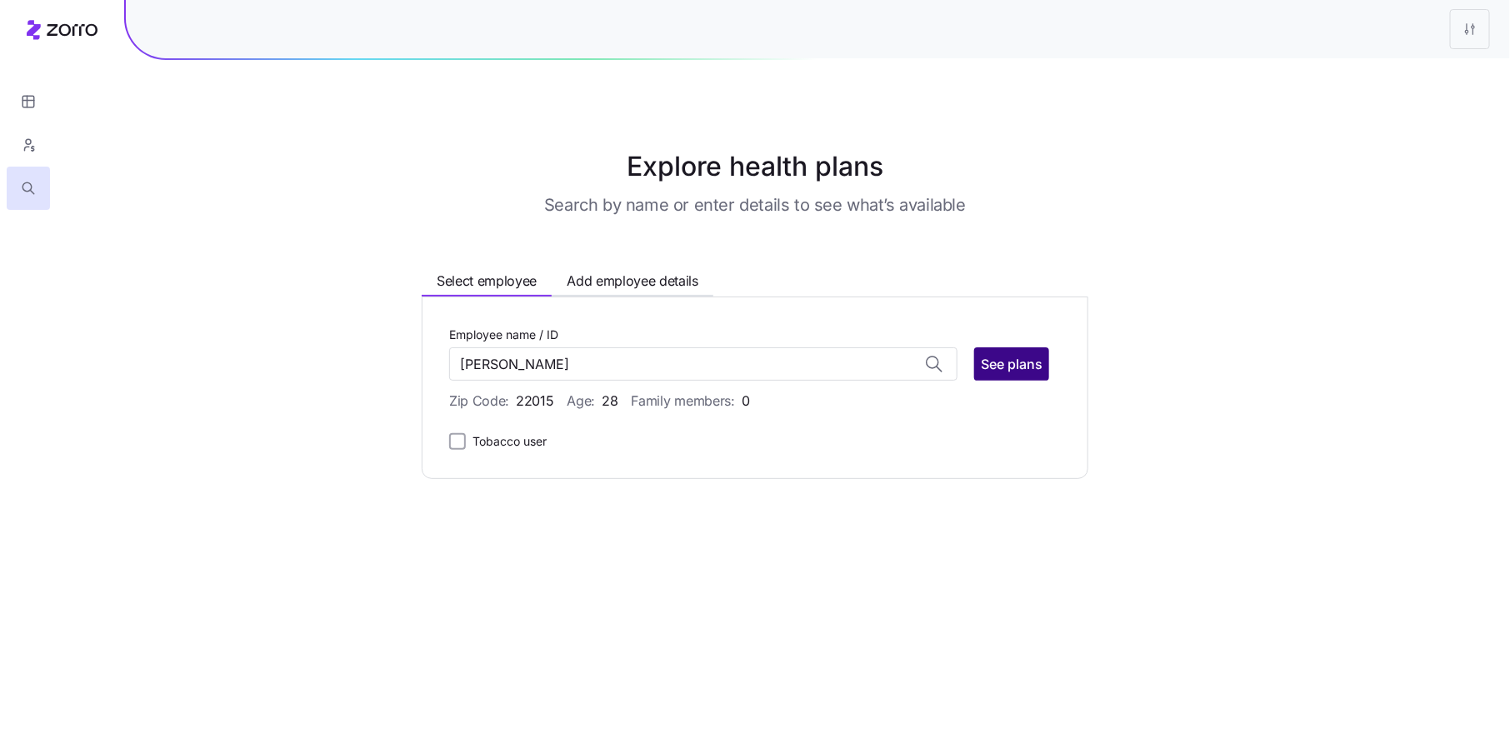
click at [1009, 370] on span "See plans" at bounding box center [1012, 364] width 62 height 20
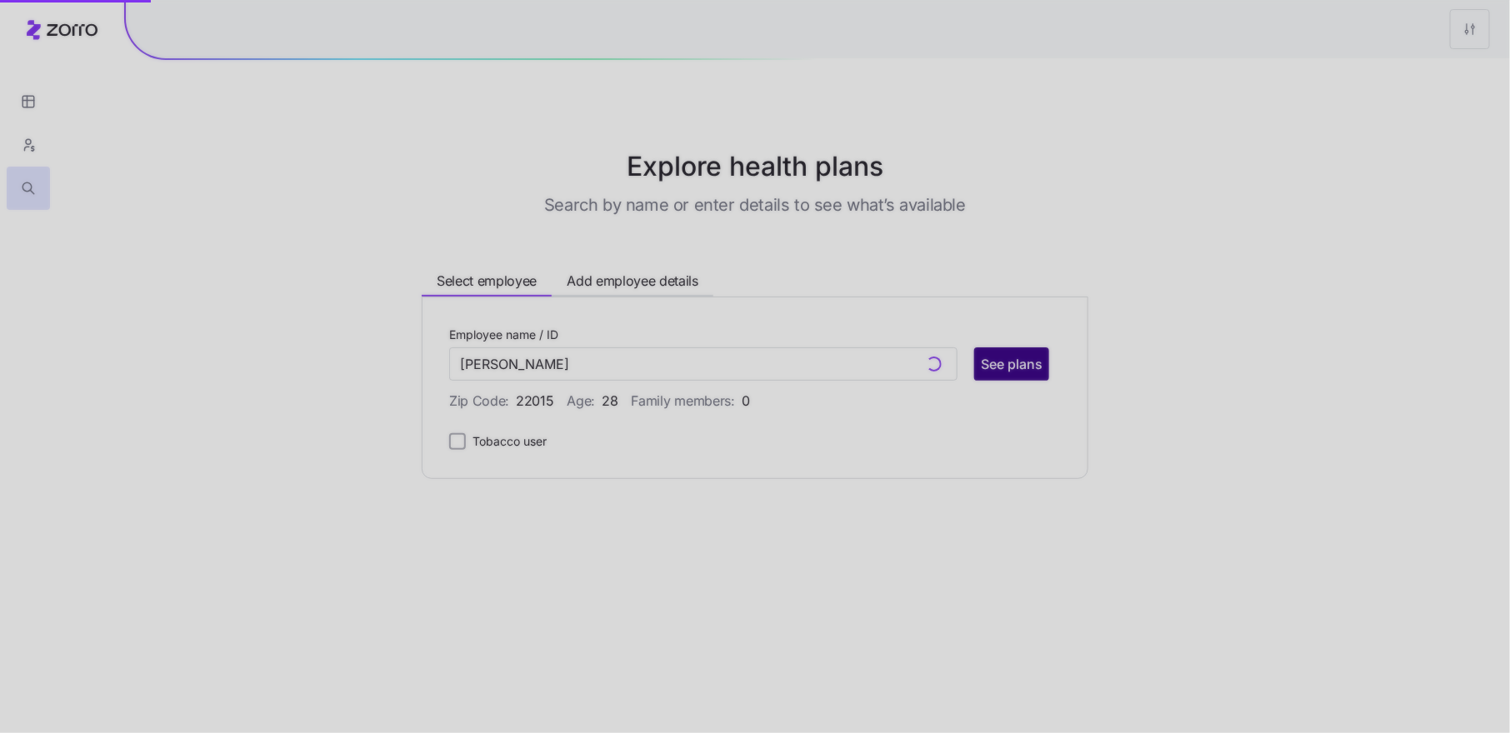
type input "[PERSON_NAME] (ID: 184)"
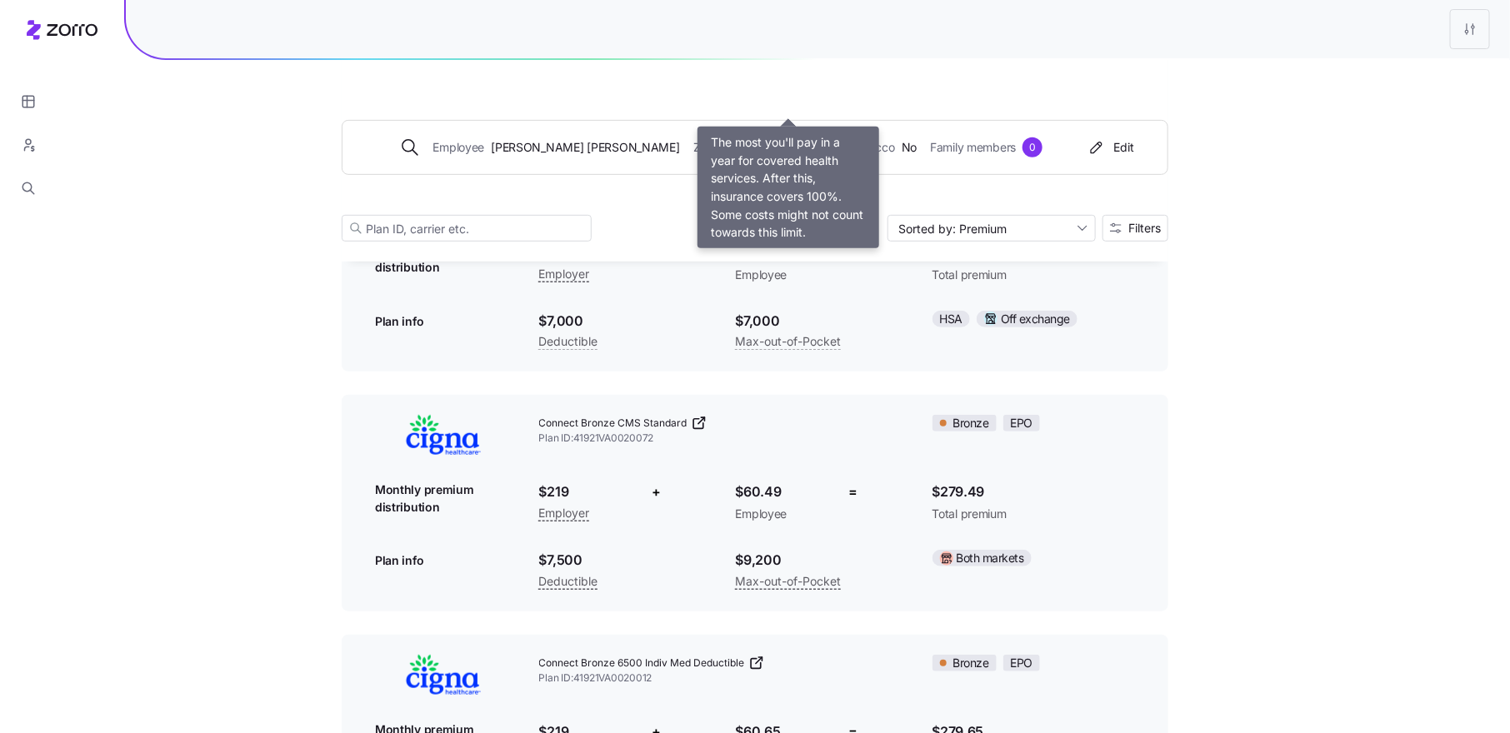
scroll to position [3363, 0]
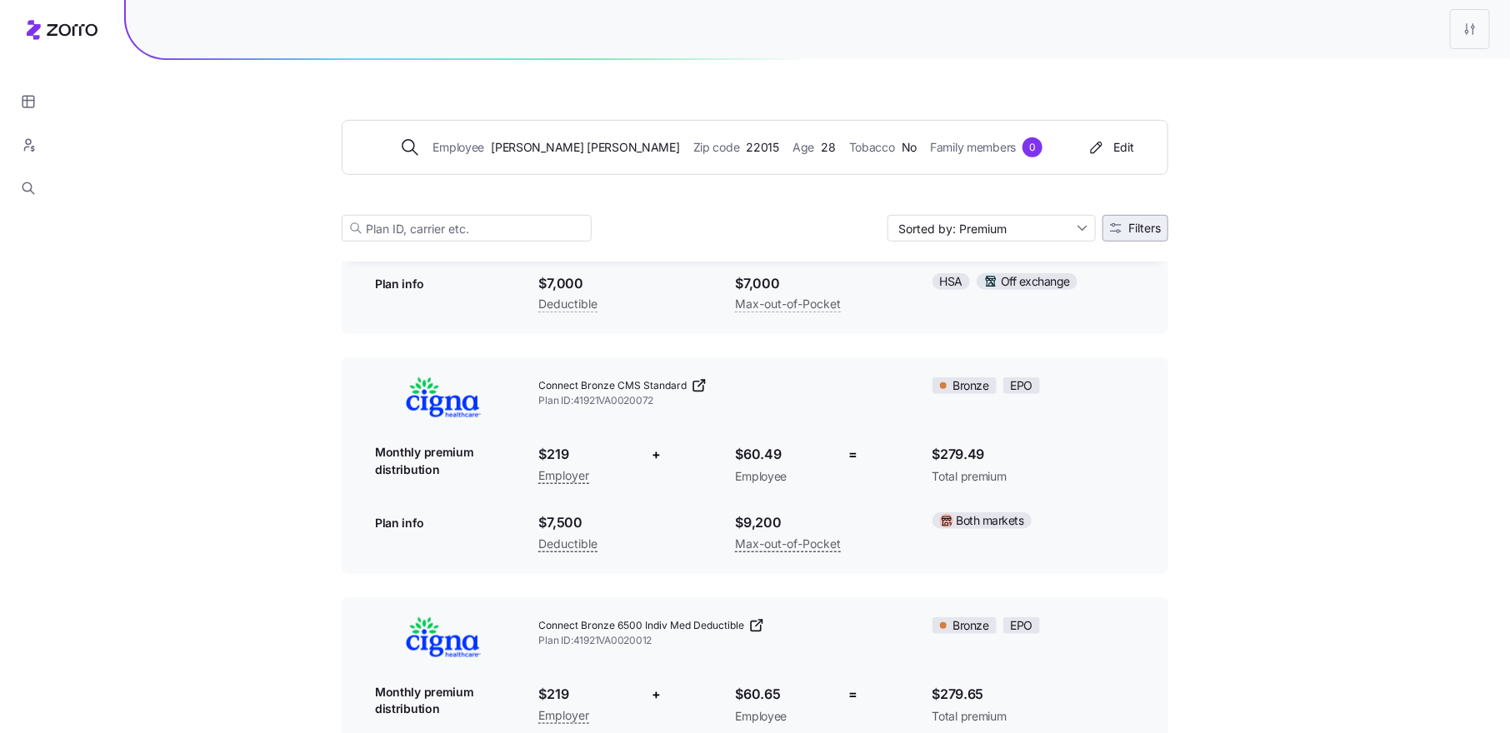
click at [1165, 222] on button "Filters" at bounding box center [1135, 228] width 66 height 27
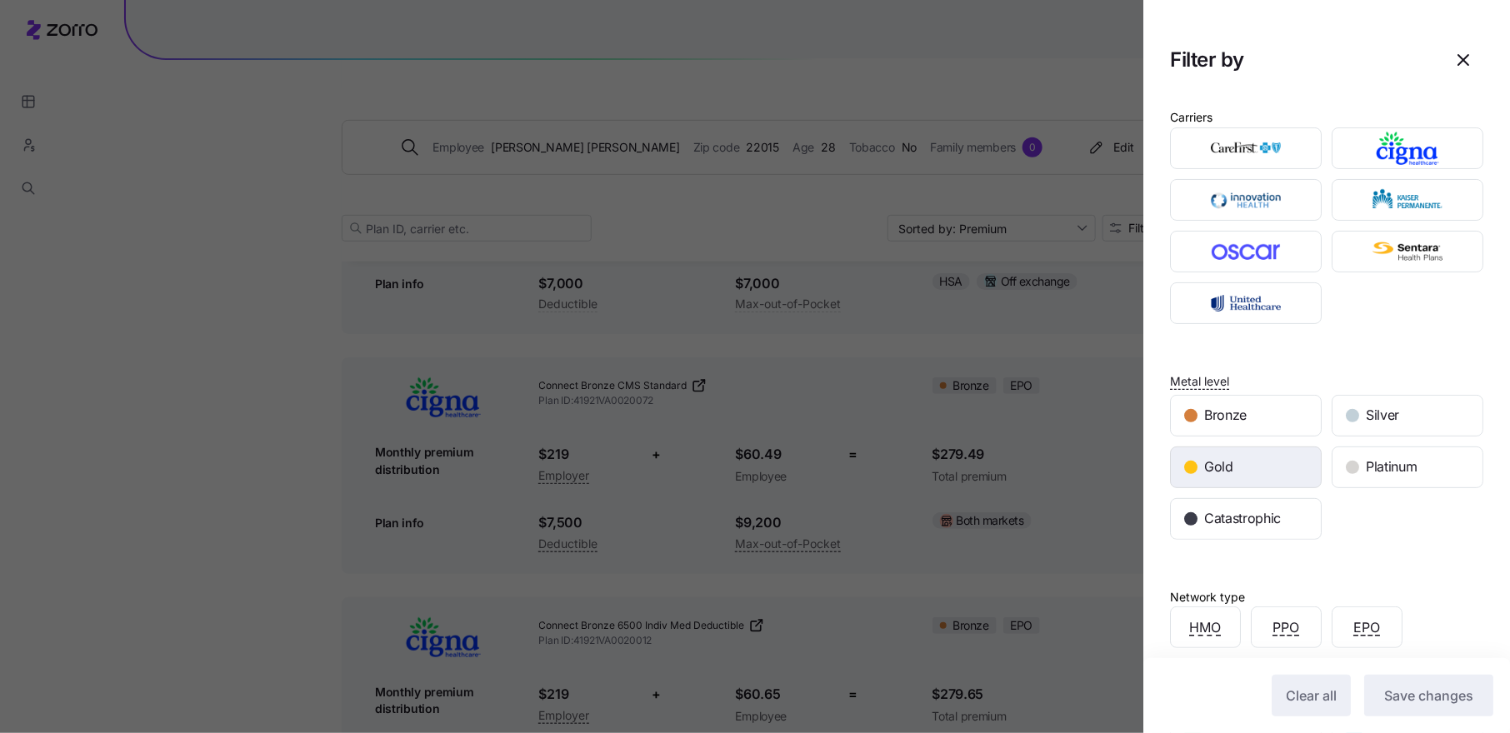
click at [1271, 458] on div "Gold" at bounding box center [1246, 467] width 150 height 40
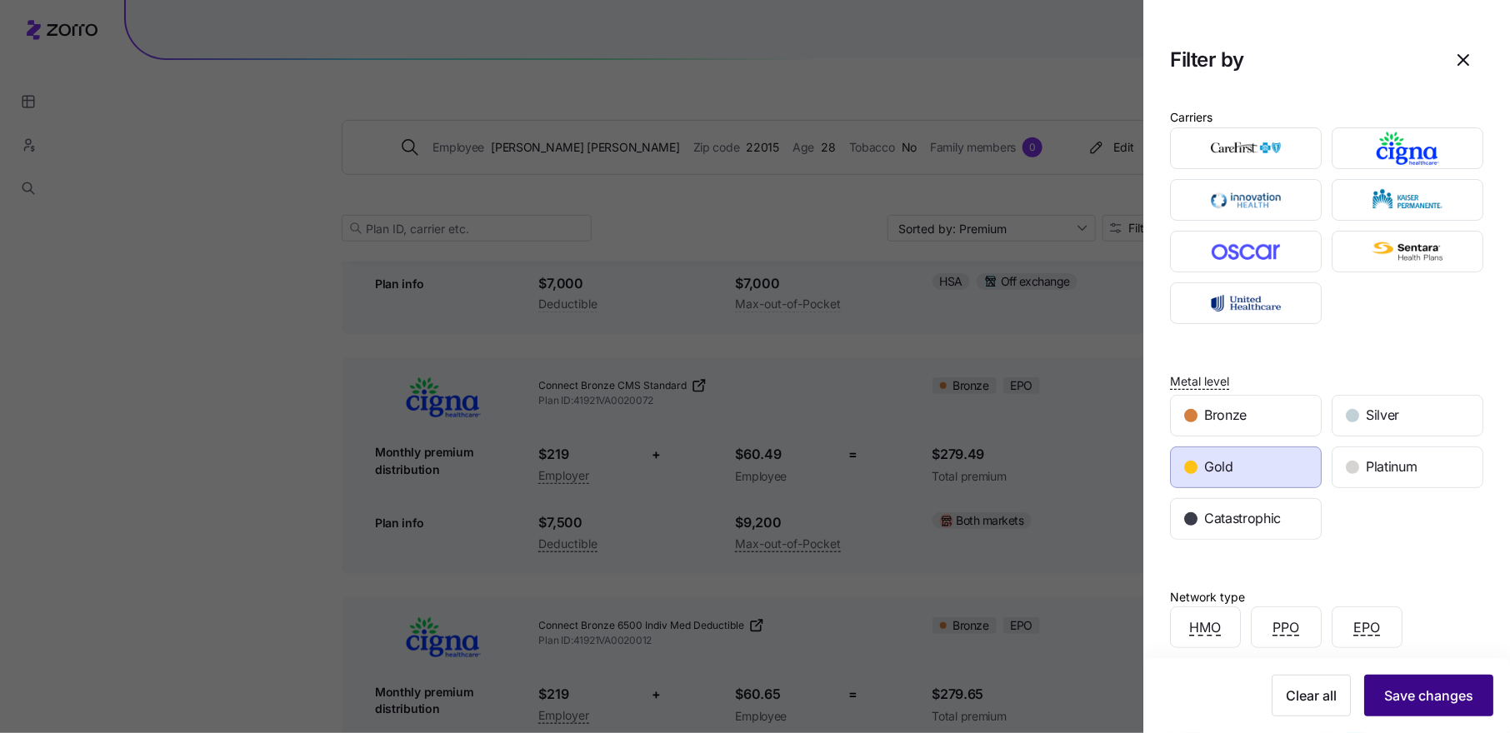
click at [1443, 697] on span "Save changes" at bounding box center [1428, 696] width 89 height 20
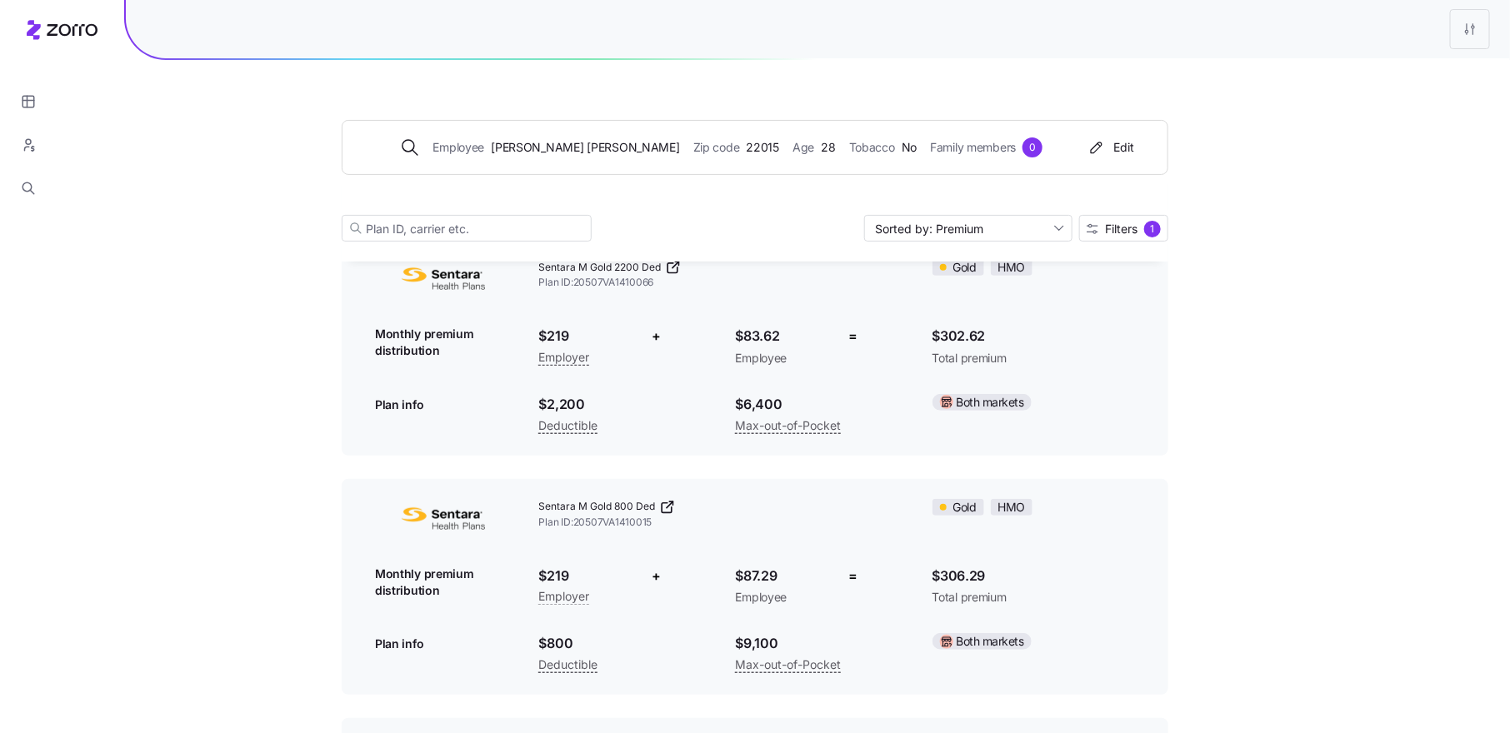
scroll to position [0, 0]
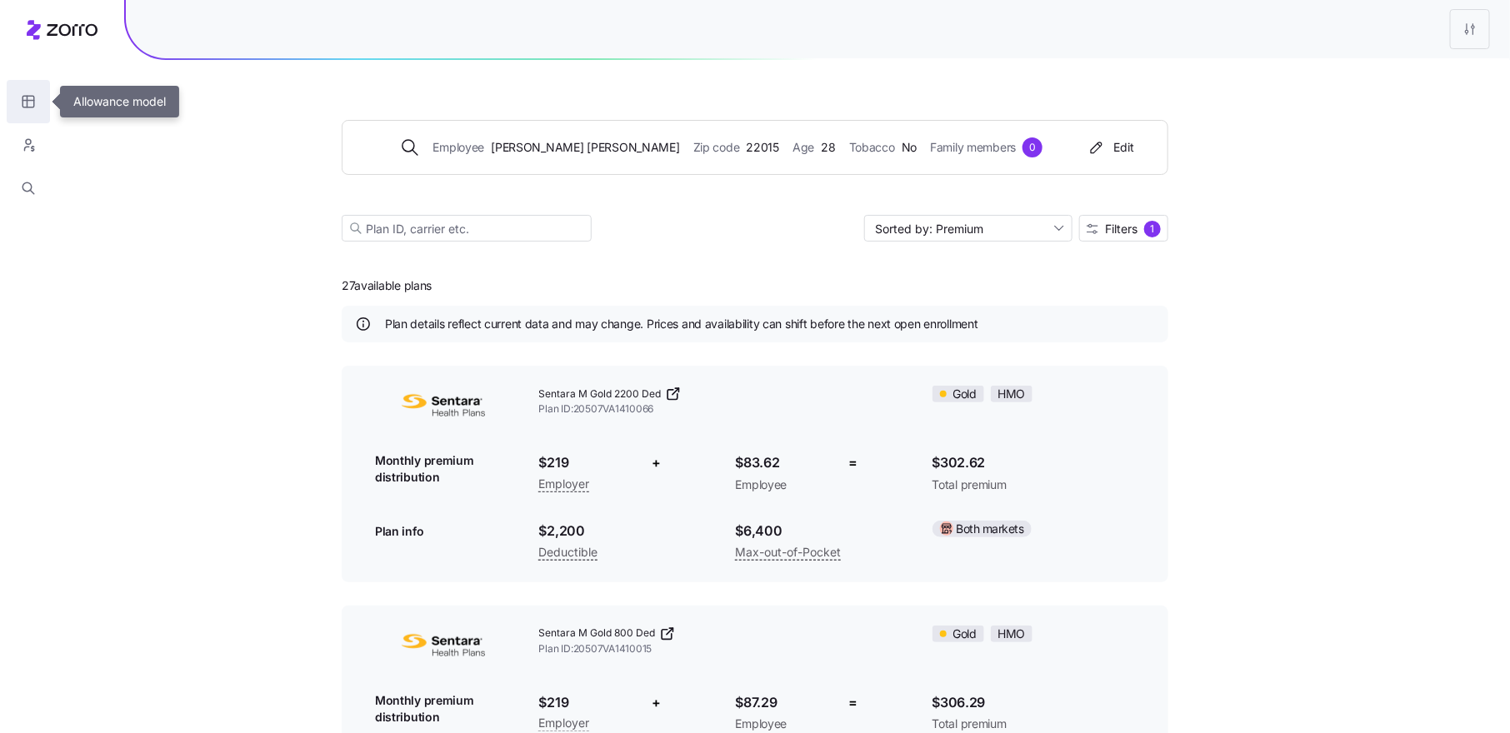
click at [22, 104] on icon "button" at bounding box center [28, 102] width 12 height 12
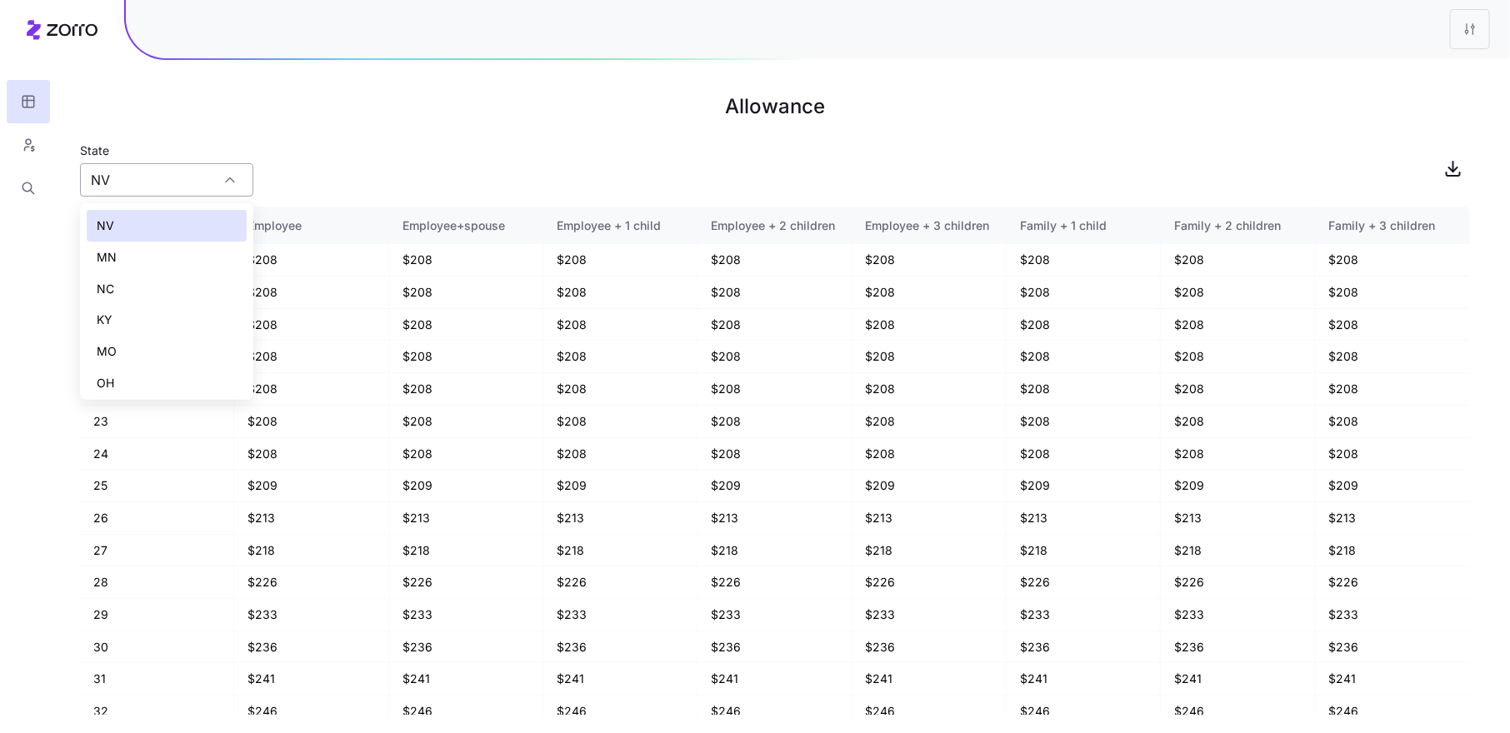
click at [179, 182] on input "NV" at bounding box center [166, 179] width 173 height 33
click at [178, 292] on div "VA" at bounding box center [167, 292] width 160 height 32
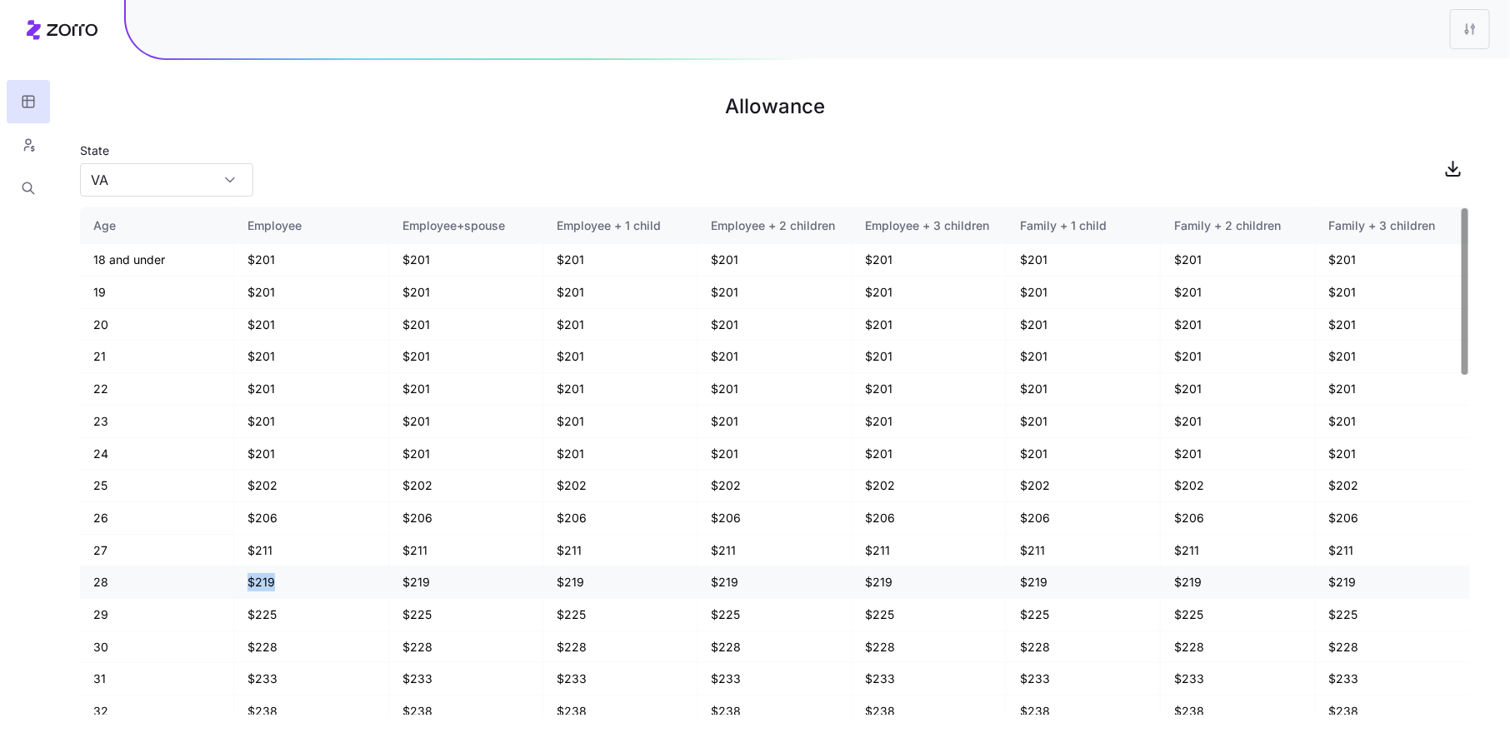
drag, startPoint x: 249, startPoint y: 582, endPoint x: 272, endPoint y: 582, distance: 23.3
click at [272, 582] on td "$219" at bounding box center [311, 583] width 154 height 32
click at [292, 584] on td "$219" at bounding box center [311, 583] width 154 height 32
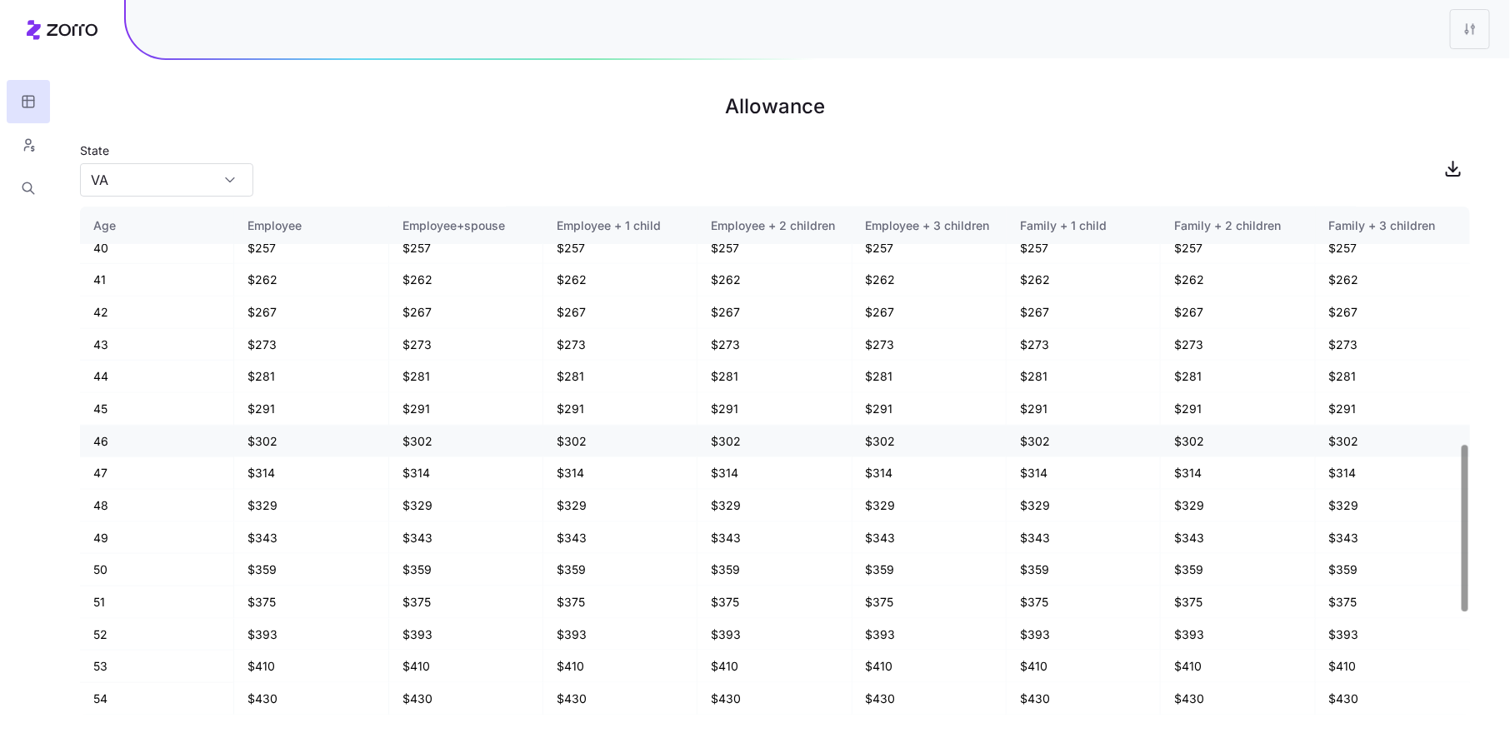
scroll to position [719, 0]
click at [178, 193] on input "VA" at bounding box center [166, 179] width 173 height 33
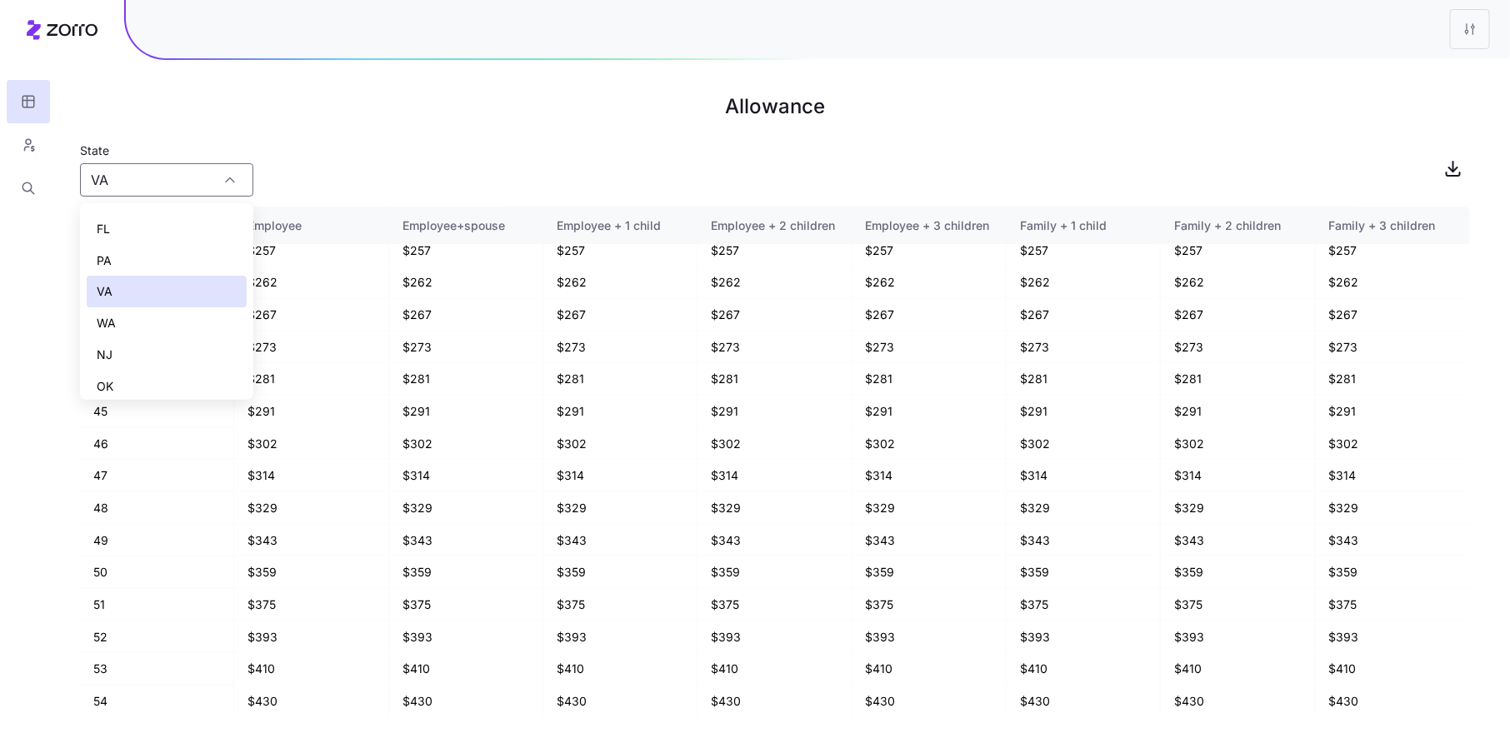
click at [166, 355] on div "NJ" at bounding box center [167, 355] width 160 height 32
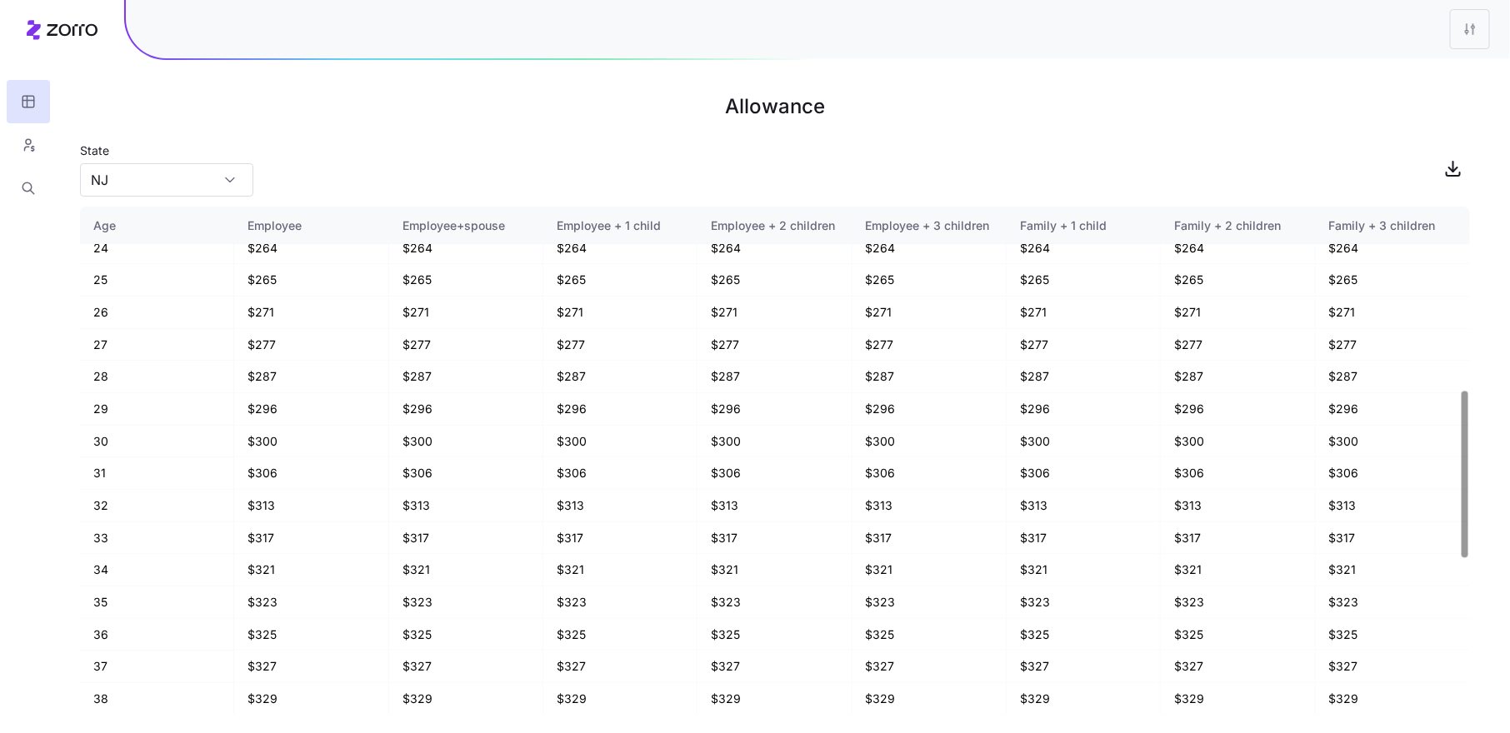
scroll to position [0, 0]
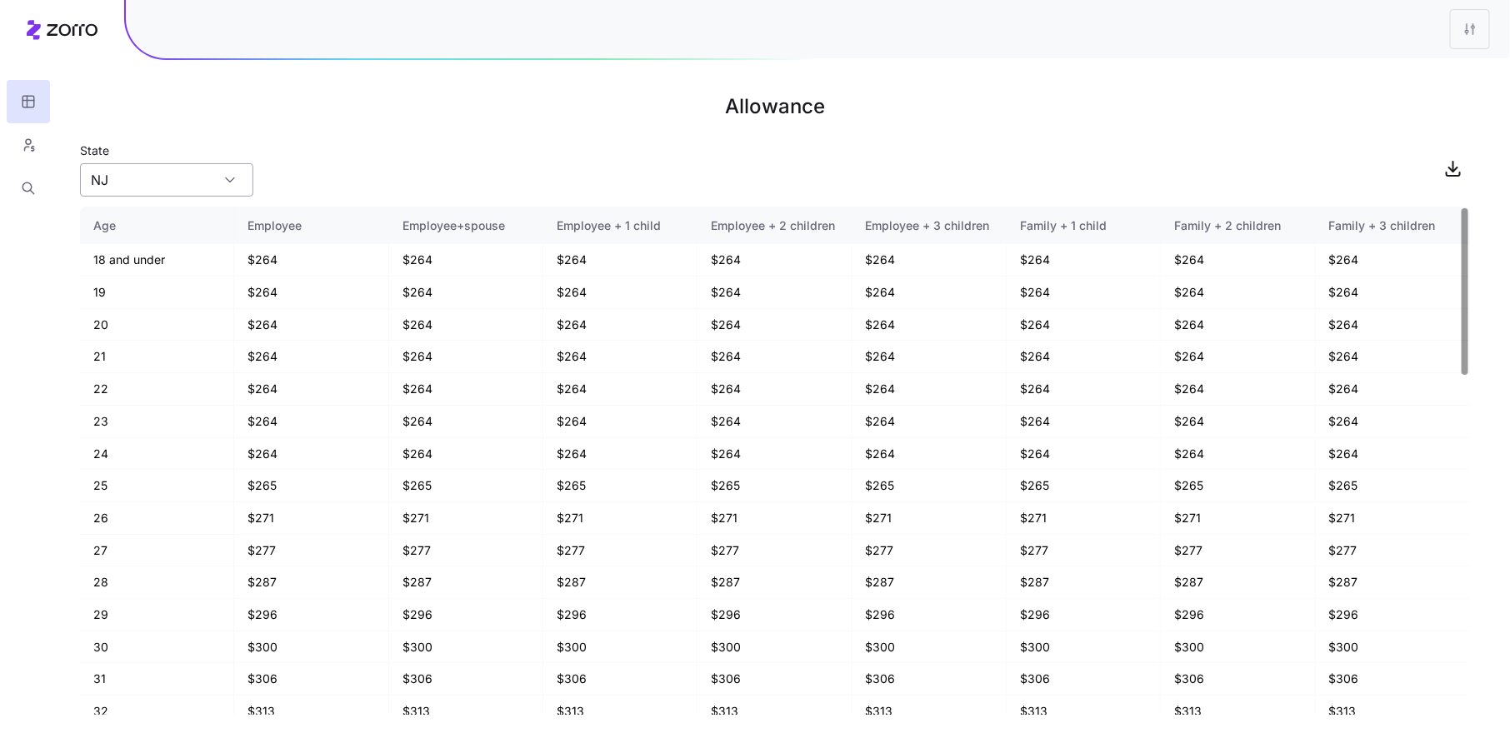
click at [200, 179] on input "NJ" at bounding box center [166, 179] width 173 height 33
click at [193, 242] on div "AL" at bounding box center [167, 245] width 160 height 32
type input "AL"
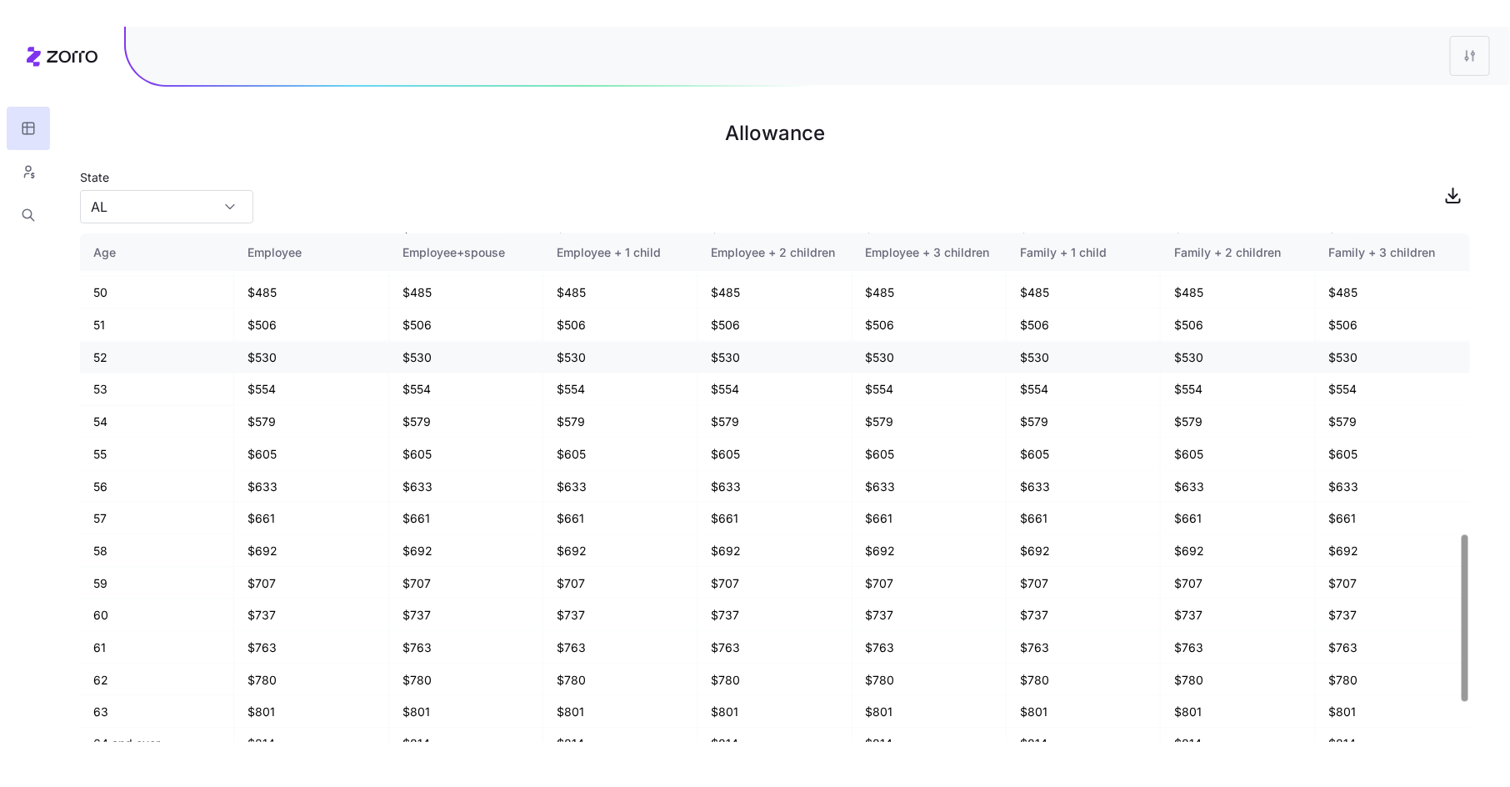
scroll to position [1030, 0]
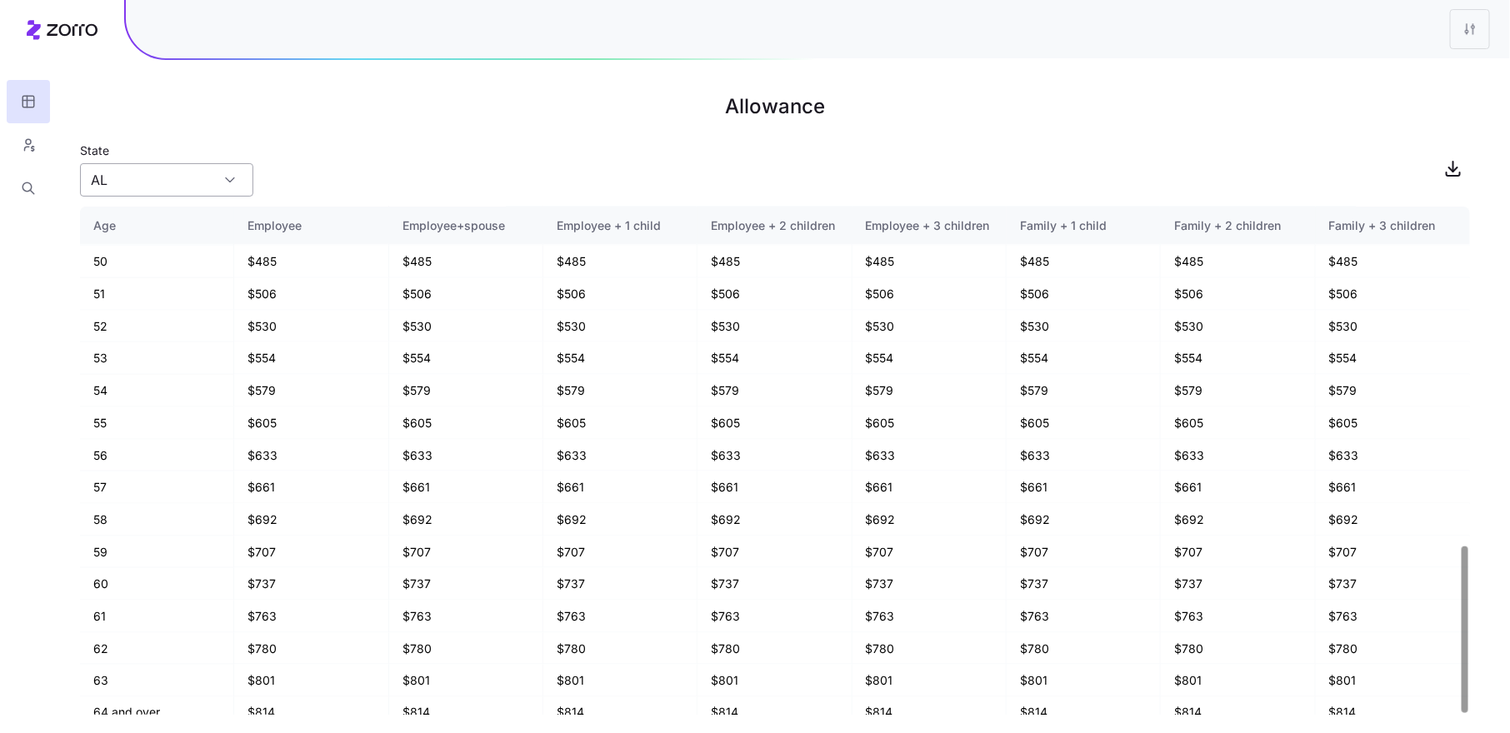
click at [229, 182] on input "AL" at bounding box center [166, 179] width 173 height 33
click at [314, 156] on div "State [US_STATE]" at bounding box center [775, 168] width 1390 height 57
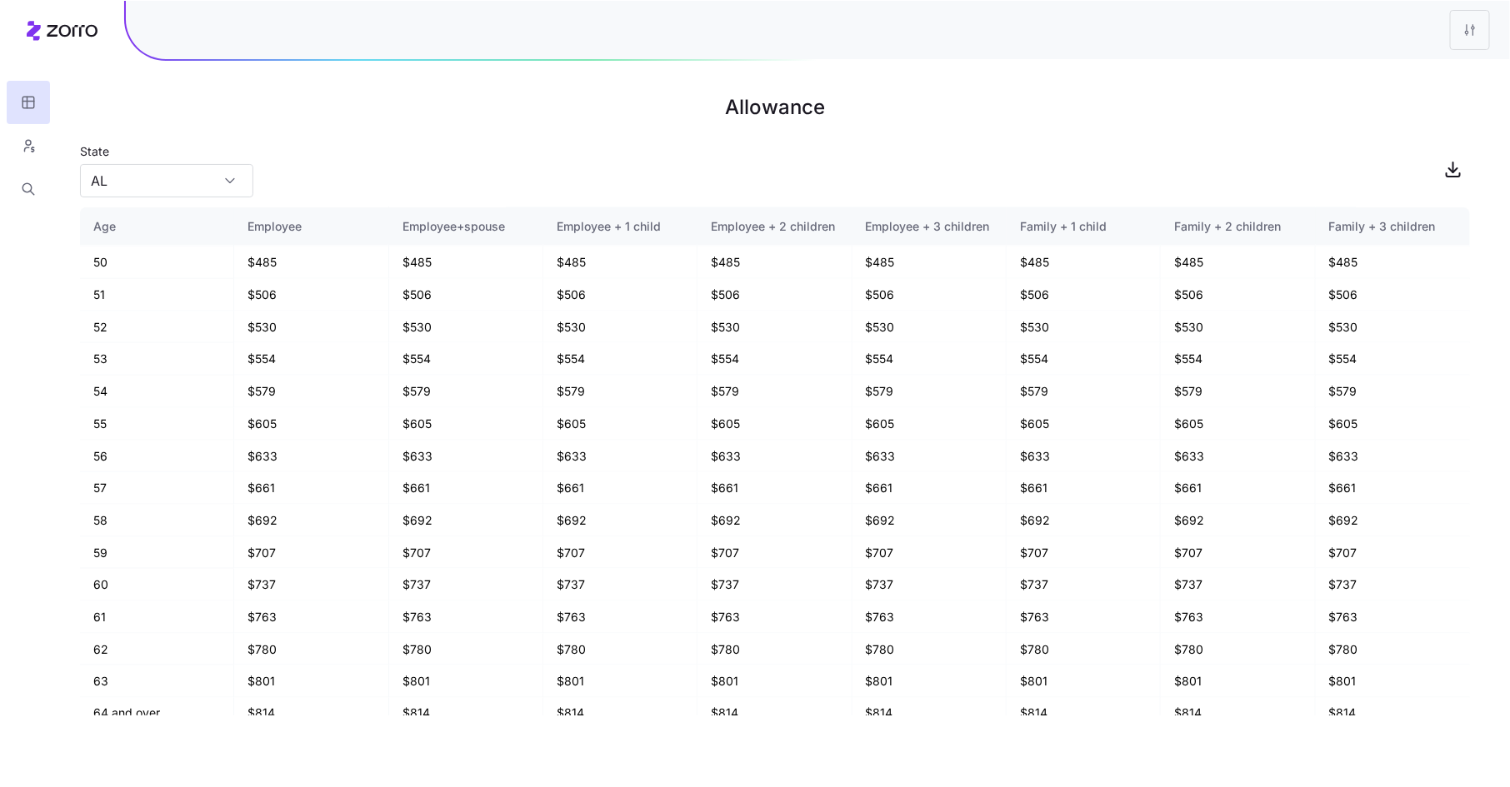
scroll to position [976, 0]
